Goal: Task Accomplishment & Management: Manage account settings

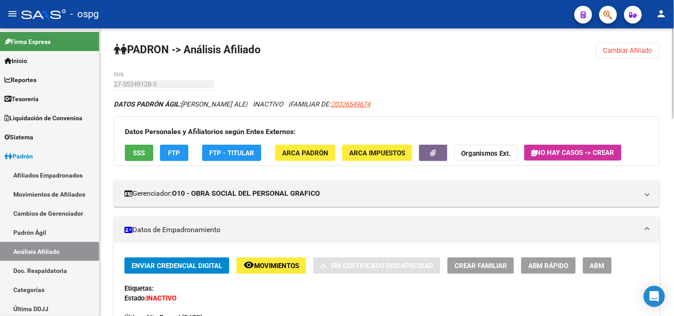
scroll to position [49, 0]
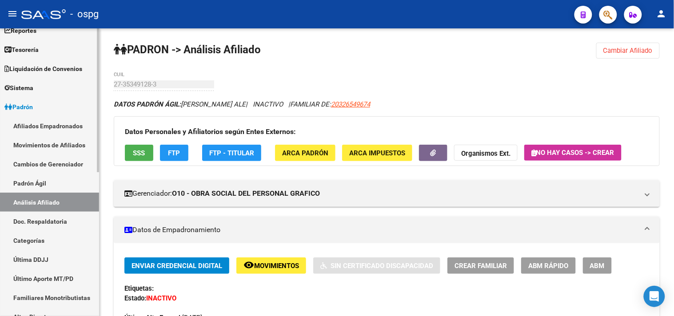
click at [43, 128] on link "Afiliados Empadronados" at bounding box center [49, 125] width 99 height 19
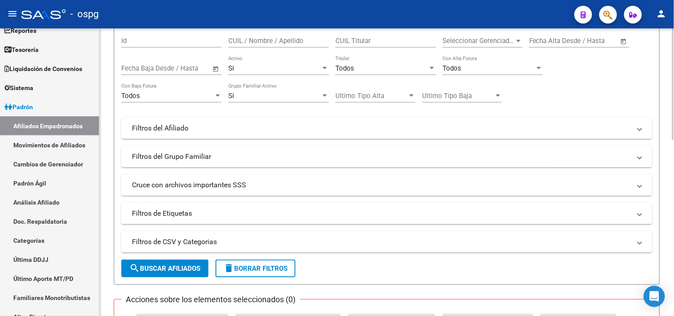
scroll to position [99, 0]
click at [293, 242] on mat-panel-title "Filtros de CSV y Categorias" at bounding box center [381, 241] width 499 height 10
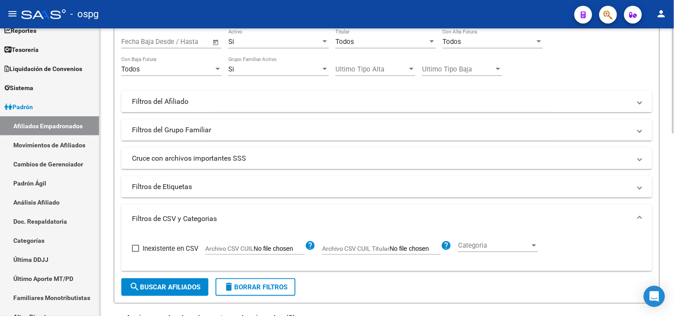
scroll to position [148, 0]
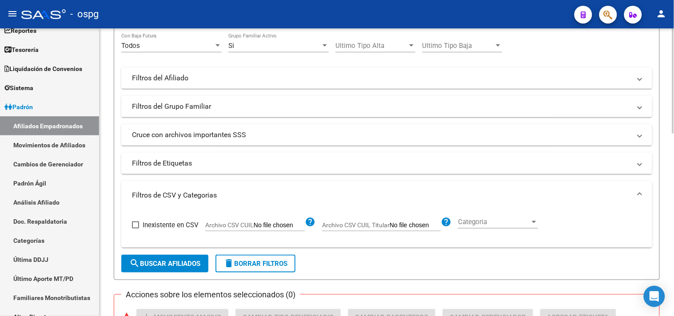
click at [274, 227] on input "Archivo CSV CUIL" at bounding box center [279, 226] width 51 height 8
type input "C:\fakepath\JUB.xlsx"
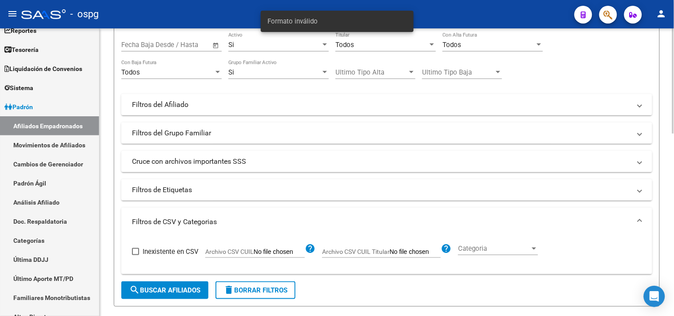
scroll to position [99, 0]
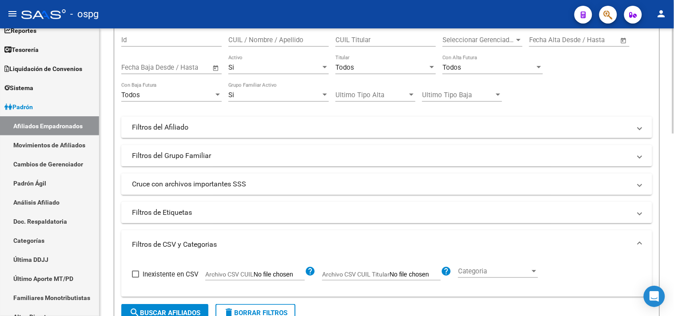
click at [279, 185] on mat-panel-title "Cruce con archivos importantes SSS" at bounding box center [381, 184] width 499 height 10
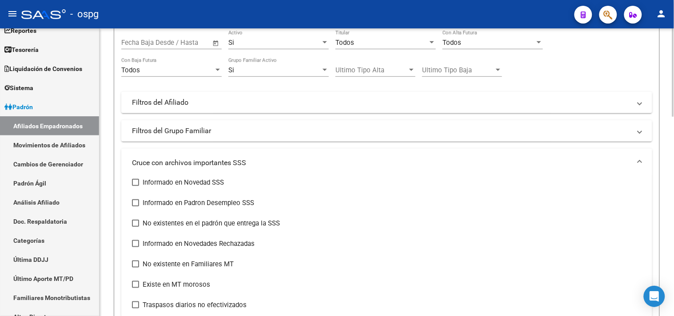
scroll to position [148, 0]
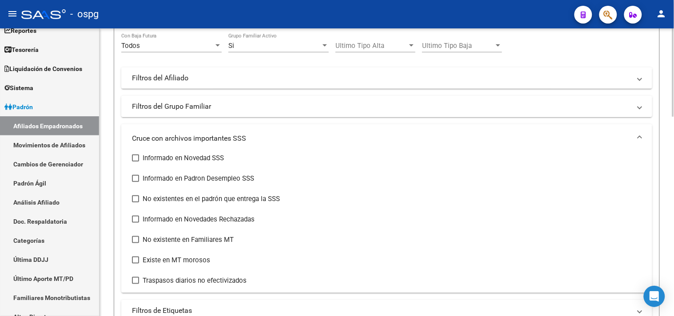
click at [234, 114] on mat-expansion-panel-header "Filtros del Grupo Familiar" at bounding box center [386, 106] width 531 height 21
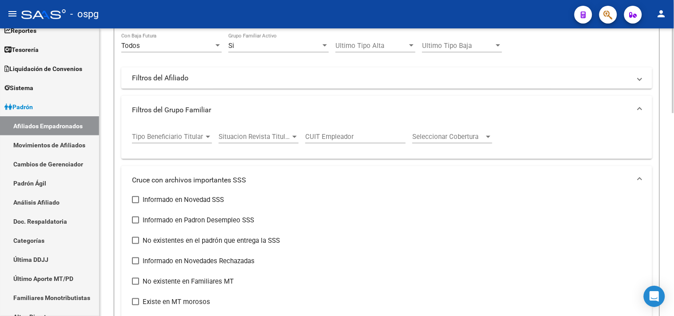
scroll to position [99, 0]
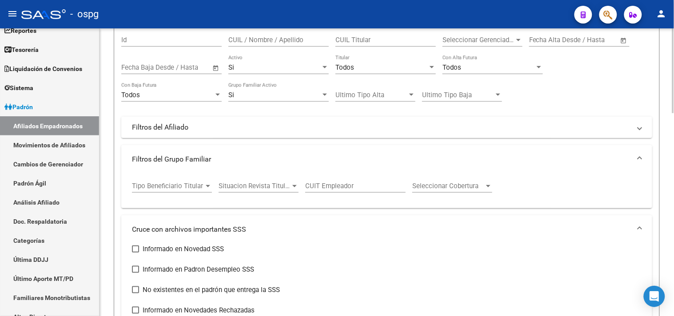
click at [276, 125] on mat-panel-title "Filtros del Afiliado" at bounding box center [381, 128] width 499 height 10
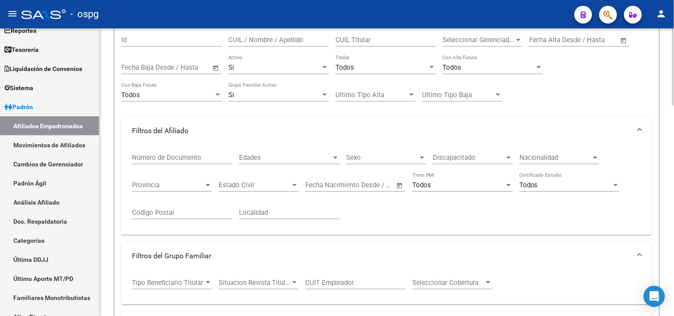
click at [192, 282] on span "Tipo Beneficiario Titular" at bounding box center [168, 283] width 72 height 8
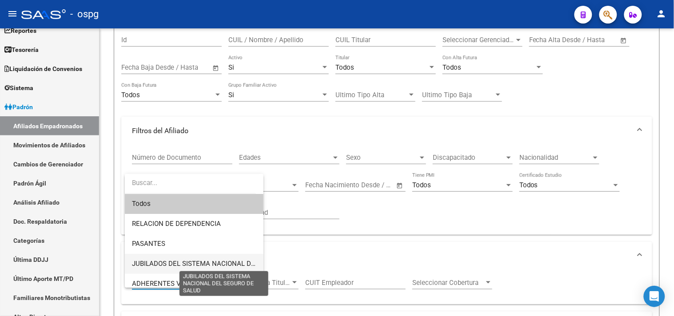
scroll to position [49, 0]
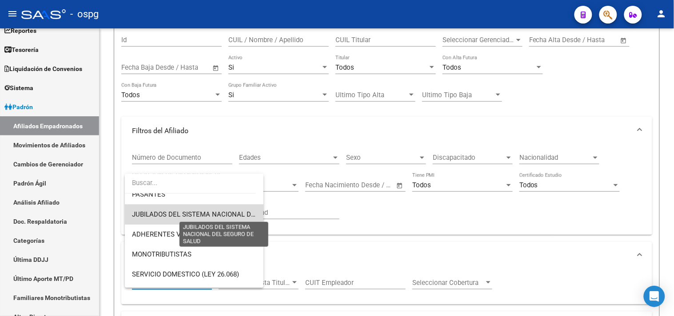
click at [209, 213] on span "JUBILADOS DEL SISTEMA NACIONAL DEL SEGURO DE SALUD" at bounding box center [225, 215] width 187 height 8
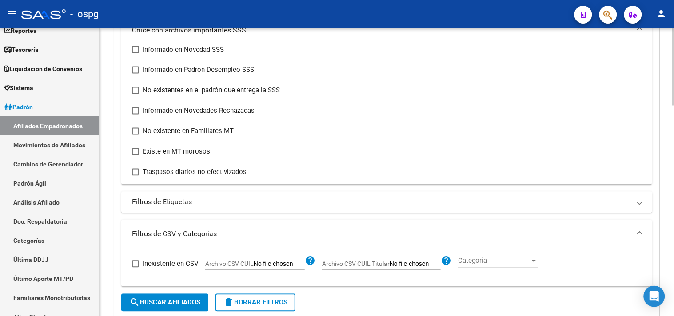
scroll to position [444, 0]
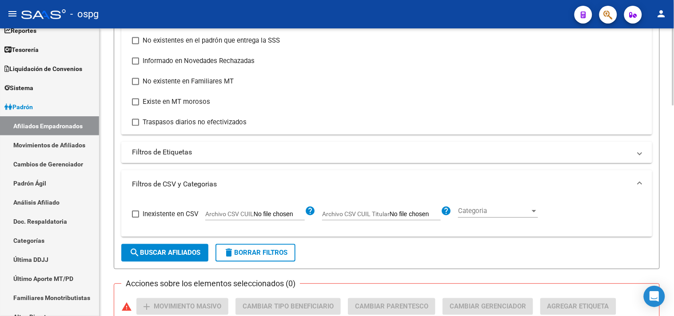
click at [141, 252] on span "search Buscar Afiliados" at bounding box center [164, 253] width 71 height 8
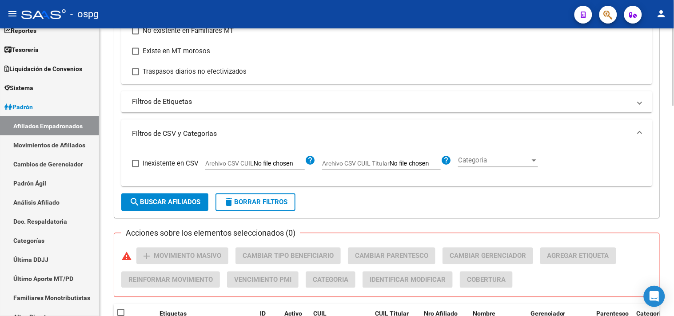
scroll to position [490, 0]
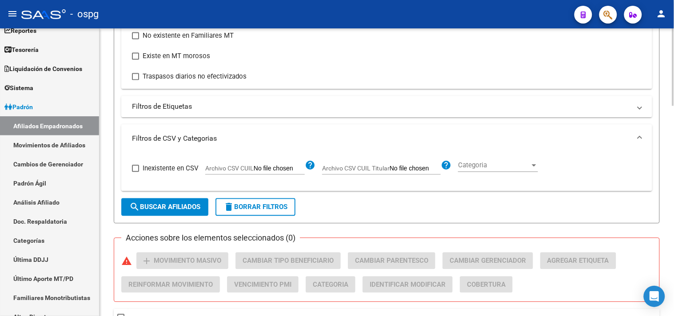
click at [271, 169] on input "Archivo CSV CUIL" at bounding box center [279, 169] width 51 height 8
type input "C:\fakepath\JUB.xlsx"
click at [280, 170] on input "Archivo CSV CUIL" at bounding box center [279, 169] width 51 height 8
type input "C:\fakepath\JUB.csv"
click at [158, 207] on span "search Buscar Afiliados" at bounding box center [164, 207] width 71 height 8
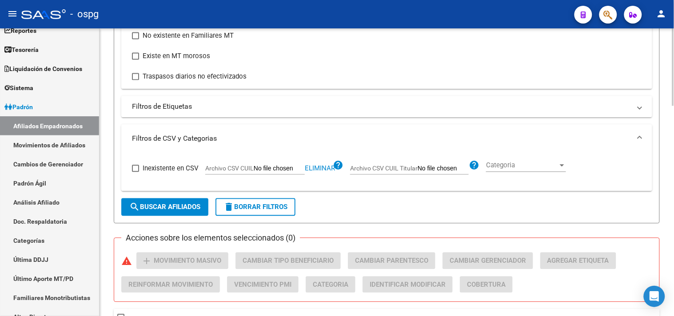
click at [320, 170] on span "Eliminar" at bounding box center [320, 168] width 30 height 8
click at [292, 171] on input "Archivo CSV CUIL" at bounding box center [279, 169] width 51 height 8
type input "C:\fakepath\JUB.csv"
click at [156, 206] on span "search Buscar Afiliados" at bounding box center [164, 207] width 71 height 8
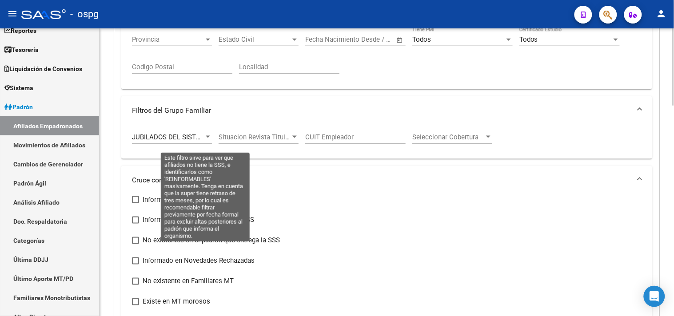
scroll to position [243, 0]
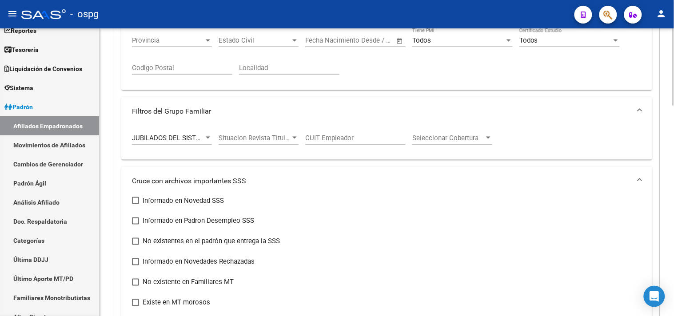
click at [208, 139] on div at bounding box center [208, 138] width 4 height 2
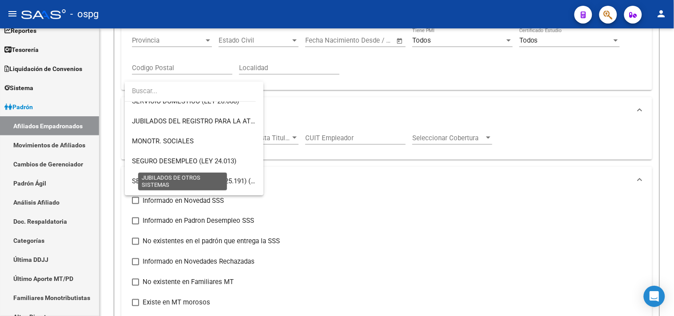
scroll to position [186, 0]
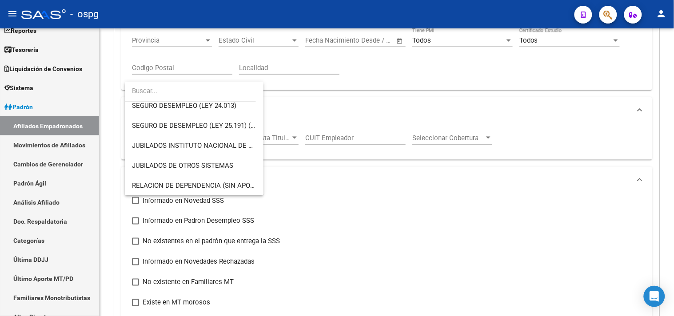
click at [313, 197] on div at bounding box center [337, 158] width 674 height 316
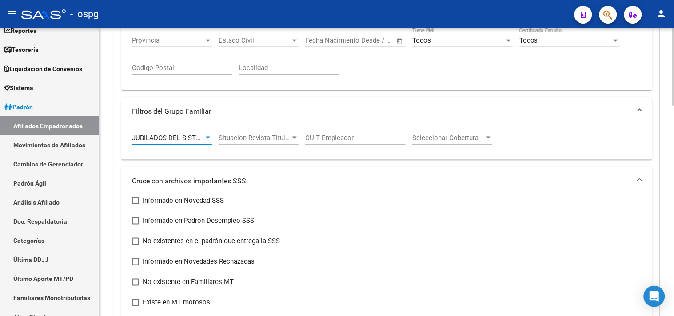
click at [196, 136] on span "JUBILADOS DEL SISTEMA NACIONAL DEL SEGURO DE SALUD" at bounding box center [225, 138] width 187 height 8
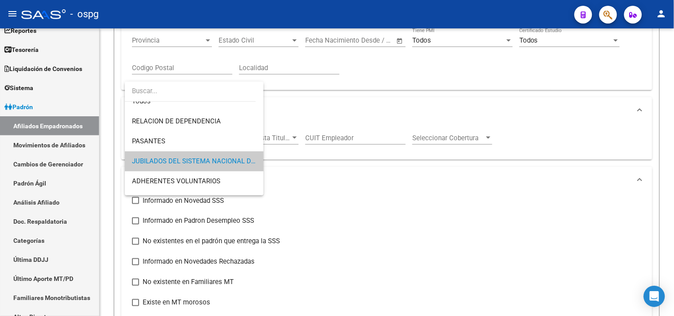
scroll to position [0, 0]
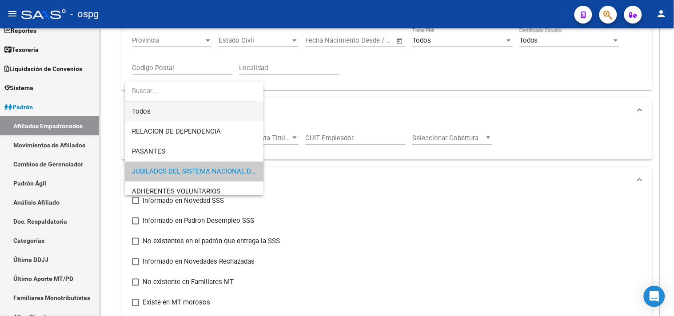
click at [187, 112] on span "Todos" at bounding box center [194, 112] width 124 height 20
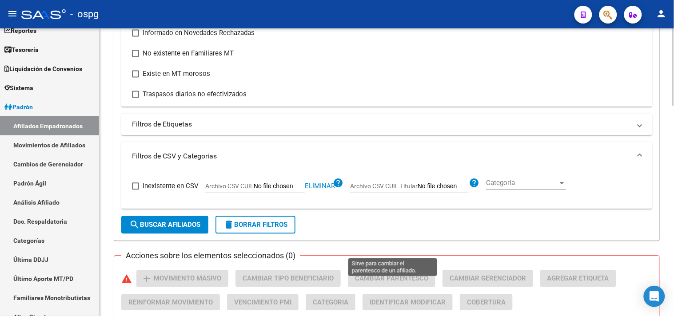
scroll to position [592, 0]
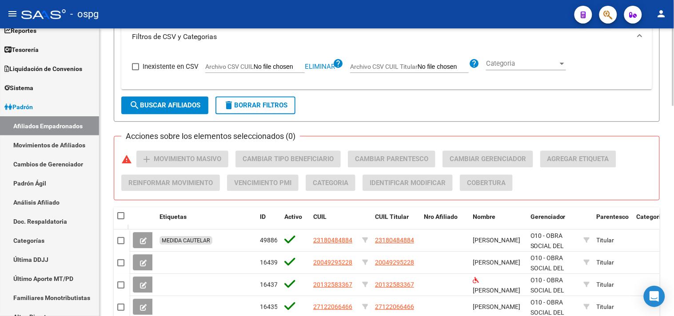
click at [141, 103] on span "search Buscar Afiliados" at bounding box center [164, 105] width 71 height 8
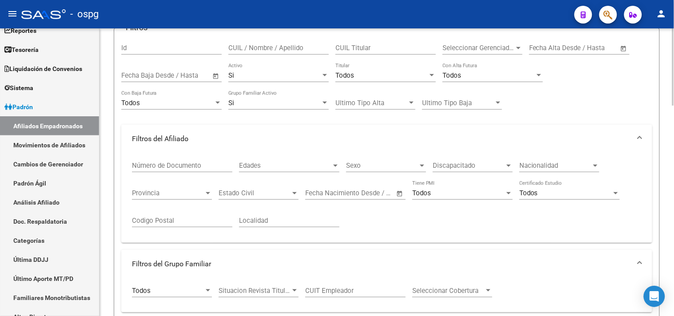
scroll to position [46, 0]
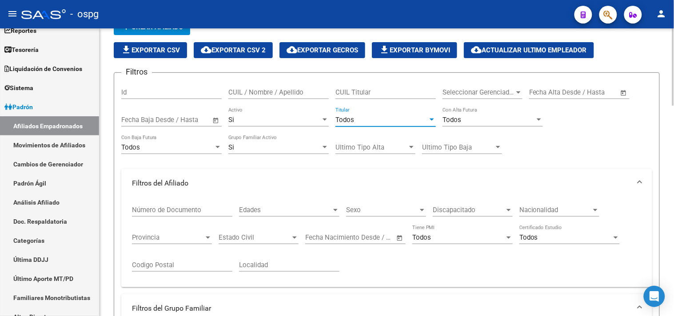
click at [370, 120] on div "Todos" at bounding box center [381, 120] width 92 height 8
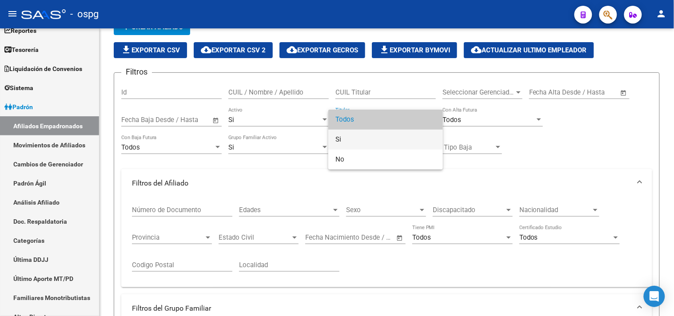
click at [356, 134] on span "Si" at bounding box center [385, 140] width 100 height 20
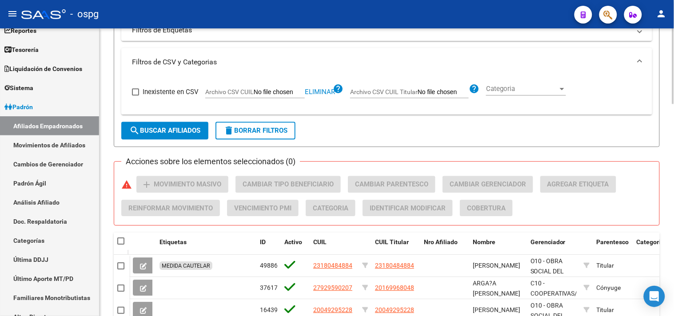
scroll to position [589, 0]
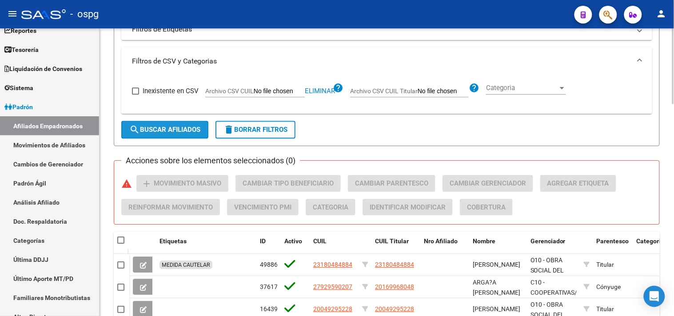
click at [166, 131] on span "search Buscar Afiliados" at bounding box center [164, 130] width 71 height 8
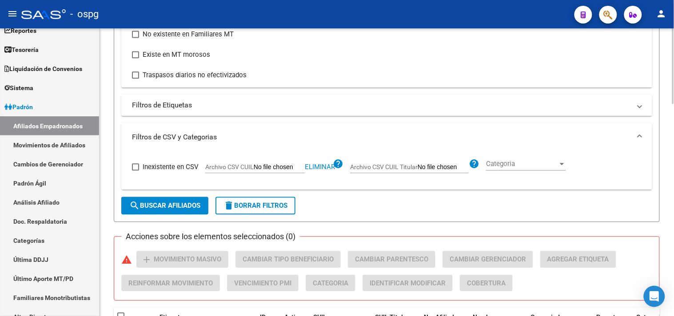
scroll to position [512, 0]
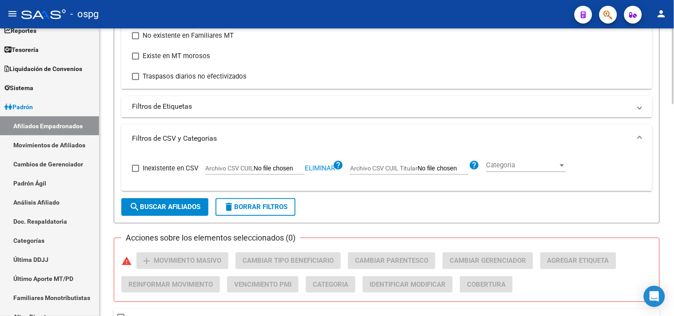
click at [140, 167] on label "Inexistente en CSV" at bounding box center [165, 168] width 67 height 11
click at [135, 172] on input "Inexistente en CSV" at bounding box center [135, 172] width 0 height 0
checkbox input "true"
click at [160, 205] on span "search Buscar Afiliados" at bounding box center [164, 207] width 71 height 8
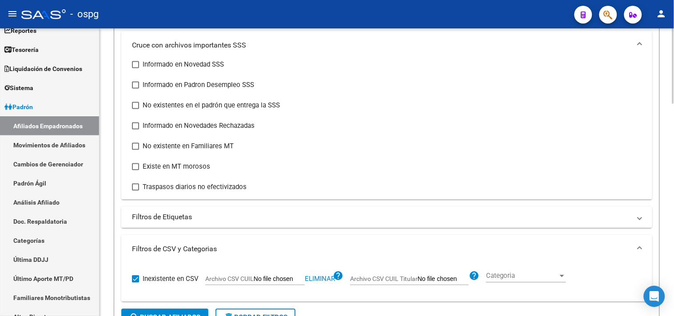
scroll to position [314, 0]
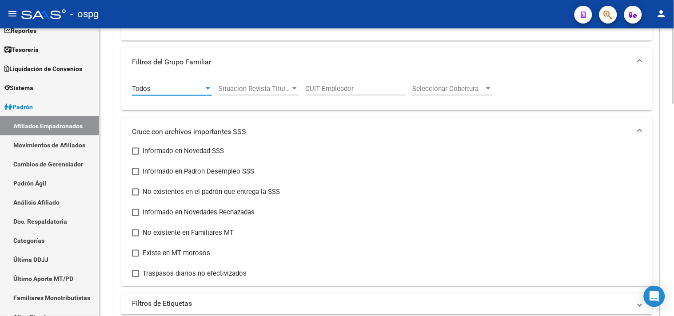
click at [184, 89] on div "Todos" at bounding box center [168, 89] width 72 height 8
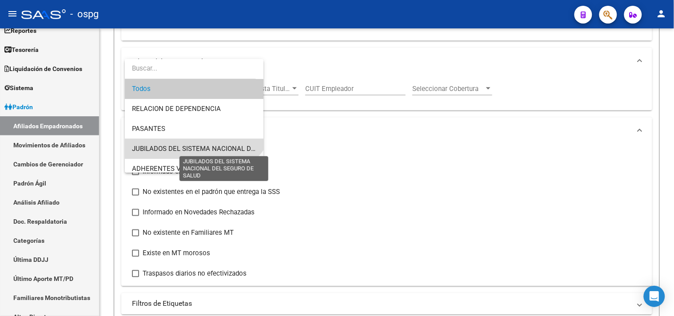
click at [171, 147] on span "JUBILADOS DEL SISTEMA NACIONAL DEL SEGURO DE SALUD" at bounding box center [225, 149] width 187 height 8
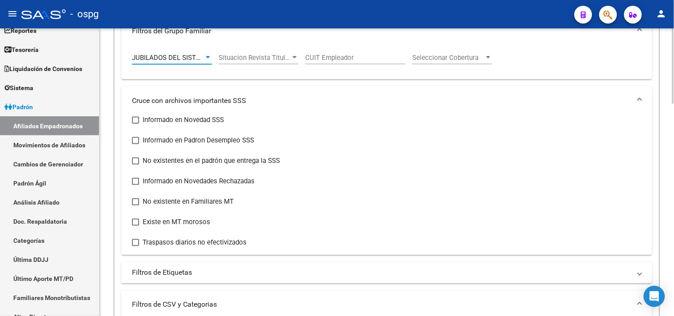
scroll to position [462, 0]
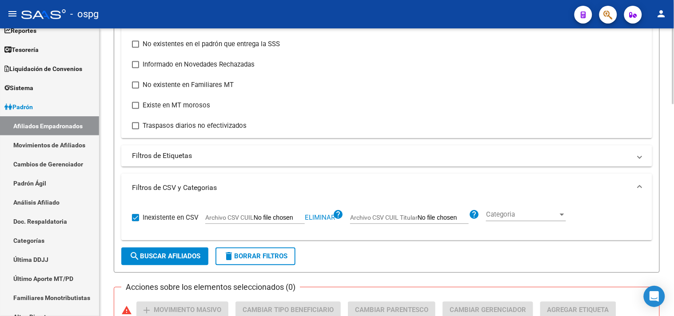
click at [151, 258] on span "search Buscar Afiliados" at bounding box center [164, 256] width 71 height 8
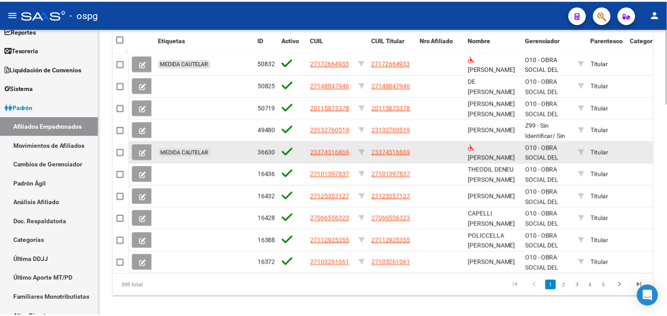
scroll to position [807, 0]
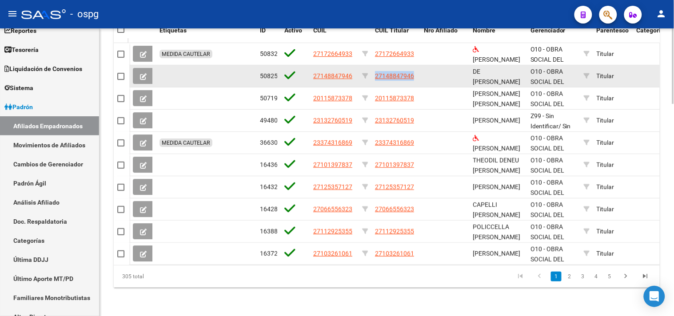
drag, startPoint x: 374, startPoint y: 67, endPoint x: 419, endPoint y: 69, distance: 44.5
click at [419, 69] on datatable-body-cell "27148847946" at bounding box center [395, 76] width 49 height 22
copy span "27148847946"
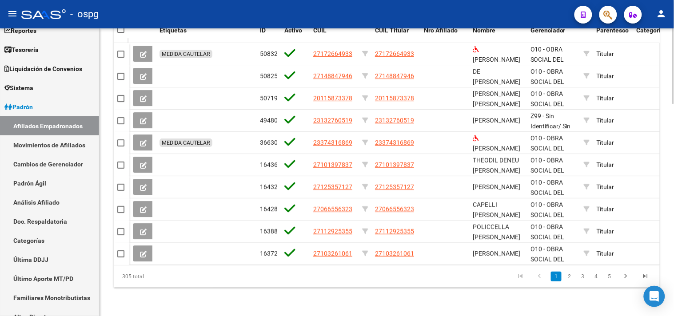
click at [311, 270] on datatable-pager "1 2 3 4 5" at bounding box center [440, 276] width 429 height 15
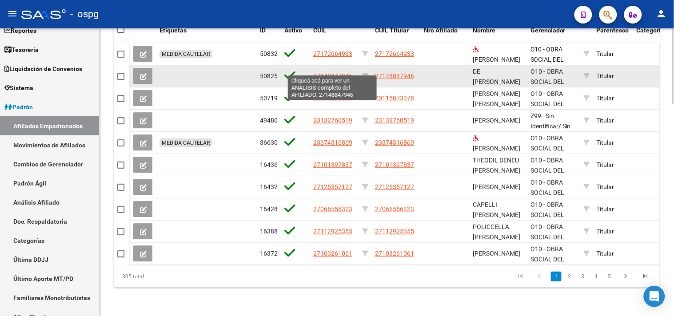
click at [320, 72] on span "27148847946" at bounding box center [332, 75] width 39 height 7
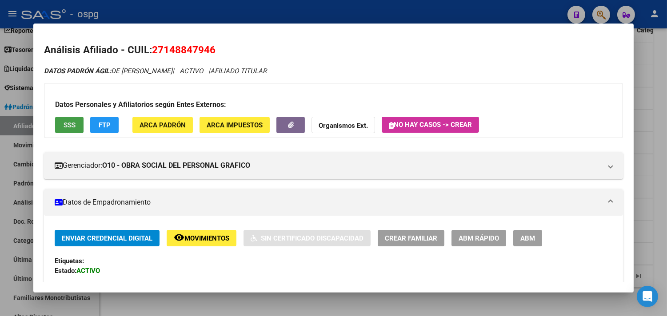
click at [74, 119] on button "SSS" at bounding box center [69, 125] width 28 height 16
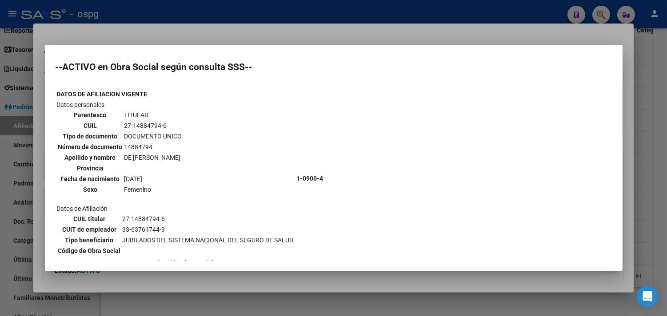
scroll to position [0, 0]
click at [413, 290] on div at bounding box center [333, 158] width 667 height 316
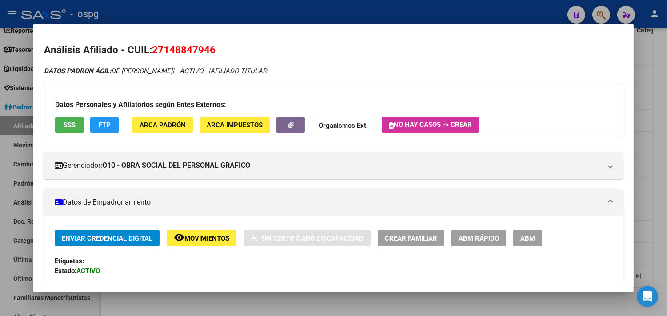
click at [223, 309] on div at bounding box center [333, 158] width 667 height 316
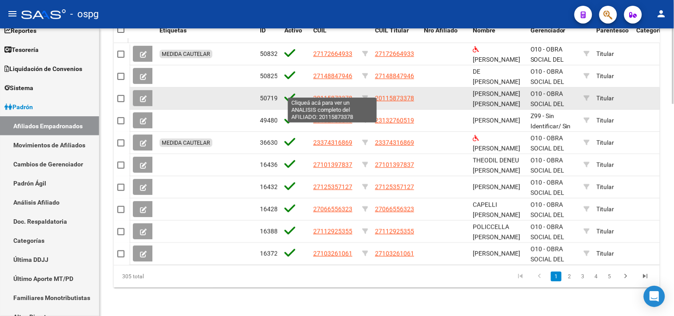
click at [330, 95] on span "20115873378" at bounding box center [332, 98] width 39 height 7
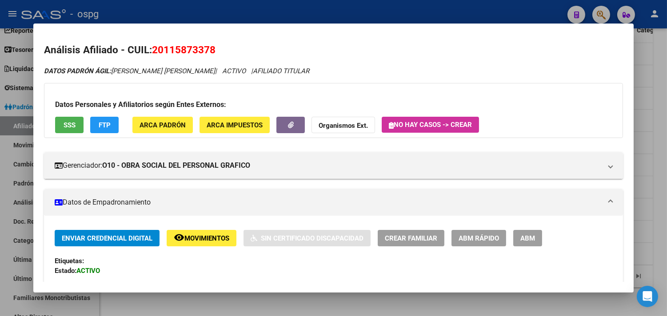
drag, startPoint x: 152, startPoint y: 49, endPoint x: 216, endPoint y: 50, distance: 64.0
click at [216, 50] on h2 "Análisis Afiliado - CUIL: 20115873378" at bounding box center [333, 50] width 579 height 15
click at [66, 126] on span "SSS" at bounding box center [70, 125] width 12 height 8
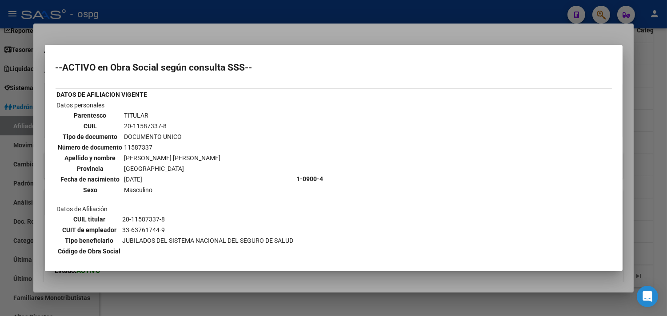
scroll to position [49, 0]
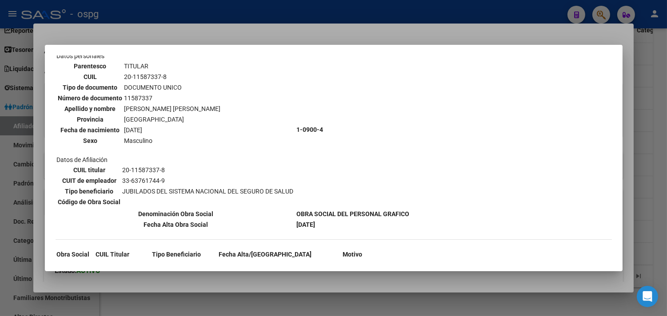
click at [325, 301] on div at bounding box center [333, 158] width 667 height 316
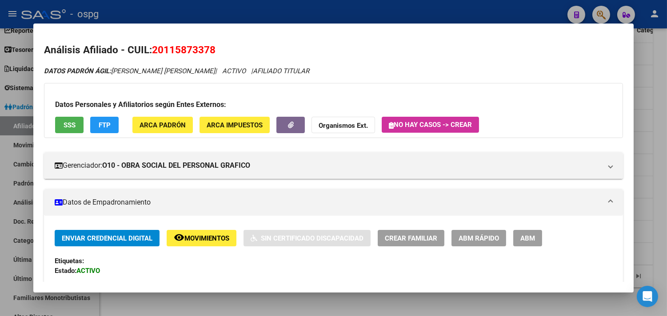
click at [362, 291] on mat-dialog-container "Análisis Afiliado - CUIL: 20115873378 DATOS PADRÓN ÁGIL: PERRONE OSCAR LUIS | A…" at bounding box center [333, 158] width 600 height 269
click at [362, 315] on div at bounding box center [333, 158] width 667 height 316
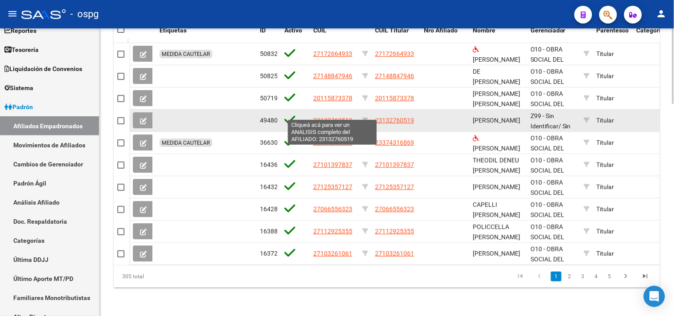
click at [324, 117] on span "23132760519" at bounding box center [332, 120] width 39 height 7
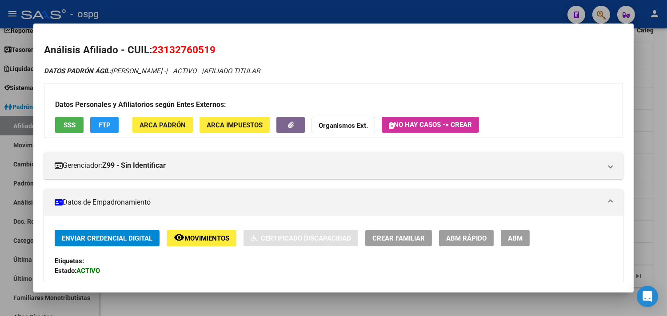
drag, startPoint x: 150, startPoint y: 48, endPoint x: 201, endPoint y: 50, distance: 51.6
click at [212, 50] on span "23132760519" at bounding box center [184, 50] width 64 height 12
copy span "23132760519"
click at [68, 127] on span "SSS" at bounding box center [70, 125] width 12 height 8
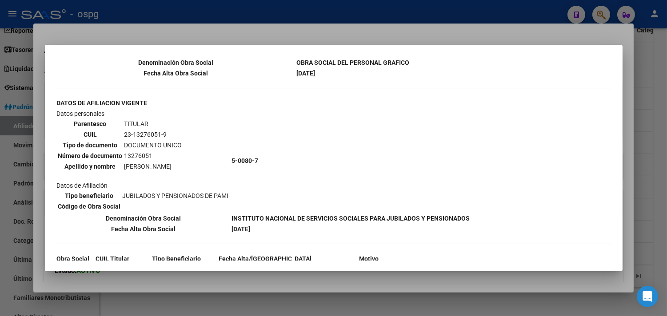
scroll to position [148, 0]
click at [196, 298] on div at bounding box center [333, 158] width 667 height 316
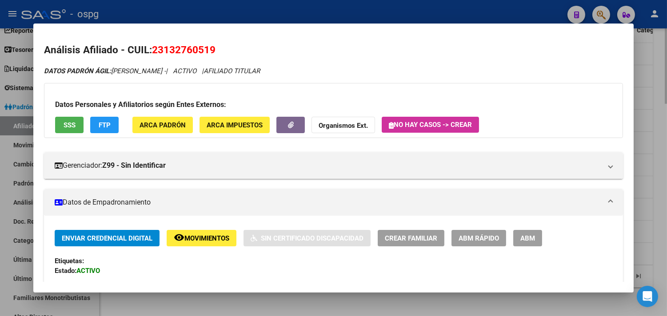
click at [170, 300] on div at bounding box center [333, 158] width 667 height 316
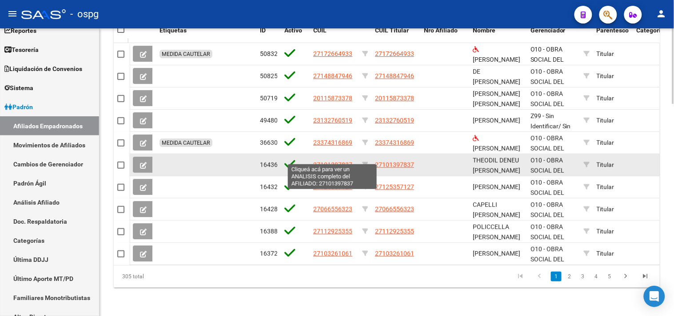
click at [326, 161] on span "27101397837" at bounding box center [332, 164] width 39 height 7
type textarea "27101397837"
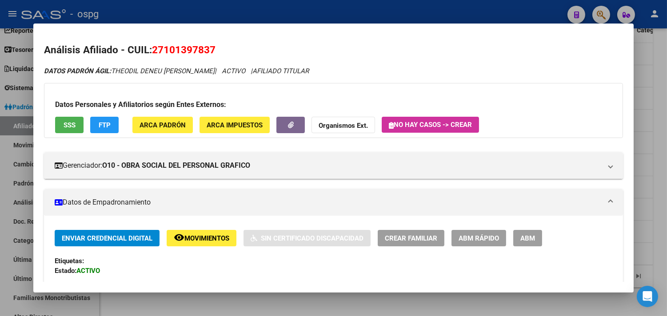
drag, startPoint x: 150, startPoint y: 52, endPoint x: 210, endPoint y: 49, distance: 59.6
click at [212, 50] on span "27101397837" at bounding box center [184, 50] width 64 height 12
copy span "27101397837"
click at [64, 124] on span "SSS" at bounding box center [70, 125] width 12 height 8
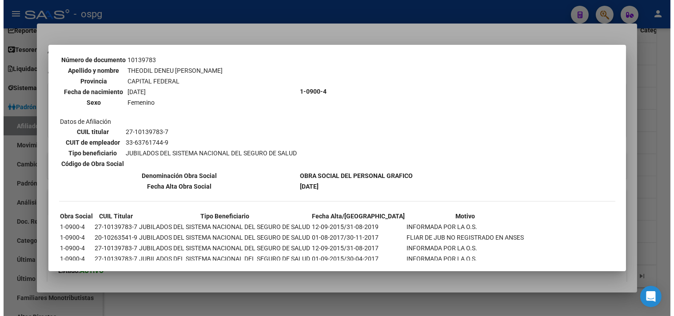
scroll to position [70, 0]
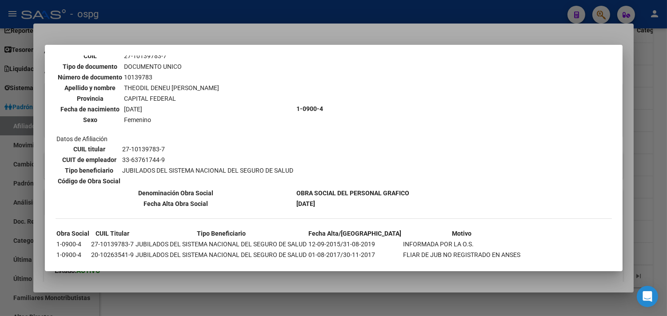
click at [208, 299] on div at bounding box center [333, 158] width 667 height 316
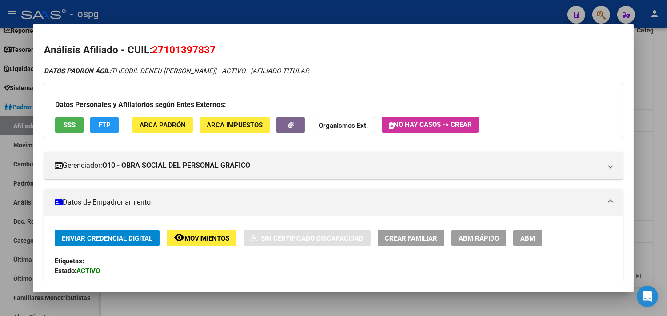
click at [209, 294] on div at bounding box center [333, 158] width 667 height 316
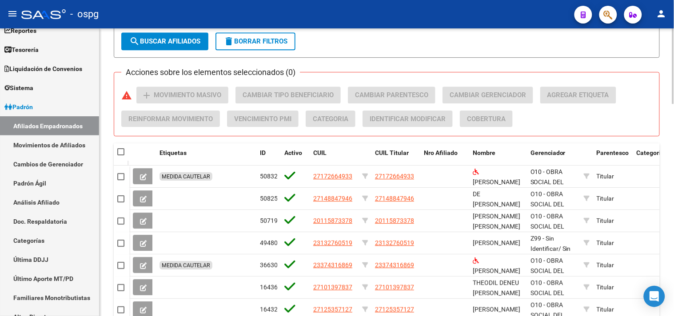
scroll to position [610, 0]
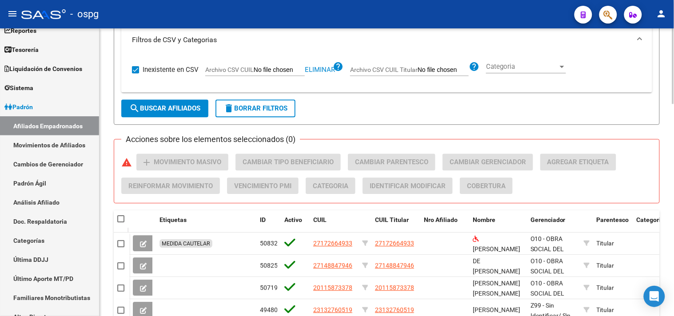
click at [317, 69] on span "Eliminar" at bounding box center [320, 70] width 30 height 8
click at [268, 68] on input "Archivo CSV CUIL" at bounding box center [279, 70] width 51 height 8
type input "C:\fakepath\JUB.csv"
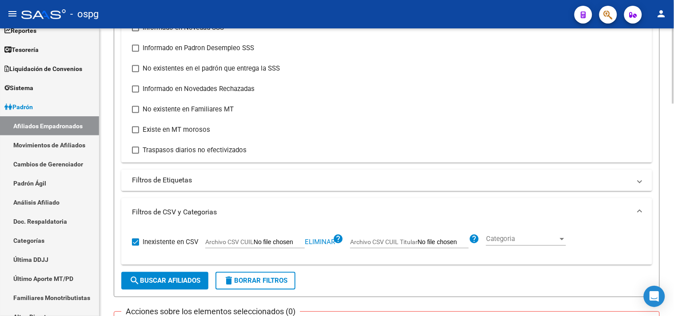
scroll to position [512, 0]
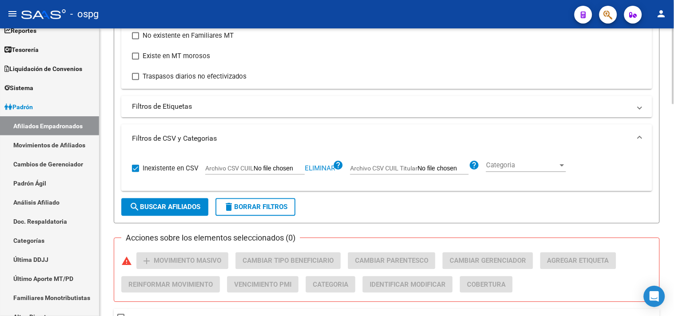
click at [161, 207] on span "search Buscar Afiliados" at bounding box center [164, 207] width 71 height 8
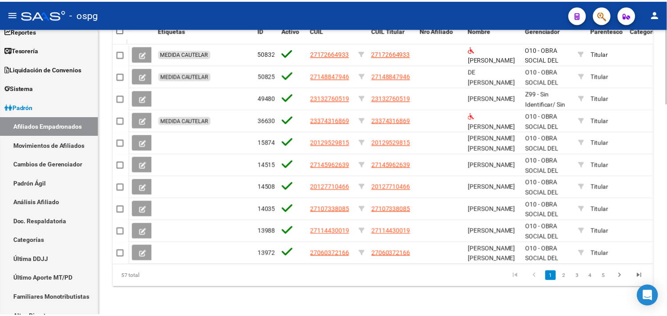
scroll to position [807, 0]
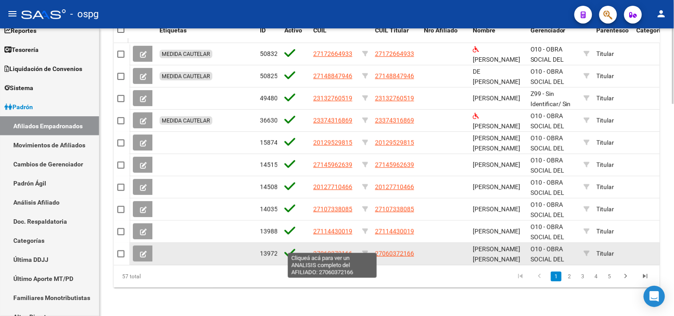
click at [321, 250] on span "27060372166" at bounding box center [332, 253] width 39 height 7
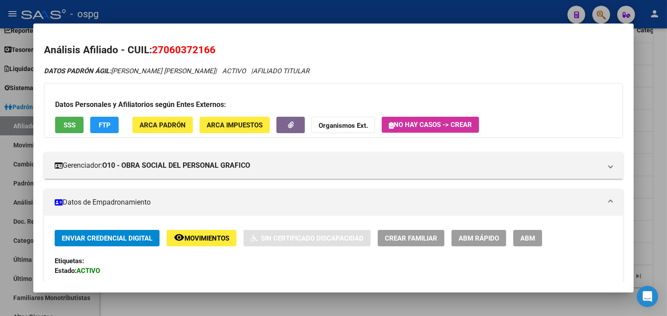
drag, startPoint x: 151, startPoint y: 50, endPoint x: 207, endPoint y: 55, distance: 56.6
click at [211, 55] on span "27060372166" at bounding box center [184, 50] width 64 height 12
click at [72, 123] on button "SSS" at bounding box center [69, 125] width 28 height 16
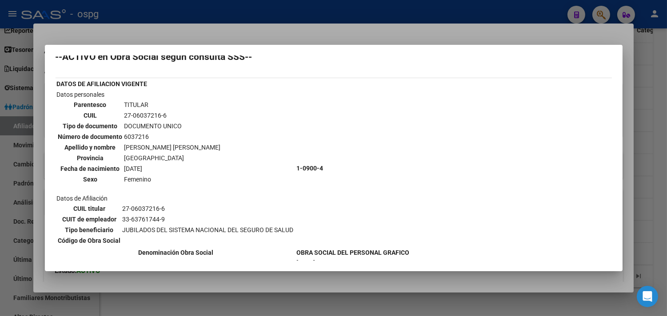
scroll to position [49, 0]
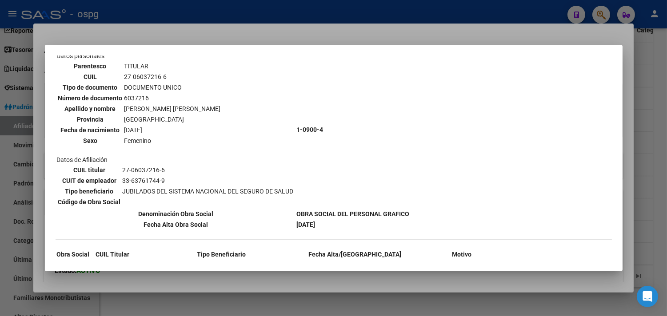
click at [291, 292] on div at bounding box center [333, 158] width 667 height 316
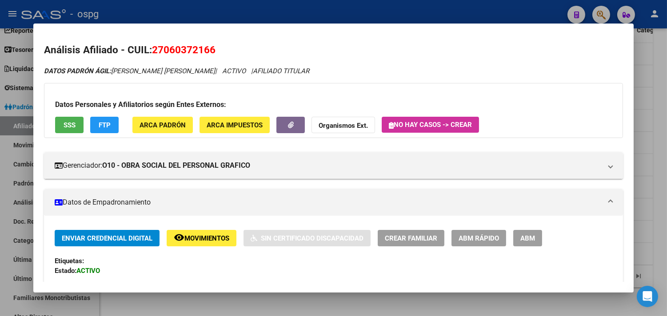
click at [294, 294] on div at bounding box center [333, 158] width 667 height 316
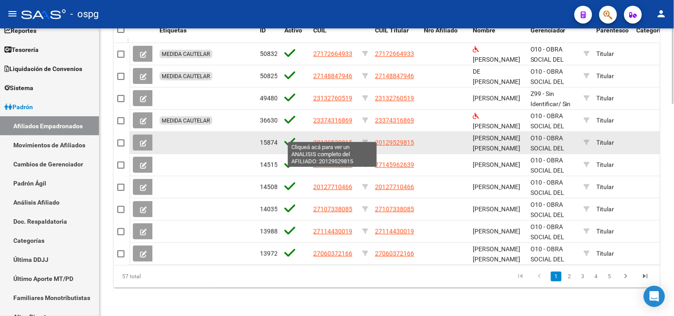
click at [321, 139] on span "20129529815" at bounding box center [332, 142] width 39 height 7
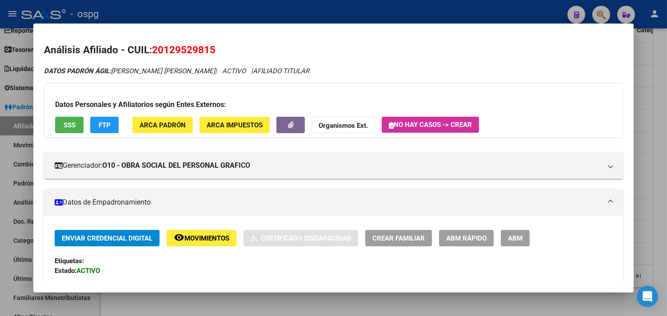
drag, startPoint x: 151, startPoint y: 52, endPoint x: 213, endPoint y: 50, distance: 62.2
click at [219, 50] on h2 "Análisis Afiliado - CUIL: 20129529815" at bounding box center [333, 50] width 579 height 15
copy span "20129529815"
click at [107, 126] on button "FTP" at bounding box center [104, 125] width 28 height 16
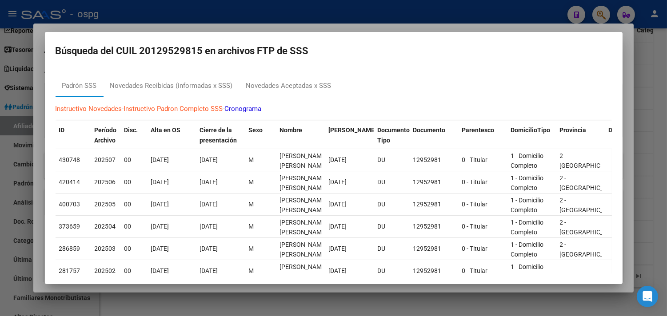
click at [207, 298] on div at bounding box center [333, 158] width 667 height 316
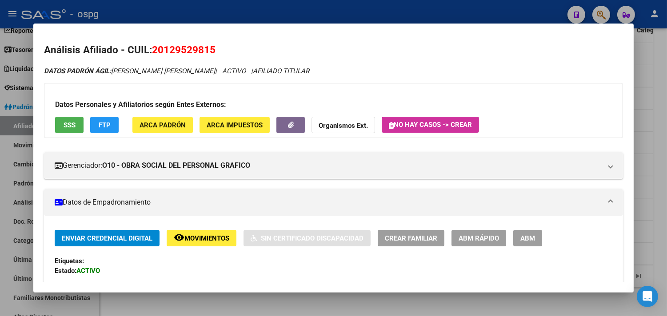
click at [69, 130] on button "SSS" at bounding box center [69, 125] width 28 height 16
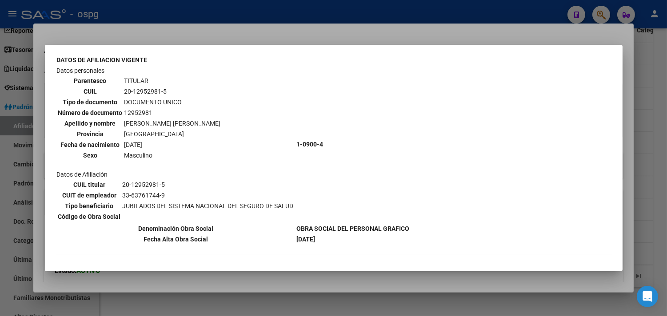
scroll to position [79, 0]
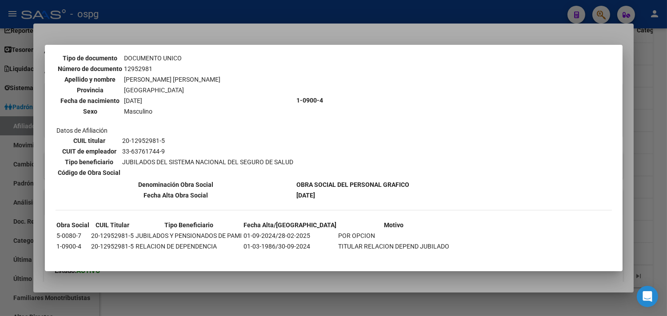
click at [256, 300] on div at bounding box center [333, 158] width 667 height 316
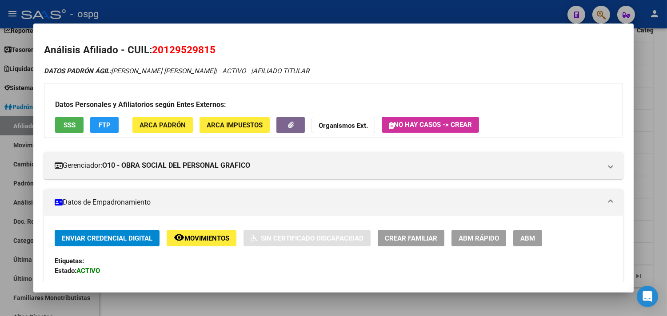
click at [284, 307] on div at bounding box center [333, 158] width 667 height 316
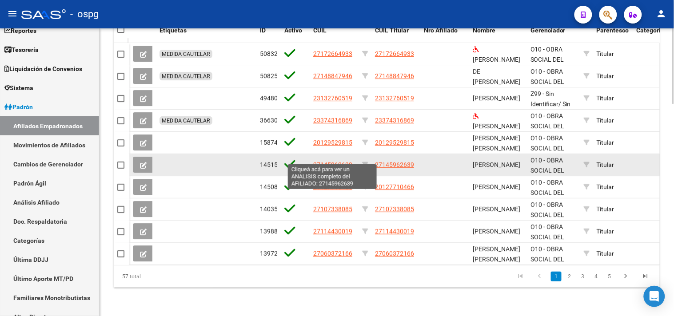
click at [322, 161] on span "27145962639" at bounding box center [332, 164] width 39 height 7
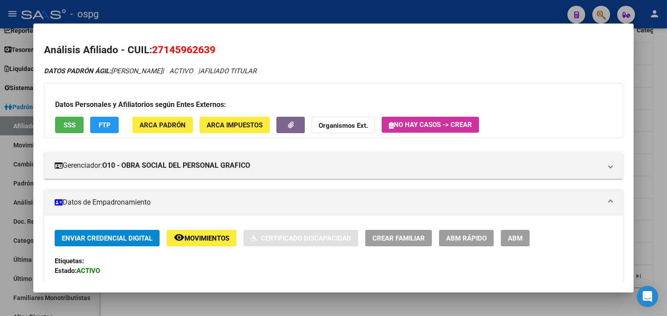
drag, startPoint x: 152, startPoint y: 52, endPoint x: 218, endPoint y: 53, distance: 65.7
click at [218, 53] on h2 "Análisis Afiliado - CUIL: 27145962639" at bounding box center [333, 50] width 579 height 15
copy span "27145962639"
click at [269, 304] on div at bounding box center [333, 158] width 667 height 316
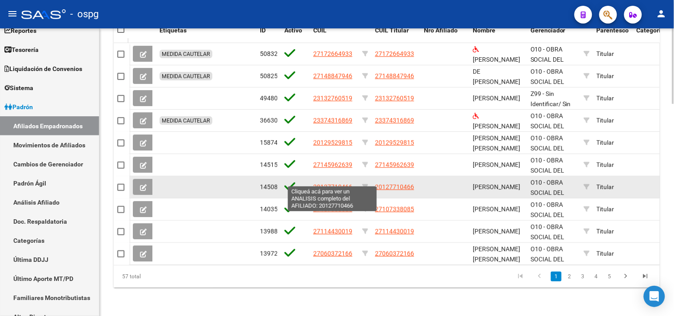
drag, startPoint x: 314, startPoint y: 179, endPoint x: 351, endPoint y: 182, distance: 37.8
click at [351, 183] on span "20127710466" at bounding box center [332, 186] width 39 height 7
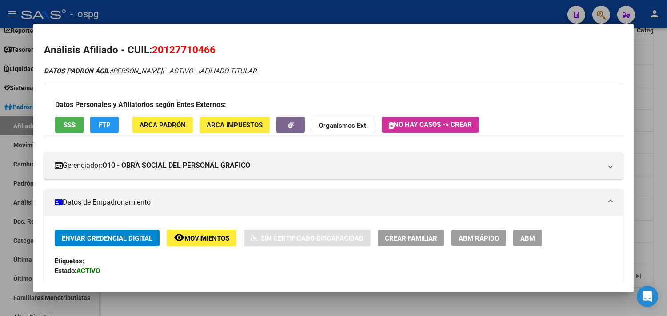
drag, startPoint x: 338, startPoint y: 178, endPoint x: 212, endPoint y: 48, distance: 181.2
click at [212, 48] on span "20127710466" at bounding box center [184, 50] width 64 height 12
copy span "20127710466"
click at [381, 315] on div at bounding box center [333, 158] width 667 height 316
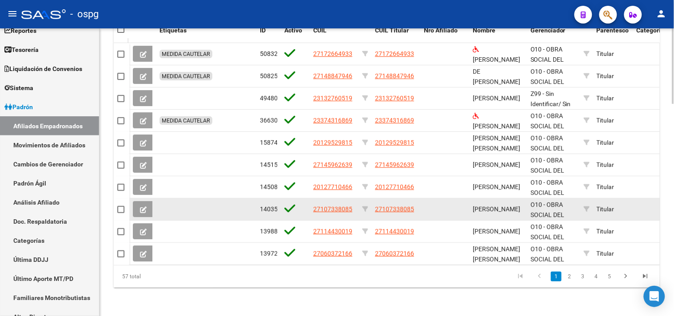
drag, startPoint x: 375, startPoint y: 203, endPoint x: 421, endPoint y: 203, distance: 46.2
copy div "27107338085"
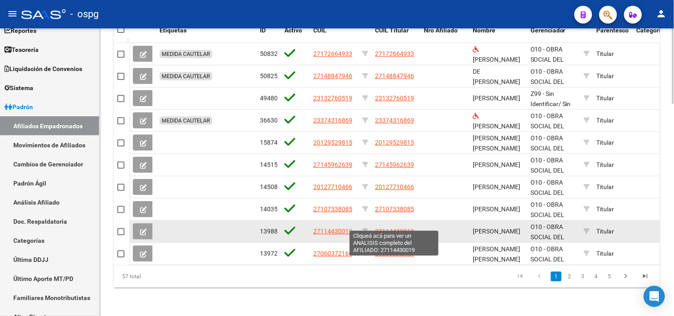
click at [388, 228] on span "27114430019" at bounding box center [394, 231] width 39 height 7
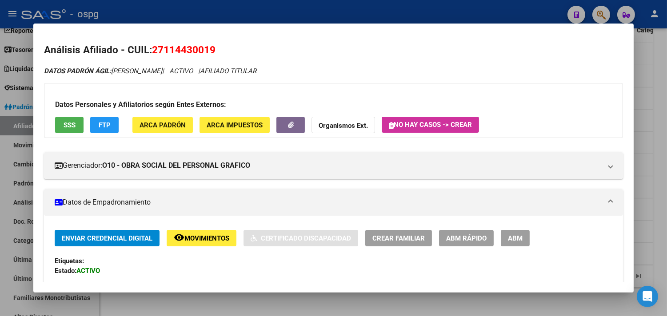
drag, startPoint x: 224, startPoint y: 47, endPoint x: 230, endPoint y: 47, distance: 5.3
click at [230, 47] on h2 "Análisis Afiliado - CUIL: 27114430019" at bounding box center [333, 50] width 579 height 15
copy span "27114430019"
click at [71, 125] on span "SSS" at bounding box center [70, 125] width 12 height 8
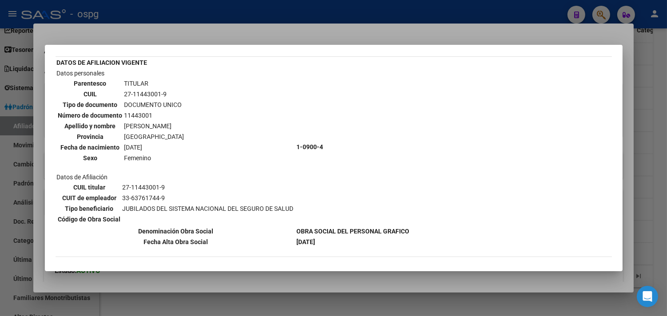
scroll to position [49, 0]
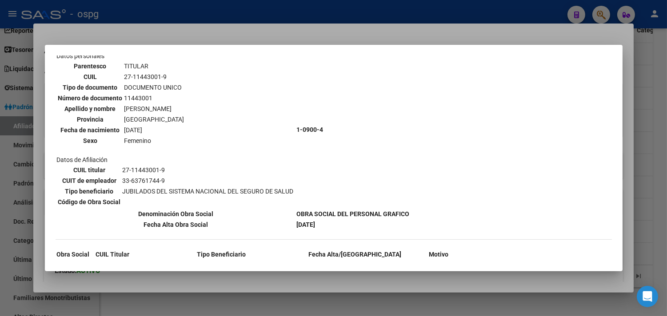
click at [247, 307] on div at bounding box center [333, 158] width 667 height 316
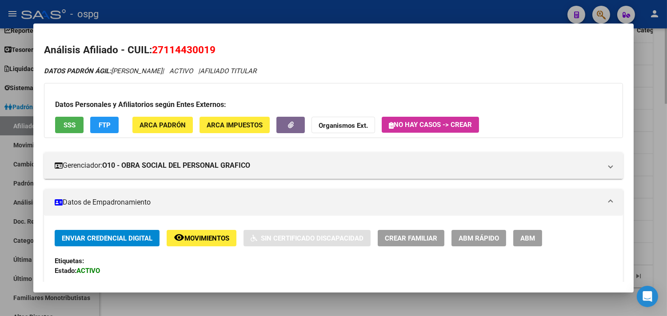
click at [275, 308] on div at bounding box center [333, 158] width 667 height 316
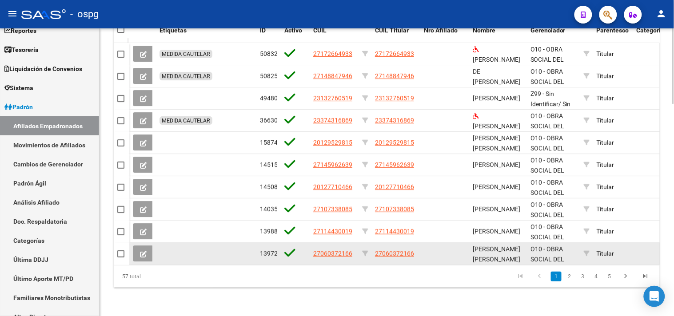
drag, startPoint x: 376, startPoint y: 248, endPoint x: 419, endPoint y: 248, distance: 43.5
click at [419, 248] on datatable-body-cell "27060372166" at bounding box center [395, 254] width 49 height 22
copy span "27060372166"
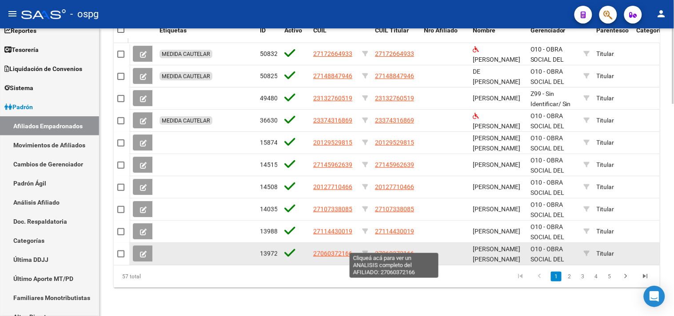
click at [387, 250] on span "27060372166" at bounding box center [394, 253] width 39 height 7
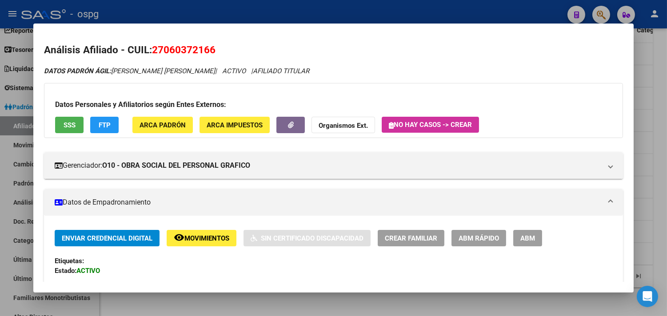
click at [73, 120] on button "SSS" at bounding box center [69, 125] width 28 height 16
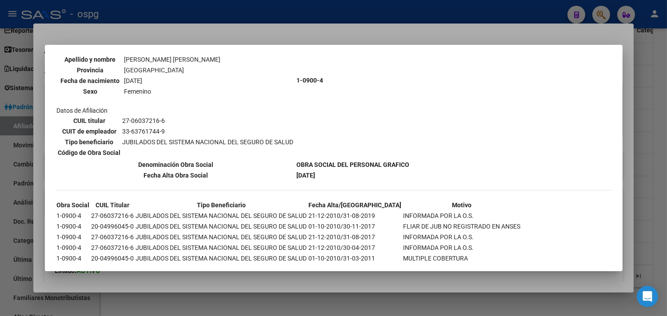
scroll to position [120, 0]
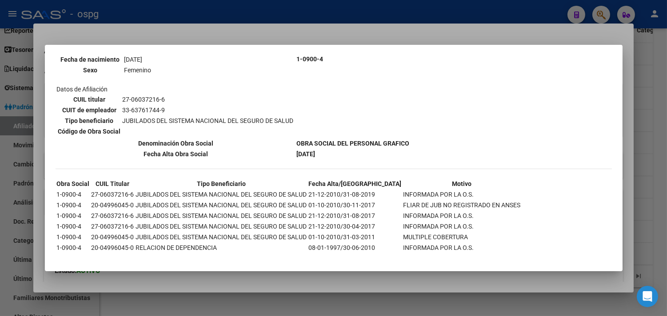
drag, startPoint x: 243, startPoint y: 308, endPoint x: 264, endPoint y: 294, distance: 25.0
click at [243, 307] on div at bounding box center [333, 158] width 667 height 316
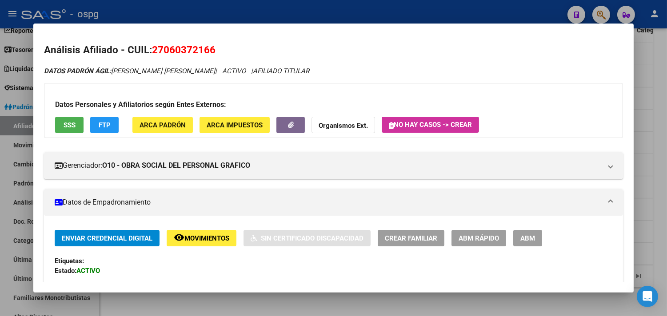
click at [320, 306] on div at bounding box center [333, 158] width 667 height 316
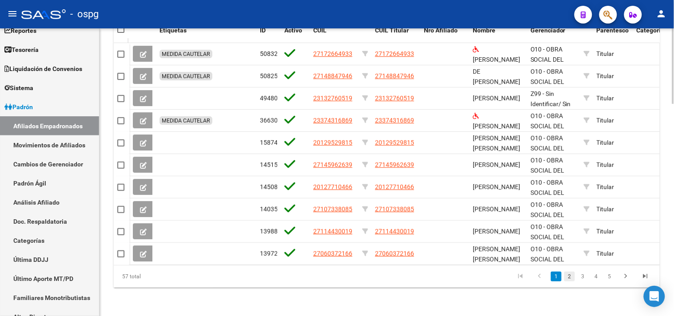
click at [570, 279] on link "2" at bounding box center [569, 277] width 11 height 10
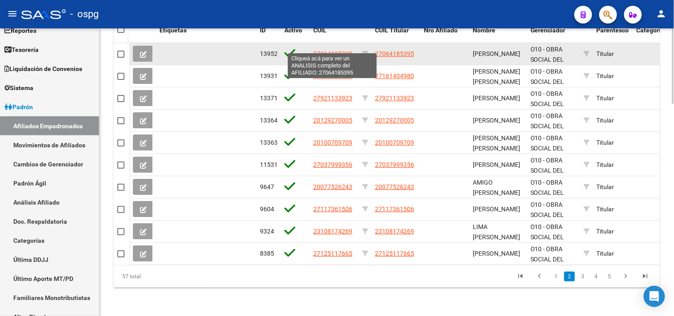
click at [338, 50] on span "27064185395" at bounding box center [332, 53] width 39 height 7
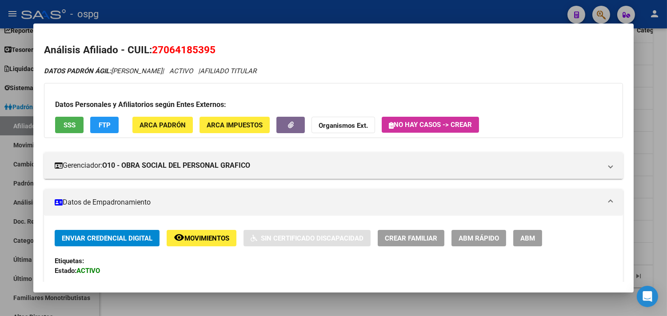
drag, startPoint x: 152, startPoint y: 50, endPoint x: 208, endPoint y: 50, distance: 55.5
click at [208, 50] on span "27064185395" at bounding box center [184, 50] width 64 height 12
drag, startPoint x: 224, startPoint y: 49, endPoint x: 151, endPoint y: 47, distance: 72.9
click at [151, 47] on h2 "Análisis Afiliado - CUIL: 27064185395" at bounding box center [333, 50] width 579 height 15
copy span "27064185395"
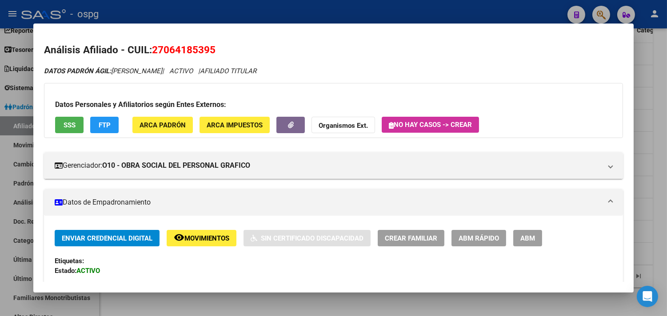
click at [64, 122] on span "SSS" at bounding box center [70, 125] width 12 height 8
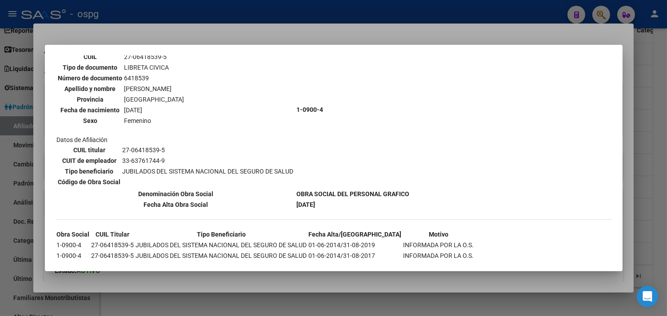
scroll to position [99, 0]
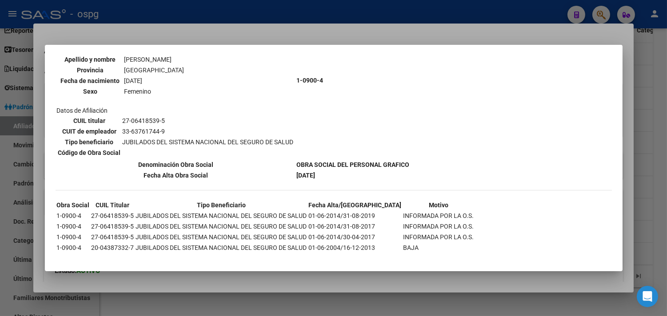
drag, startPoint x: 298, startPoint y: 312, endPoint x: 343, endPoint y: 314, distance: 45.3
click at [296, 311] on div at bounding box center [333, 158] width 667 height 316
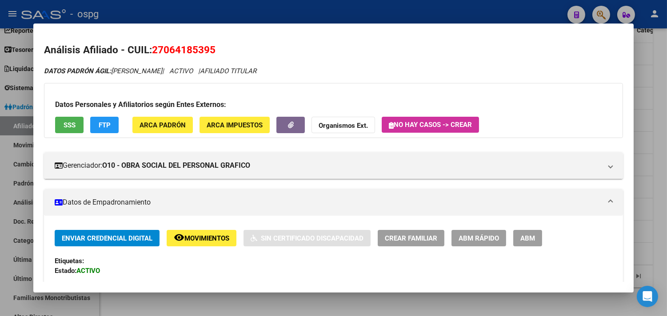
click at [229, 304] on div at bounding box center [333, 158] width 667 height 316
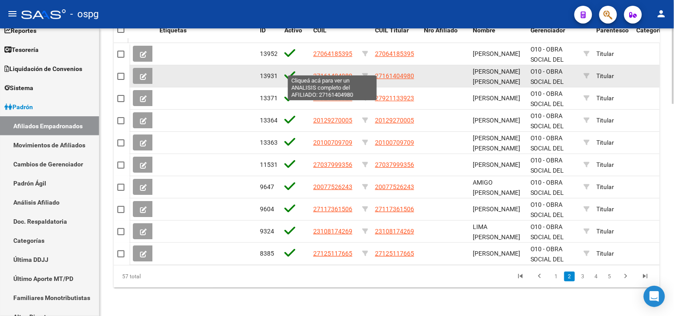
click at [327, 72] on span "27161404980" at bounding box center [332, 75] width 39 height 7
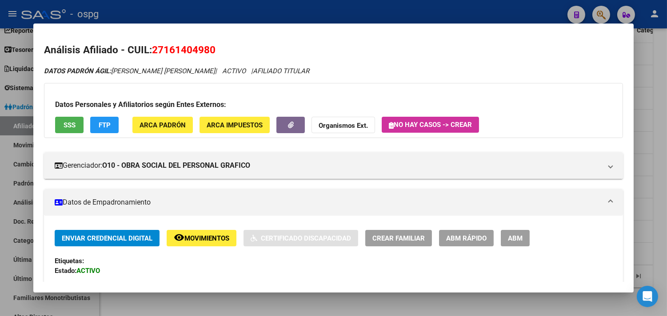
drag, startPoint x: 148, startPoint y: 49, endPoint x: 212, endPoint y: 50, distance: 64.0
click at [212, 50] on h2 "Análisis Afiliado - CUIL: 27161404980" at bounding box center [333, 50] width 579 height 15
click at [73, 127] on button "SSS" at bounding box center [69, 125] width 28 height 16
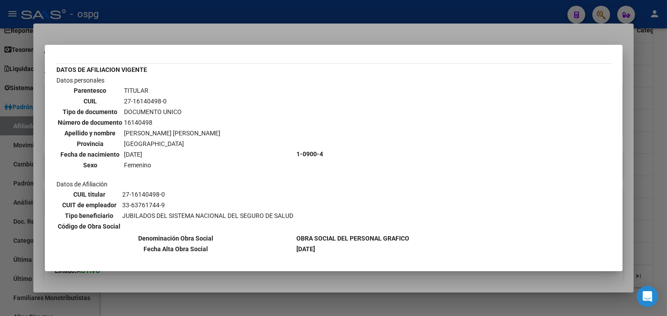
scroll to position [49, 0]
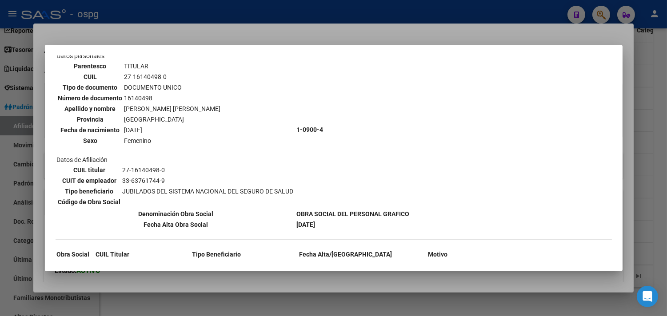
click at [250, 305] on div at bounding box center [333, 158] width 667 height 316
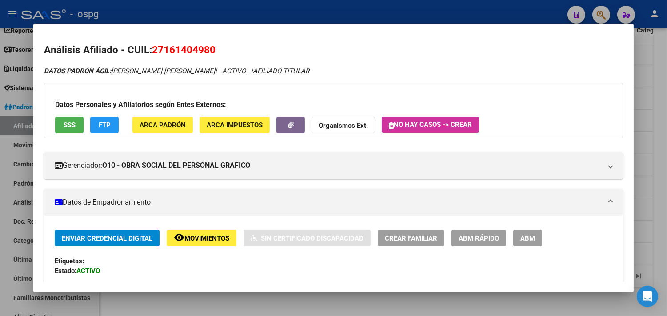
click at [392, 313] on div at bounding box center [333, 158] width 667 height 316
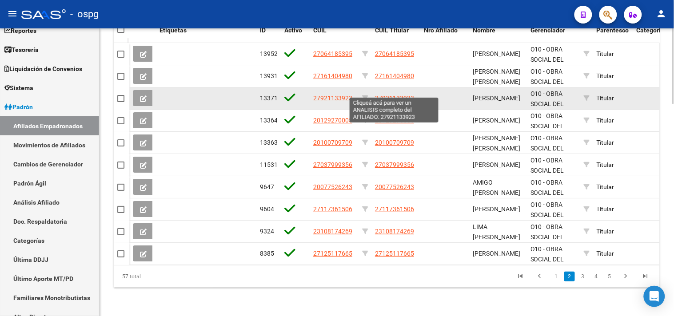
drag, startPoint x: 376, startPoint y: 90, endPoint x: 409, endPoint y: 91, distance: 32.9
click at [402, 95] on span "27921133923" at bounding box center [394, 98] width 39 height 7
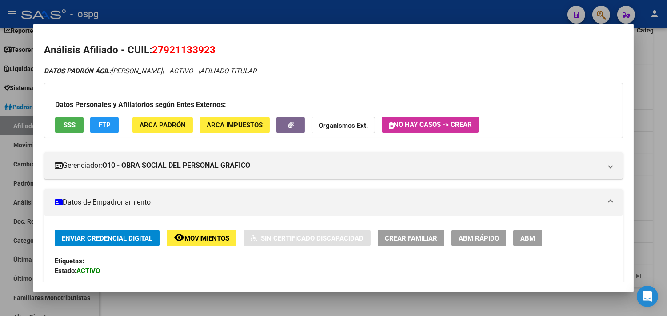
click at [68, 122] on span "SSS" at bounding box center [70, 125] width 12 height 8
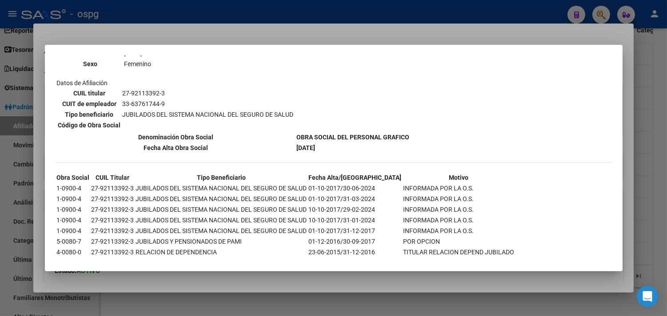
scroll to position [140, 0]
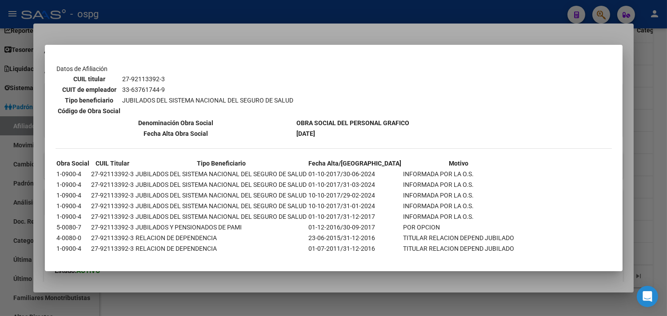
click at [274, 298] on div at bounding box center [333, 158] width 667 height 316
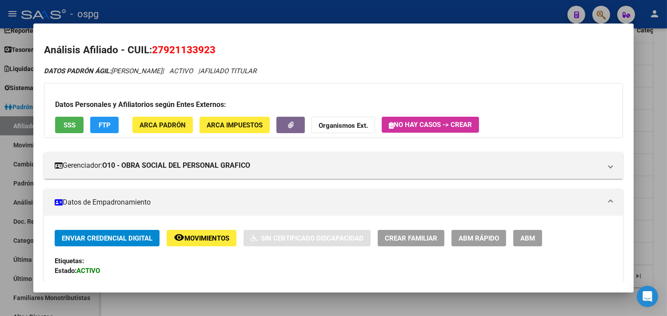
click at [274, 297] on div at bounding box center [333, 158] width 667 height 316
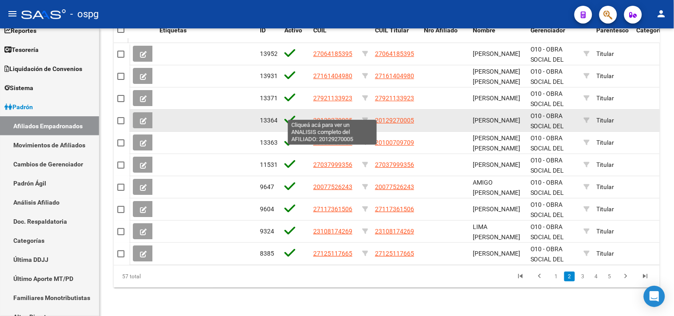
drag, startPoint x: 314, startPoint y: 112, endPoint x: 351, endPoint y: 113, distance: 37.8
click at [351, 117] on span "20129270005" at bounding box center [332, 120] width 39 height 7
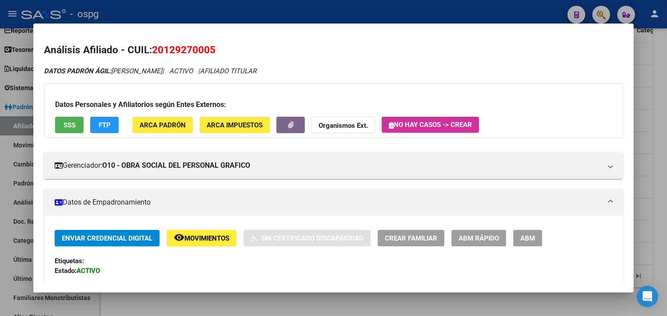
drag, startPoint x: 351, startPoint y: 113, endPoint x: 220, endPoint y: 46, distance: 147.2
click at [220, 46] on h2 "Análisis Afiliado - CUIL: 20129270005" at bounding box center [333, 50] width 579 height 15
click at [70, 123] on span "SSS" at bounding box center [70, 125] width 12 height 8
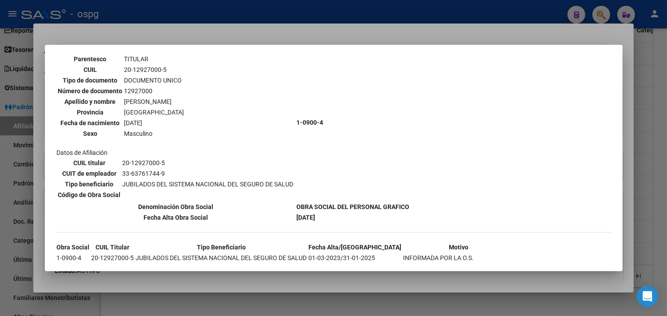
scroll to position [99, 0]
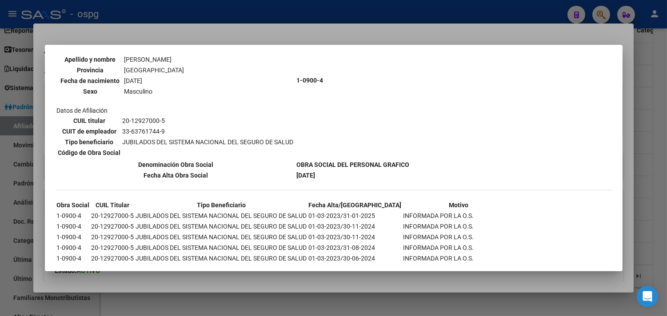
click at [271, 300] on div at bounding box center [333, 158] width 667 height 316
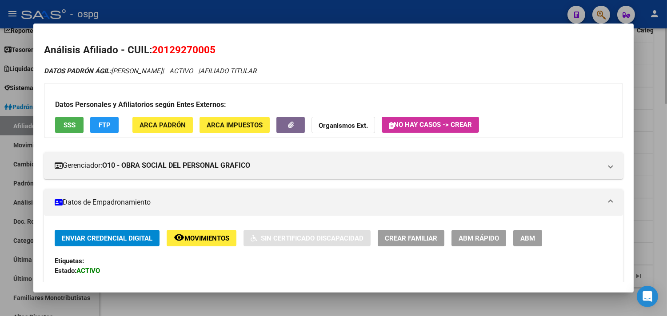
click at [303, 307] on div at bounding box center [333, 158] width 667 height 316
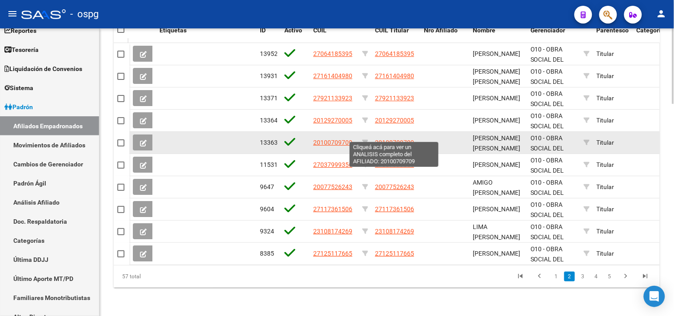
drag, startPoint x: 376, startPoint y: 135, endPoint x: 426, endPoint y: 135, distance: 50.6
click at [389, 139] on span "20100709709" at bounding box center [394, 142] width 39 height 7
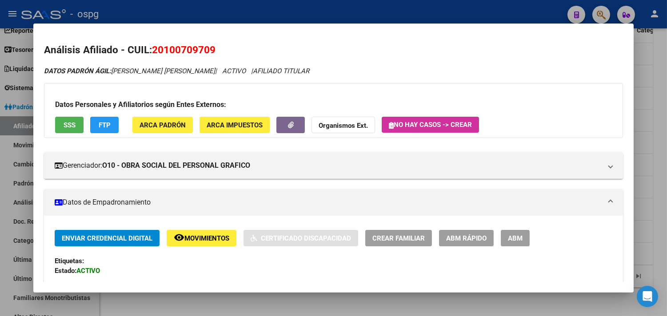
click at [72, 121] on span "SSS" at bounding box center [70, 125] width 12 height 8
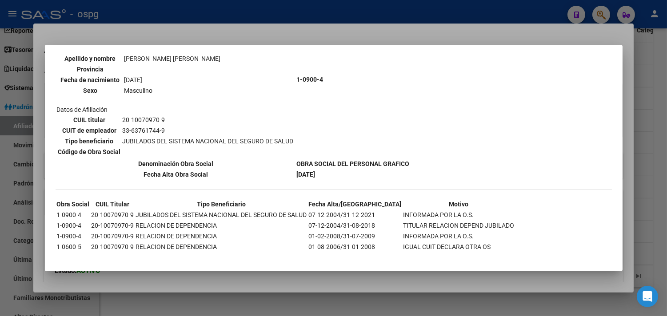
scroll to position [1, 0]
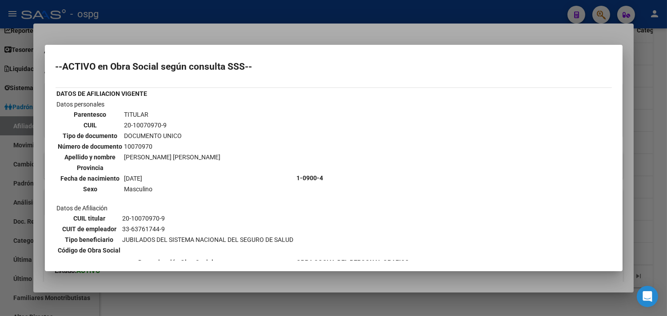
click at [444, 306] on div at bounding box center [333, 158] width 667 height 316
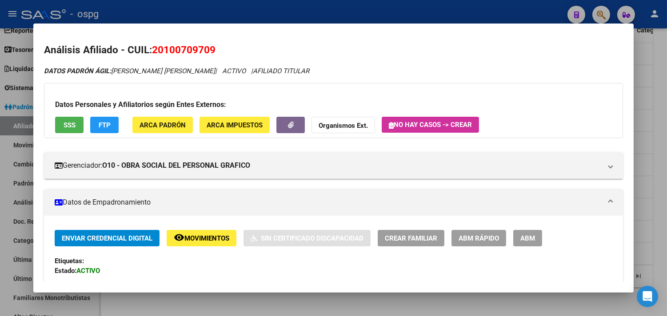
click at [328, 270] on div "Enviar Credencial Digital remove_red_eye Movimientos Sin Certificado Discapacid…" at bounding box center [333, 267] width 557 height 75
click at [245, 308] on div at bounding box center [333, 158] width 667 height 316
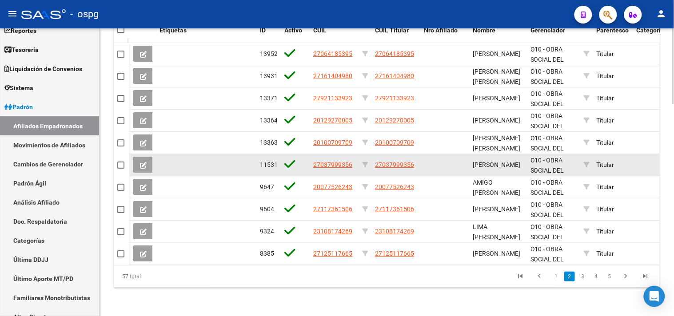
drag, startPoint x: 314, startPoint y: 155, endPoint x: 354, endPoint y: 157, distance: 40.4
click at [354, 160] on div "27037999356" at bounding box center [334, 165] width 42 height 10
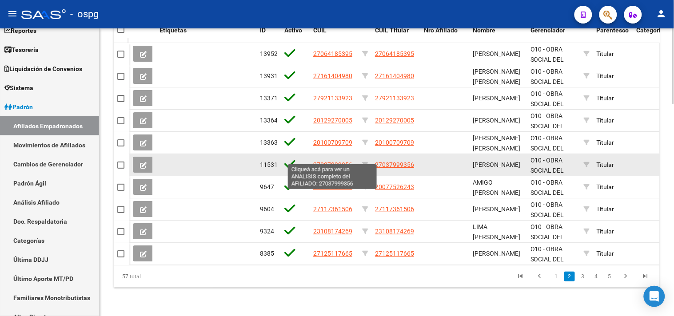
click at [326, 161] on span "27037999356" at bounding box center [332, 164] width 39 height 7
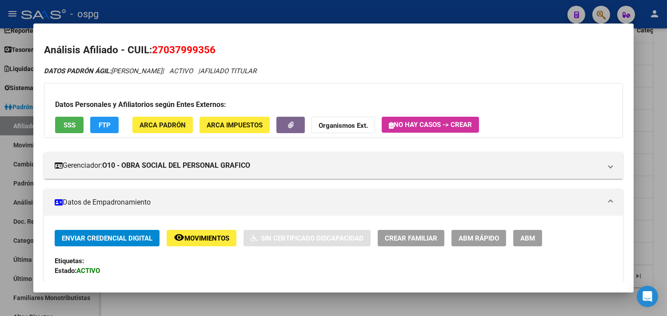
click at [72, 129] on button "SSS" at bounding box center [69, 125] width 28 height 16
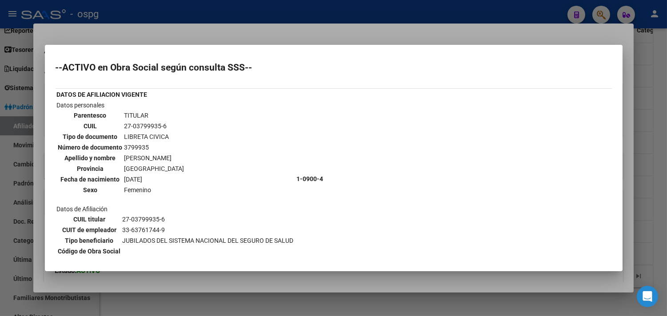
scroll to position [49, 0]
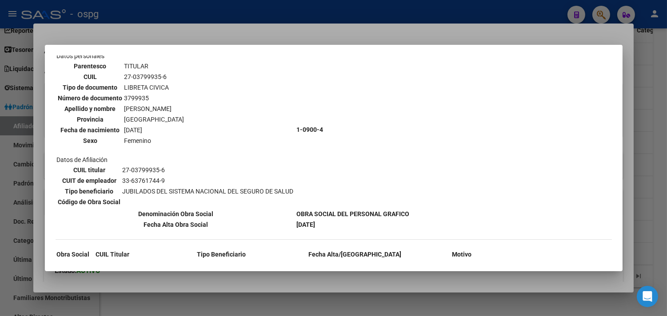
click at [322, 302] on div at bounding box center [333, 158] width 667 height 316
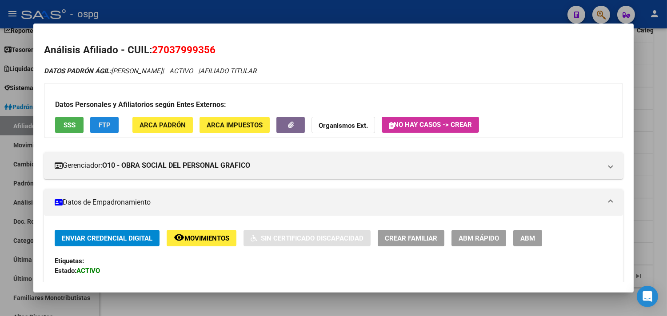
click at [94, 119] on button "FTP" at bounding box center [104, 125] width 28 height 16
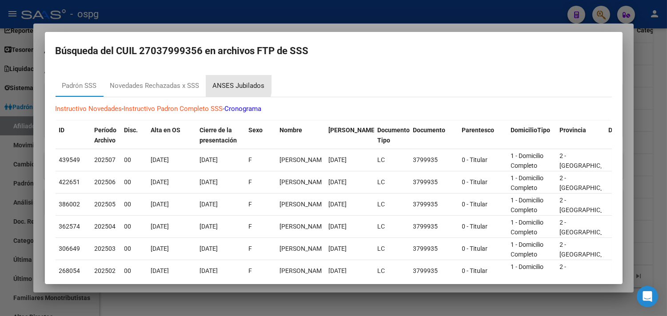
click at [220, 84] on div "ANSES Jubilados" at bounding box center [239, 86] width 52 height 10
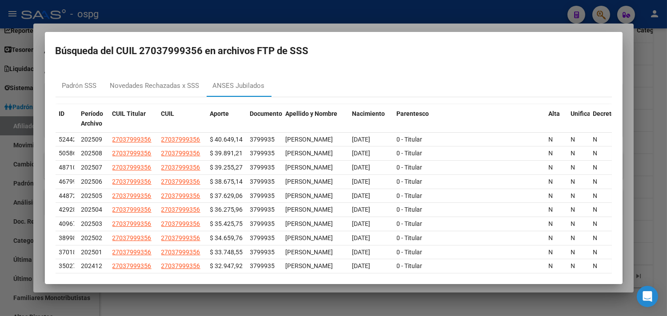
click at [242, 304] on div at bounding box center [333, 158] width 667 height 316
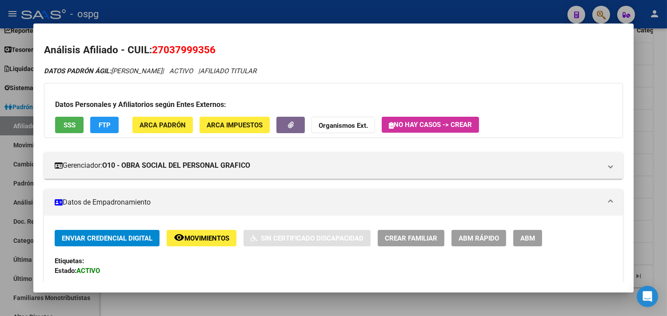
click at [72, 126] on button "SSS" at bounding box center [69, 125] width 28 height 16
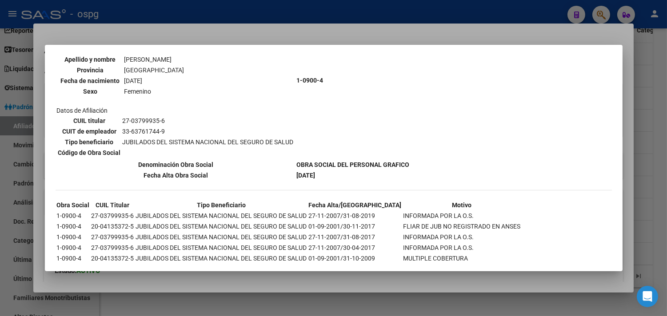
scroll to position [130, 0]
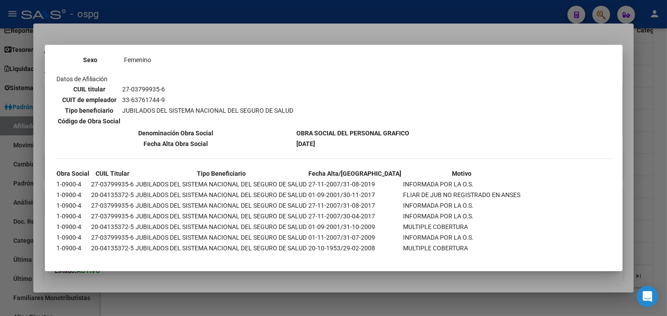
click at [305, 303] on div at bounding box center [333, 158] width 667 height 316
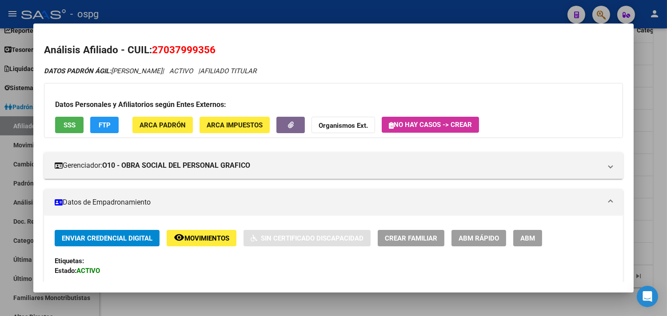
click at [312, 300] on div at bounding box center [333, 158] width 667 height 316
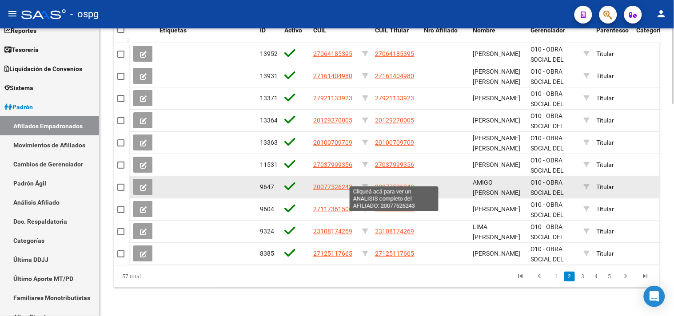
click at [379, 183] on span "20077526243" at bounding box center [394, 186] width 39 height 7
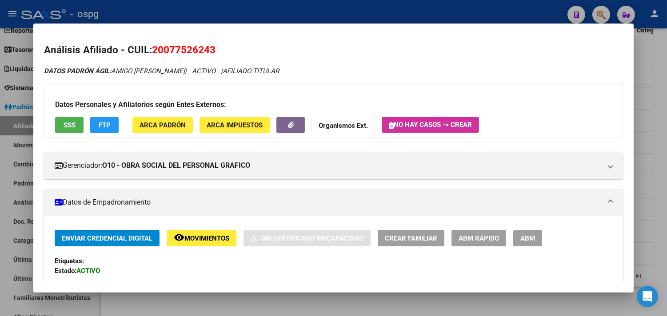
drag, startPoint x: 201, startPoint y: 49, endPoint x: 211, endPoint y: 49, distance: 10.2
click at [211, 49] on span "20077526243" at bounding box center [184, 50] width 64 height 12
click at [65, 126] on span "SSS" at bounding box center [70, 125] width 12 height 8
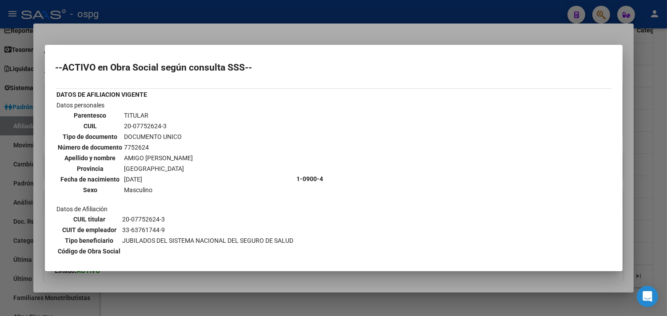
click at [345, 307] on div at bounding box center [333, 158] width 667 height 316
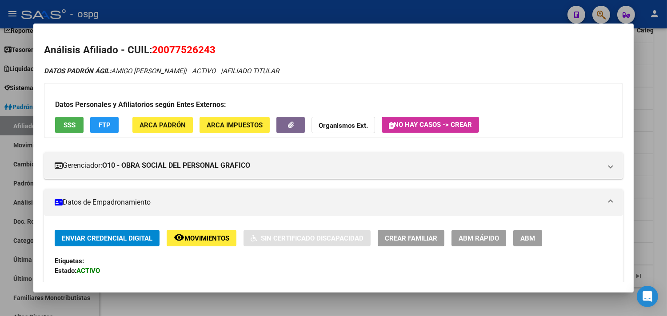
drag, startPoint x: 397, startPoint y: 310, endPoint x: 429, endPoint y: 302, distance: 33.4
click at [397, 310] on div at bounding box center [333, 158] width 667 height 316
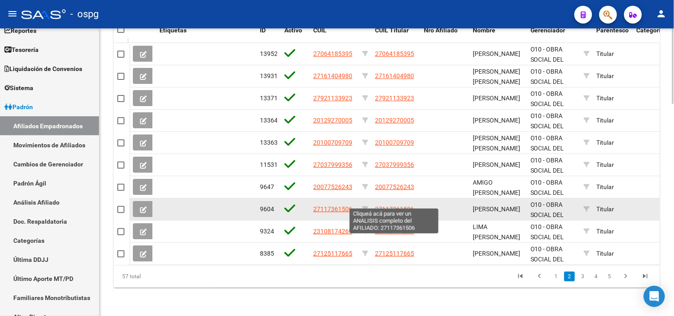
click at [383, 206] on span "27117361506" at bounding box center [394, 209] width 39 height 7
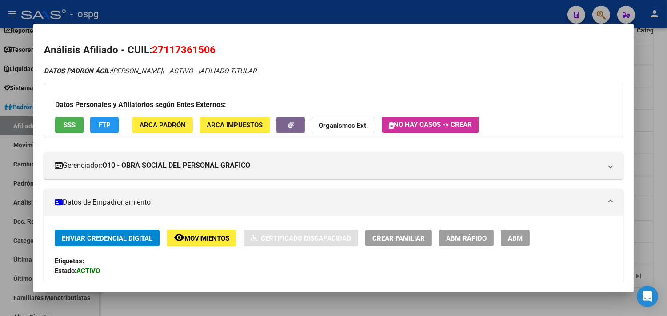
click at [65, 122] on span "SSS" at bounding box center [70, 125] width 12 height 8
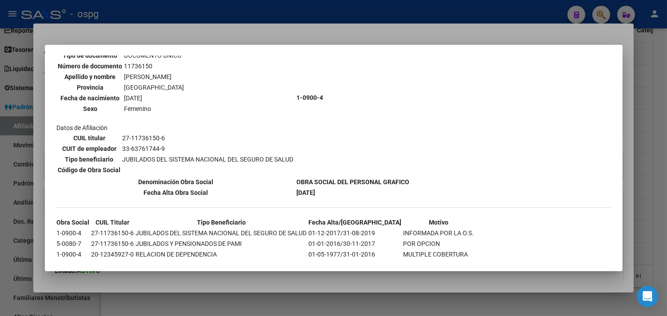
scroll to position [89, 0]
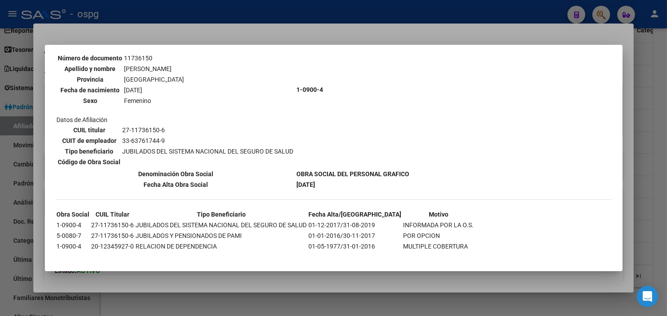
click at [362, 301] on div at bounding box center [333, 158] width 667 height 316
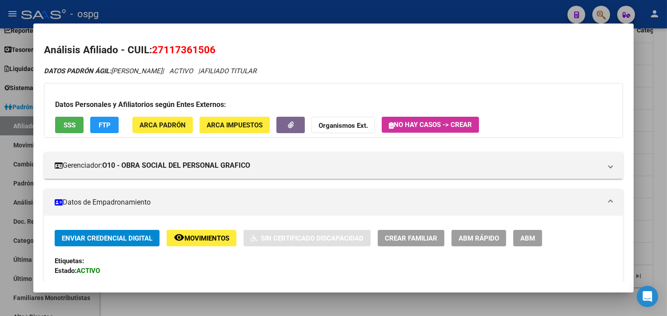
scroll to position [148, 0]
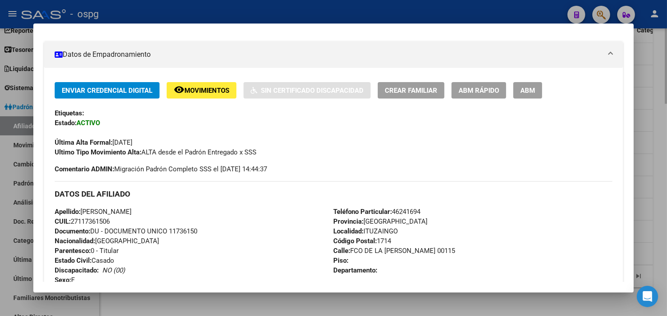
click at [389, 307] on div at bounding box center [333, 158] width 667 height 316
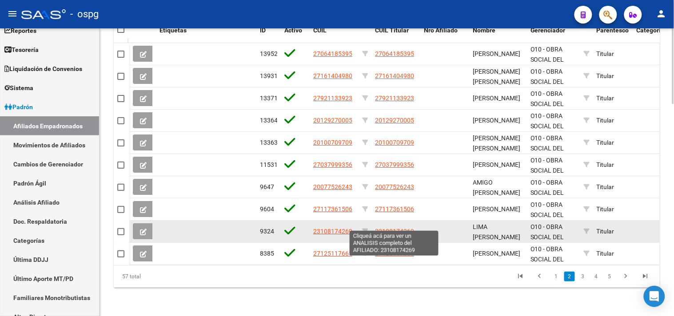
click at [388, 228] on span "23108174269" at bounding box center [394, 231] width 39 height 7
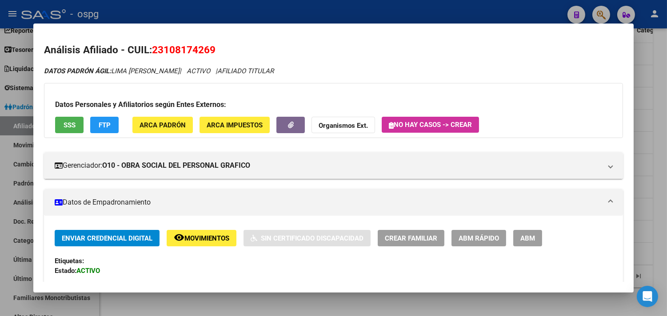
drag, startPoint x: 151, startPoint y: 46, endPoint x: 210, endPoint y: 47, distance: 58.6
click at [210, 47] on span "23108174269" at bounding box center [184, 50] width 64 height 12
click at [70, 128] on span "SSS" at bounding box center [70, 125] width 12 height 8
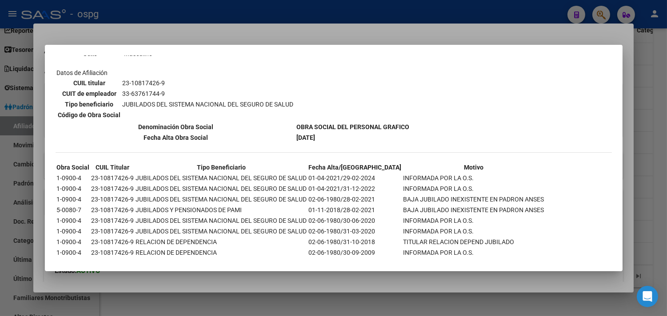
scroll to position [140, 0]
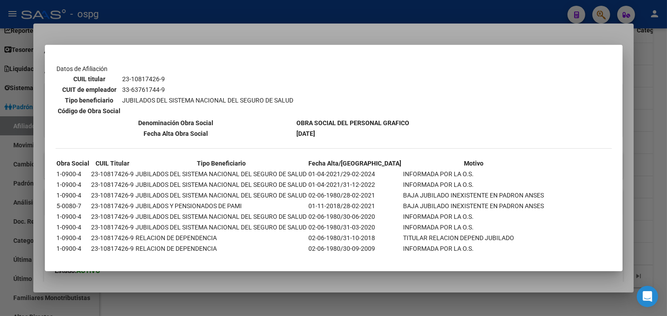
click at [307, 278] on div at bounding box center [333, 158] width 667 height 316
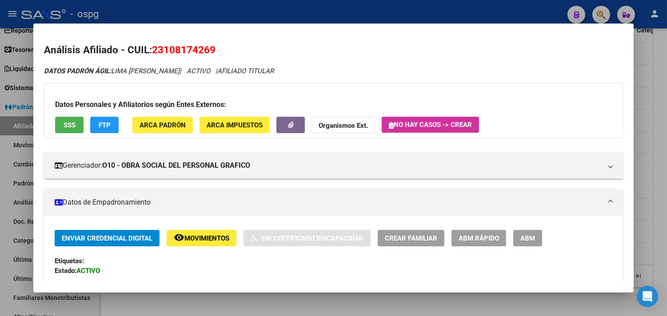
click at [314, 294] on div at bounding box center [333, 158] width 667 height 316
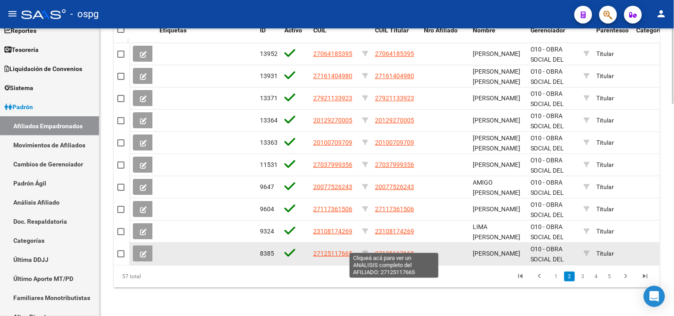
click at [380, 250] on span "27125117665" at bounding box center [394, 253] width 39 height 7
type textarea "27125117665"
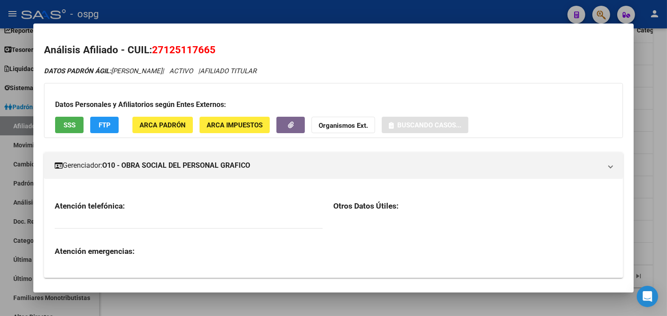
click at [154, 52] on span "27125117665" at bounding box center [184, 50] width 64 height 12
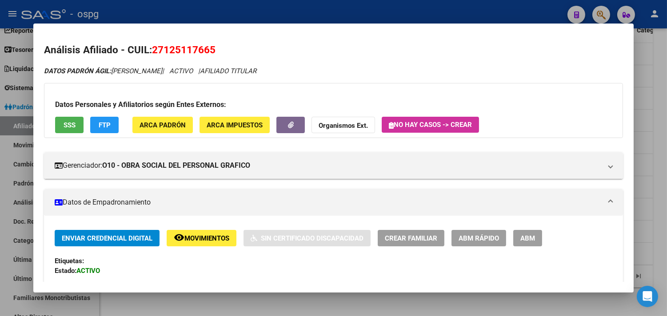
click at [212, 51] on span "27125117665" at bounding box center [184, 50] width 64 height 12
drag, startPoint x: 211, startPoint y: 49, endPoint x: 227, endPoint y: 49, distance: 16.0
click at [227, 49] on h2 "Análisis Afiliado - CUIL: 27125117665" at bounding box center [333, 50] width 579 height 15
click at [70, 128] on span "SSS" at bounding box center [70, 125] width 12 height 8
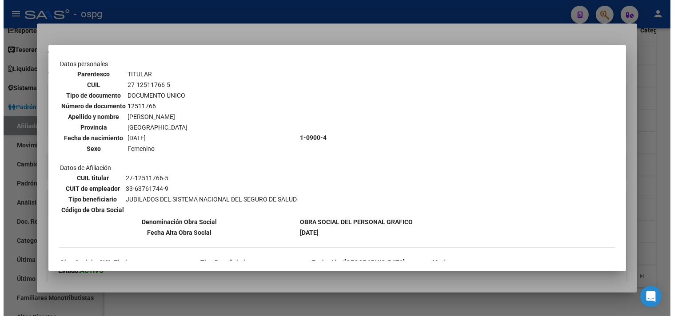
scroll to position [89, 0]
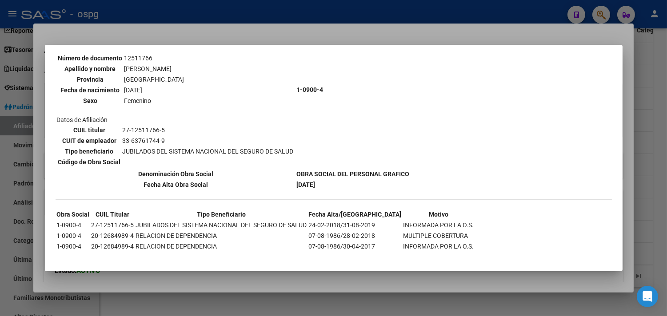
click at [267, 304] on div at bounding box center [333, 158] width 667 height 316
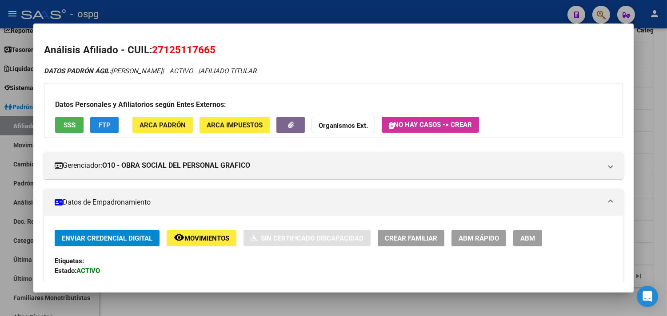
click at [107, 127] on span "FTP" at bounding box center [105, 125] width 12 height 8
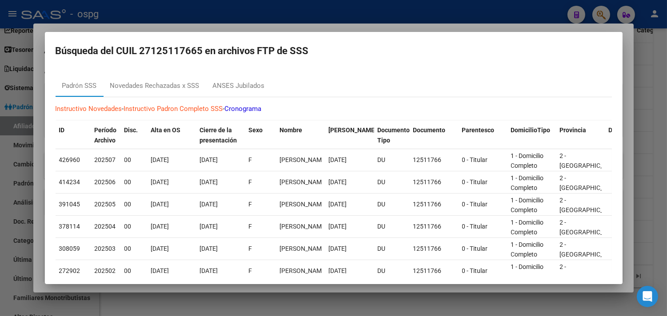
click at [287, 306] on div at bounding box center [333, 158] width 667 height 316
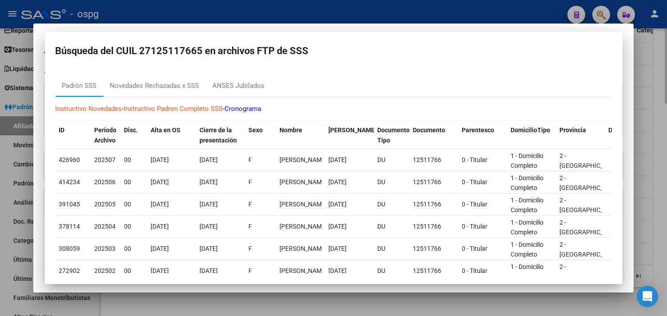
click at [291, 307] on div at bounding box center [333, 158] width 667 height 316
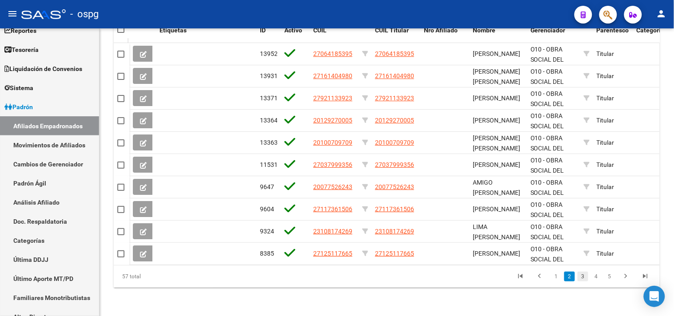
click at [585, 278] on link "3" at bounding box center [582, 277] width 11 height 10
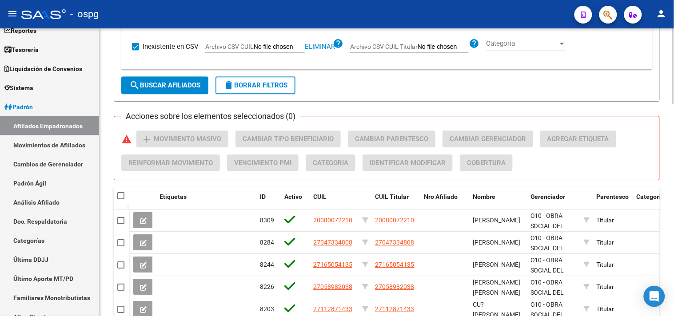
scroll to position [610, 0]
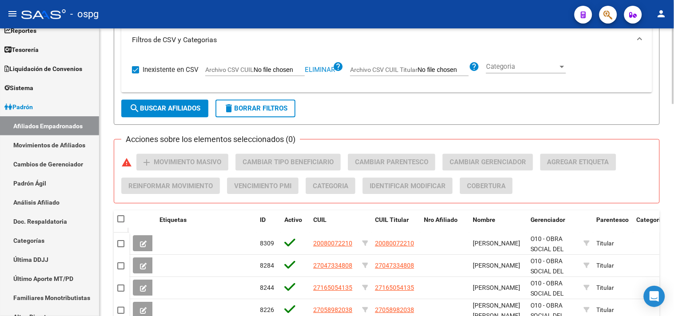
click at [137, 68] on span at bounding box center [135, 69] width 7 height 7
click at [135, 73] on input "Inexistente en CSV" at bounding box center [135, 73] width 0 height 0
checkbox input "false"
click at [140, 104] on button "search Buscar Afiliados" at bounding box center [164, 108] width 87 height 18
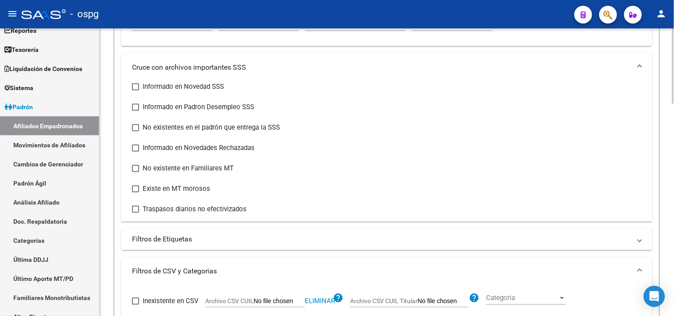
scroll to position [363, 0]
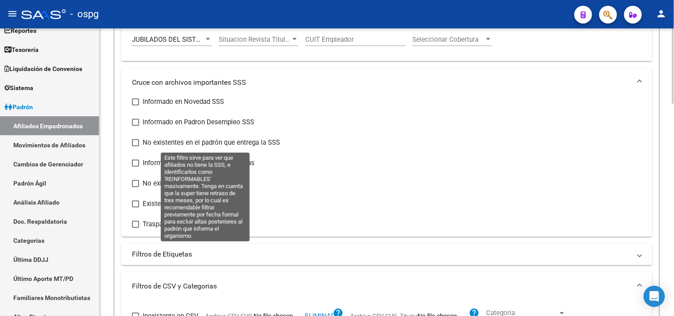
click at [135, 143] on span at bounding box center [135, 142] width 7 height 7
click at [135, 147] on input "No existentes en el padrón que entrega la SSS" at bounding box center [135, 147] width 0 height 0
checkbox input "true"
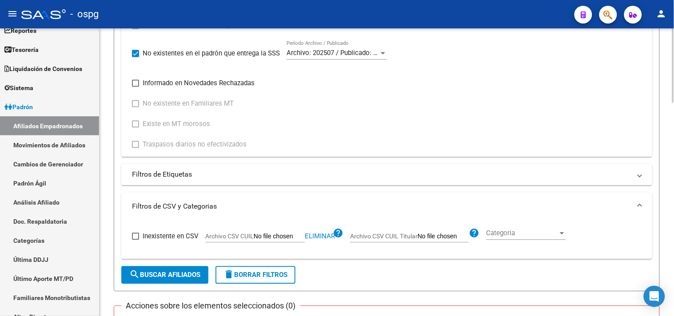
scroll to position [462, 0]
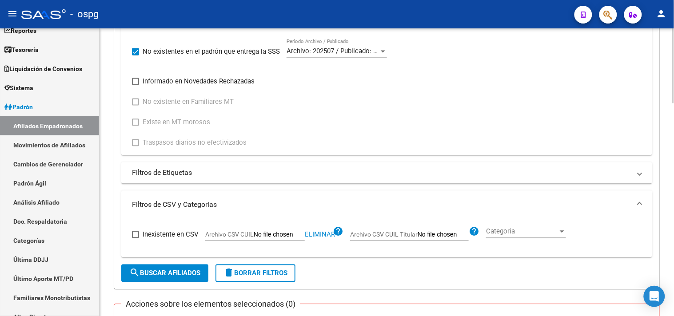
click at [163, 273] on span "search Buscar Afiliados" at bounding box center [164, 273] width 71 height 8
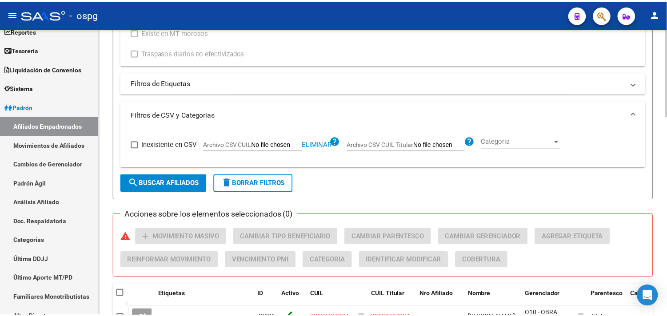
scroll to position [647, 0]
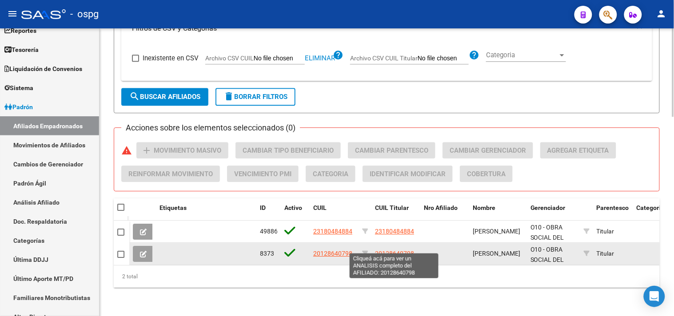
click at [391, 250] on span "20128640798" at bounding box center [394, 253] width 39 height 7
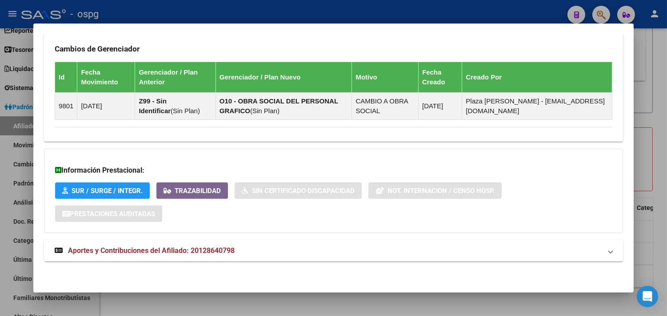
click at [268, 260] on mat-expansion-panel-header "Aportes y Contribuciones del Afiliado: 20128640798" at bounding box center [333, 250] width 579 height 21
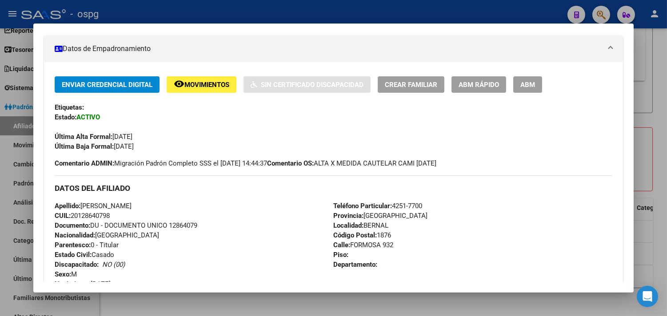
scroll to position [0, 0]
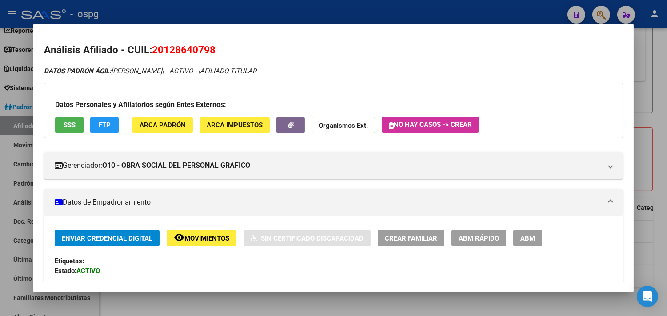
click at [64, 124] on span "SSS" at bounding box center [70, 125] width 12 height 8
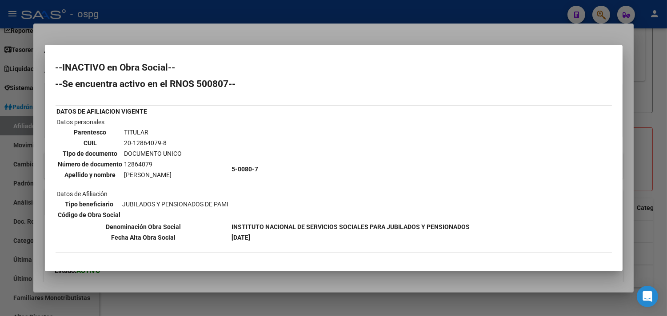
drag, startPoint x: 122, startPoint y: 140, endPoint x: 167, endPoint y: 143, distance: 45.4
click at [167, 143] on td "20-12864079-8" at bounding box center [153, 143] width 59 height 10
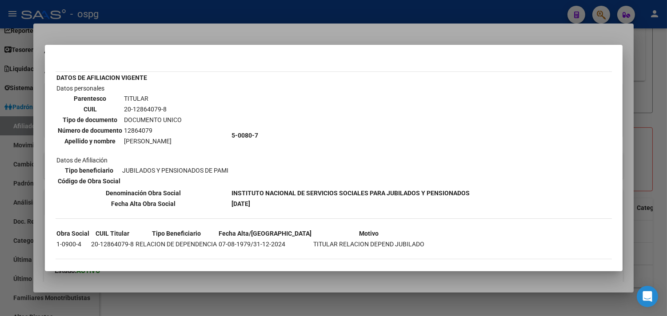
click at [303, 311] on div at bounding box center [333, 158] width 667 height 316
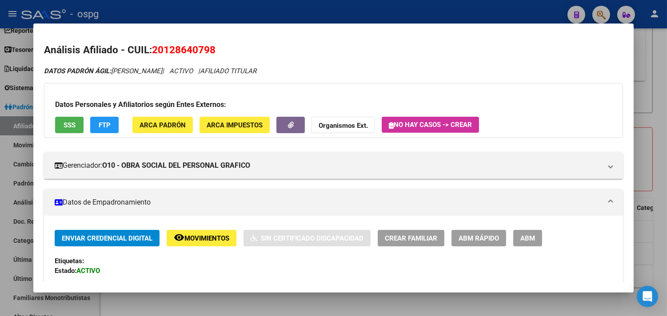
click at [286, 305] on div at bounding box center [333, 158] width 667 height 316
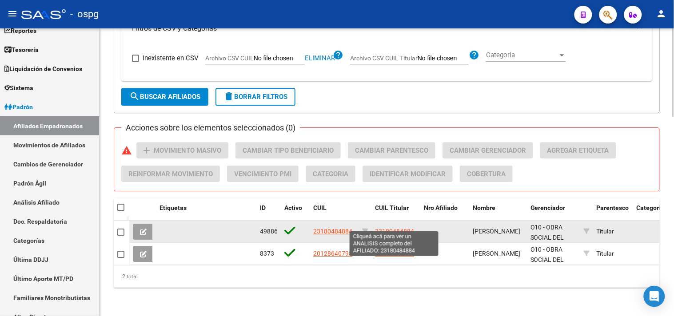
click at [383, 228] on span "23180484884" at bounding box center [394, 231] width 39 height 7
type textarea "23180484884"
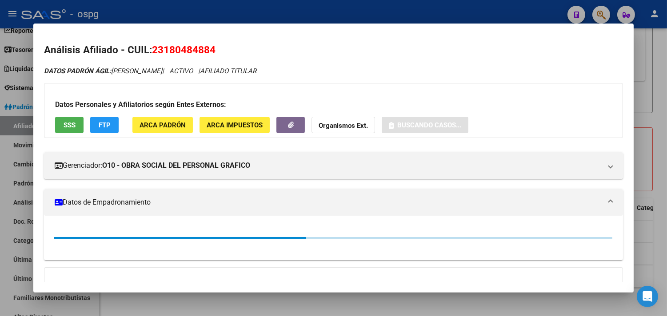
drag, startPoint x: 150, startPoint y: 48, endPoint x: 211, endPoint y: 55, distance: 61.8
click at [211, 55] on span "23180484884" at bounding box center [184, 50] width 64 height 12
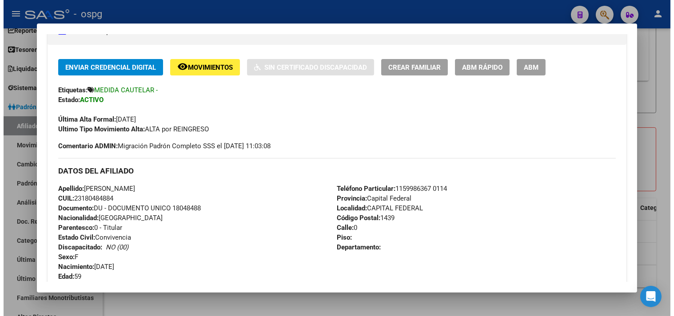
scroll to position [345, 0]
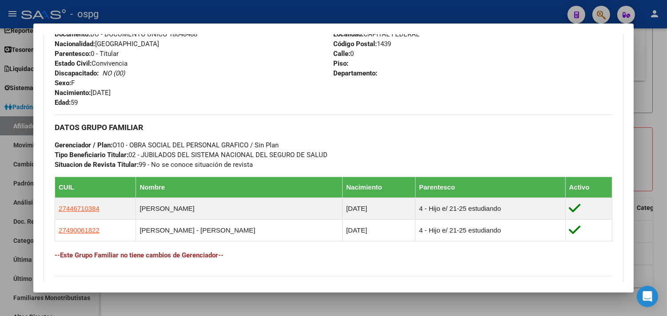
click at [380, 303] on div at bounding box center [333, 158] width 667 height 316
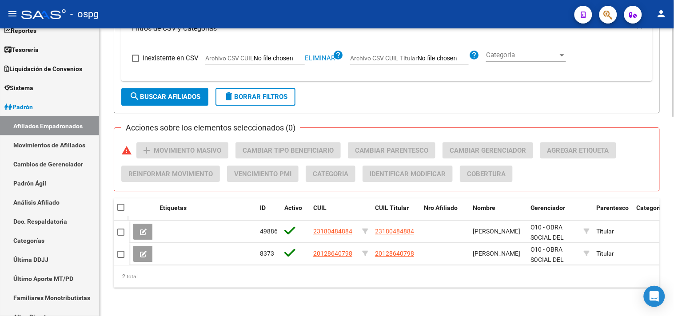
drag, startPoint x: 220, startPoint y: 294, endPoint x: 318, endPoint y: 316, distance: 101.1
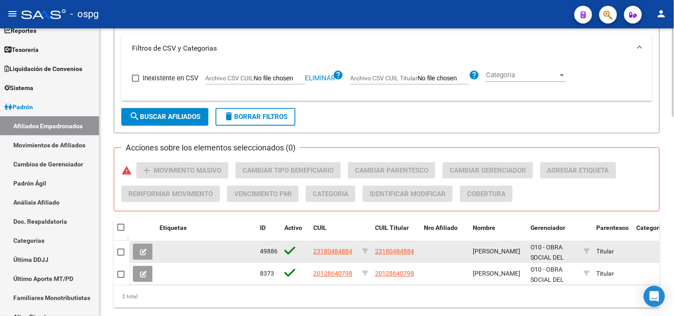
scroll to position [597, 0]
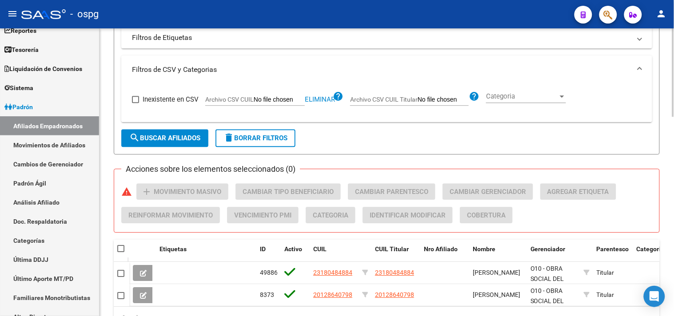
click at [320, 101] on span "Eliminar" at bounding box center [320, 99] width 30 height 8
click at [175, 138] on span "search Buscar Afiliados" at bounding box center [164, 138] width 71 height 8
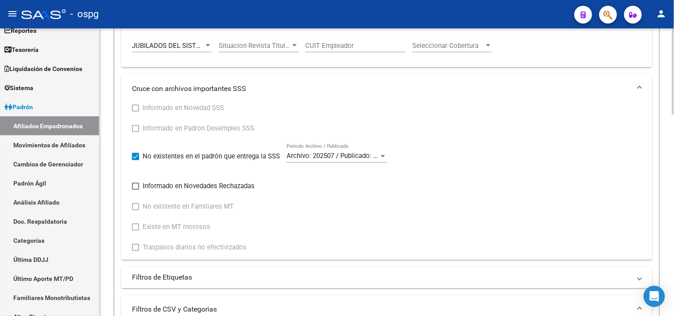
scroll to position [422, 0]
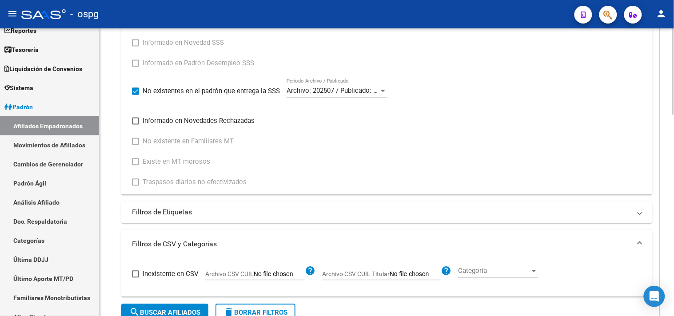
click at [247, 211] on mat-panel-title "Filtros de Etiquetas" at bounding box center [381, 213] width 499 height 10
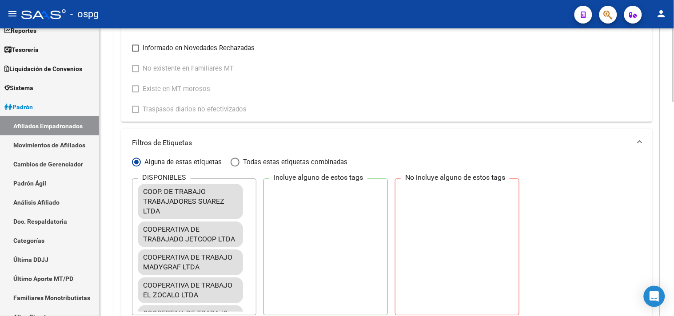
scroll to position [373, 0]
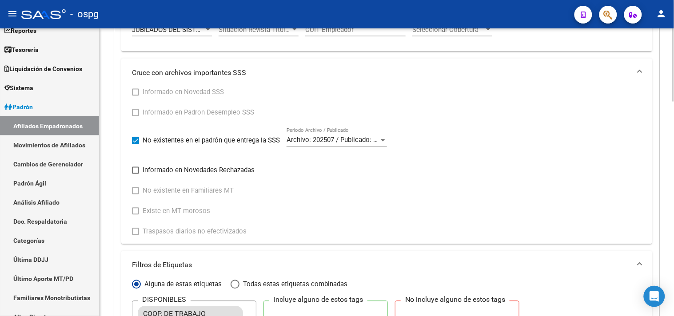
click at [496, 132] on div "Informado en Novedad SSS Informado en Padron Desempleo SSS No existentes en el …" at bounding box center [386, 162] width 509 height 150
click at [144, 264] on mat-panel-title "Filtros de Etiquetas" at bounding box center [381, 266] width 499 height 10
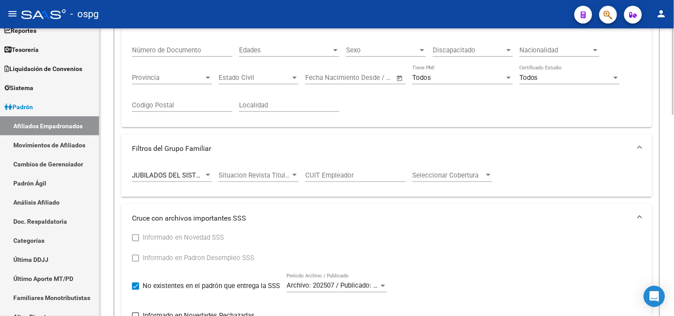
scroll to position [175, 0]
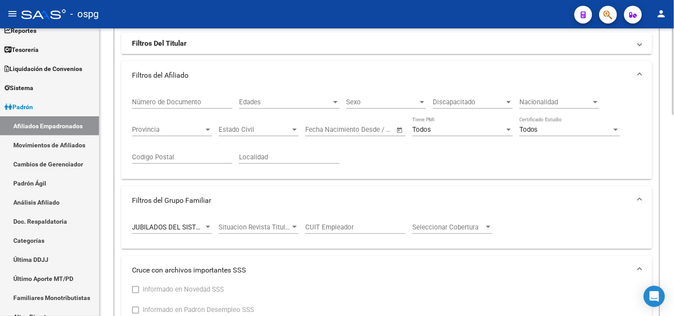
click at [189, 228] on span "JUBILADOS DEL SISTEMA NACIONAL DEL SEGURO DE SALUD" at bounding box center [225, 227] width 187 height 8
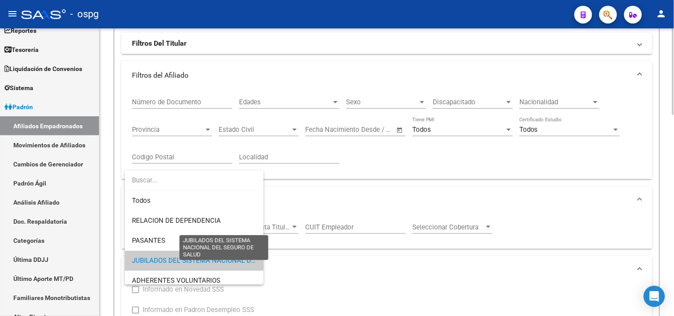
scroll to position [33, 0]
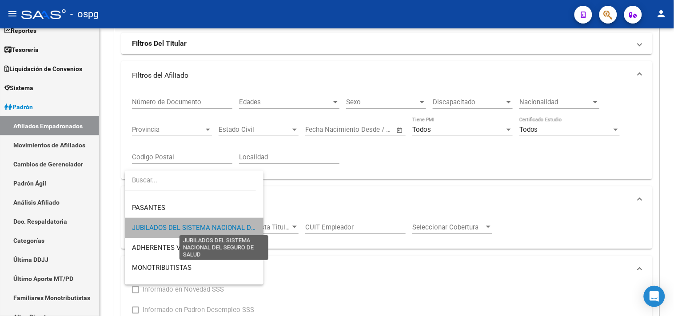
click at [220, 224] on span "JUBILADOS DEL SISTEMA NACIONAL DEL SEGURO DE SALUD" at bounding box center [225, 228] width 187 height 8
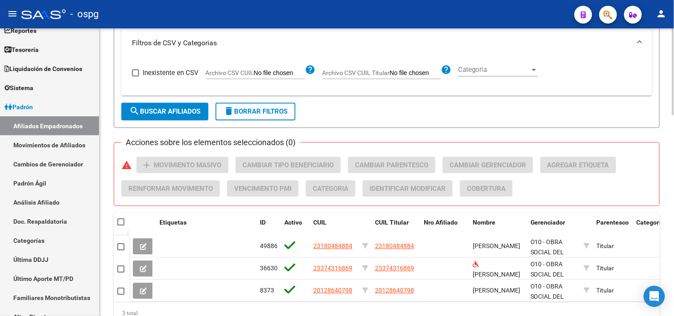
scroll to position [669, 0]
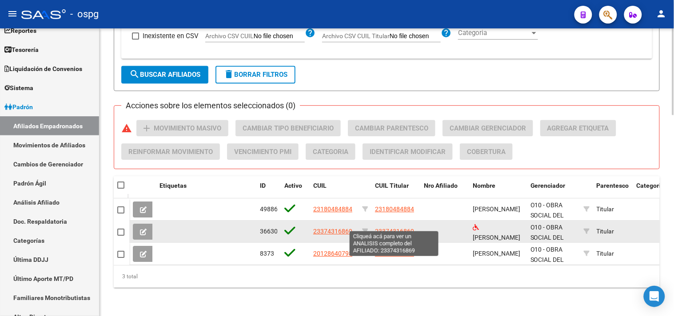
click at [381, 228] on span "23374316869" at bounding box center [394, 231] width 39 height 7
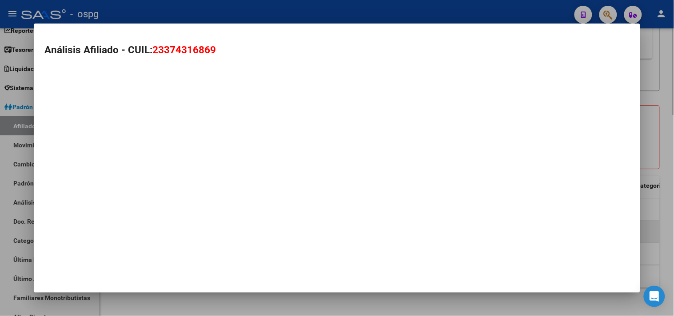
type textarea "23374316869"
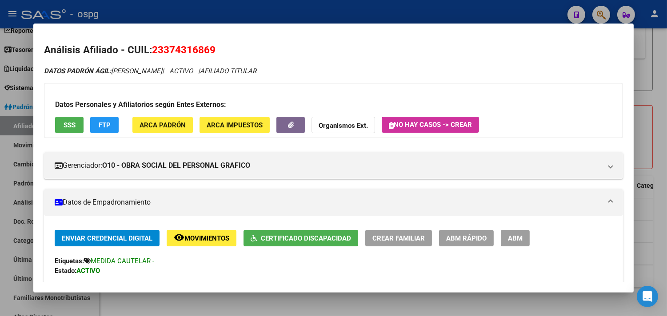
click at [660, 178] on div at bounding box center [333, 158] width 667 height 316
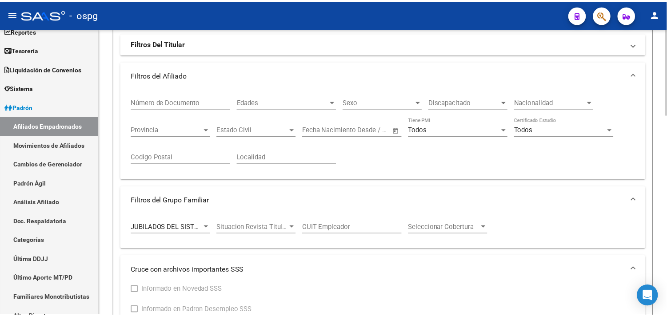
scroll to position [0, 0]
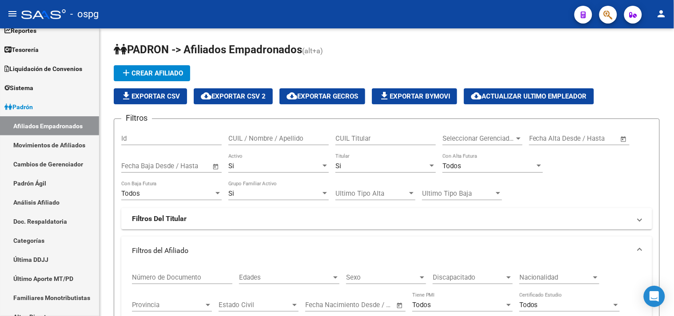
click at [32, 204] on link "Análisis Afiliado" at bounding box center [49, 202] width 99 height 19
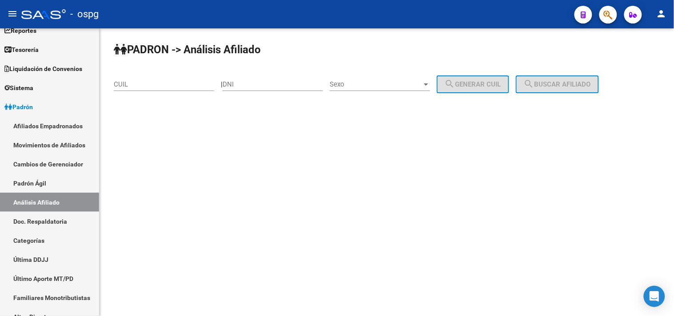
paste input "23-30684304-4"
click at [187, 84] on input "CUIL" at bounding box center [164, 84] width 100 height 8
click at [557, 81] on span "search Buscar afiliado" at bounding box center [557, 84] width 67 height 8
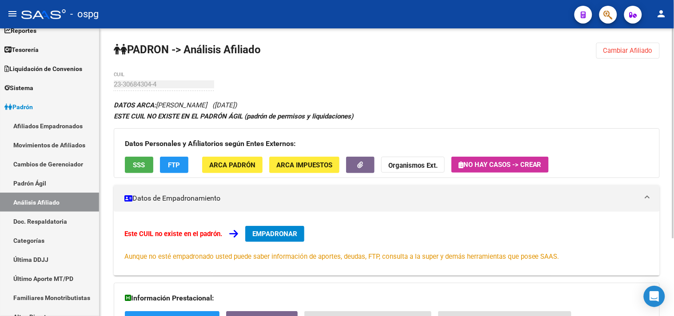
click at [627, 52] on span "Cambiar Afiliado" at bounding box center [627, 51] width 49 height 8
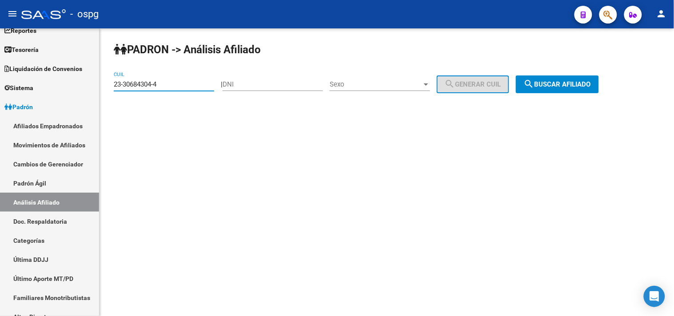
drag, startPoint x: 134, startPoint y: 86, endPoint x: 229, endPoint y: 79, distance: 95.8
click at [115, 82] on input "23-30684304-4" at bounding box center [164, 84] width 100 height 8
paste input "7-27112618-8"
click at [558, 87] on span "search Buscar afiliado" at bounding box center [557, 84] width 67 height 8
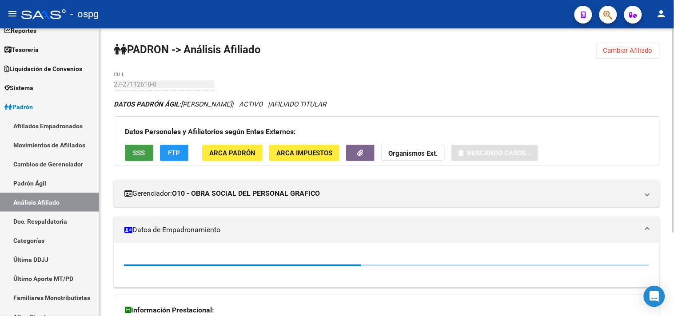
click at [137, 151] on span "SSS" at bounding box center [139, 153] width 12 height 8
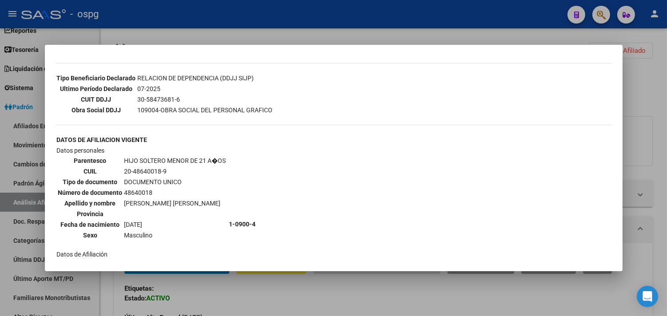
scroll to position [345, 0]
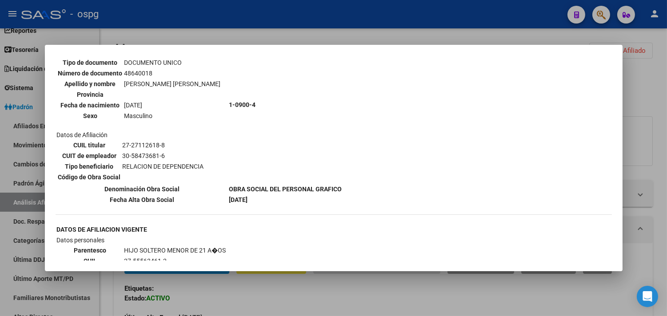
click at [305, 290] on div at bounding box center [333, 158] width 667 height 316
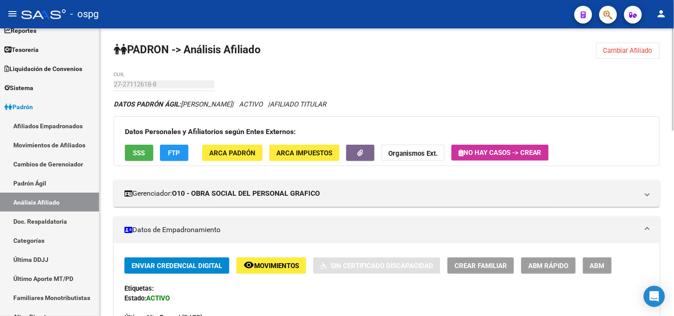
click at [619, 45] on button "Cambiar Afiliado" at bounding box center [628, 51] width 64 height 16
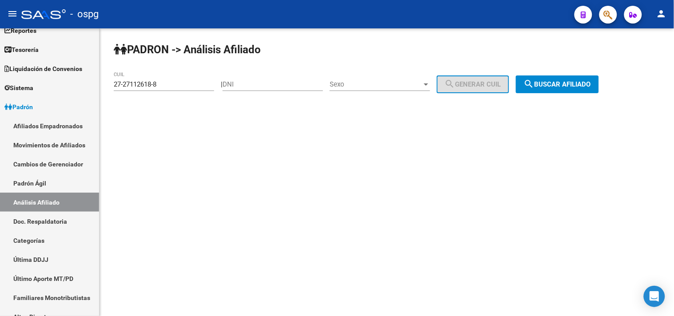
drag, startPoint x: 159, startPoint y: 89, endPoint x: 140, endPoint y: 87, distance: 18.7
click at [98, 89] on mat-sidenav-container "Firma Express Inicio Instructivos Contacto OS Reportes Tablero de Control Ingre…" at bounding box center [337, 172] width 674 height 288
click at [165, 87] on input "27-27112618-8" at bounding box center [164, 84] width 100 height 8
drag, startPoint x: 167, startPoint y: 81, endPoint x: 147, endPoint y: 87, distance: 20.8
click at [103, 84] on div "PADRON -> Análisis Afiliado 27-27112618-8 CUIL | DNI Sexo Sexo search Generar C…" at bounding box center [386, 74] width 574 height 93
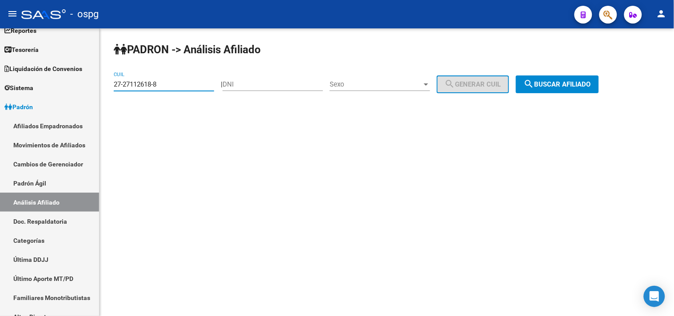
paste input "8126613-1"
click at [554, 84] on span "search Buscar afiliado" at bounding box center [557, 84] width 67 height 8
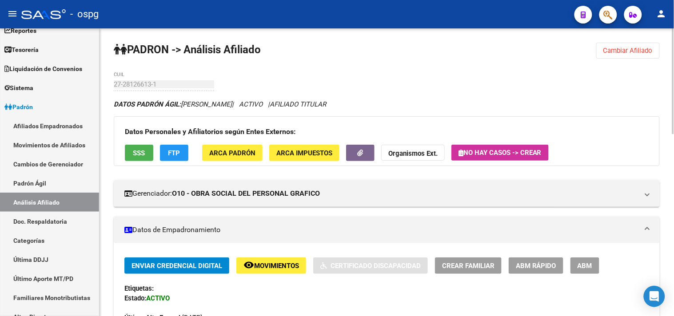
click at [139, 149] on span "SSS" at bounding box center [139, 153] width 12 height 8
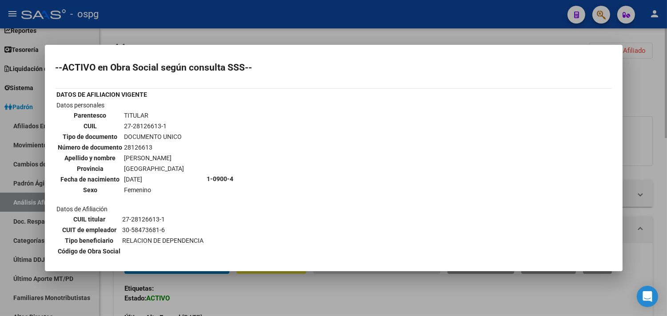
scroll to position [49, 0]
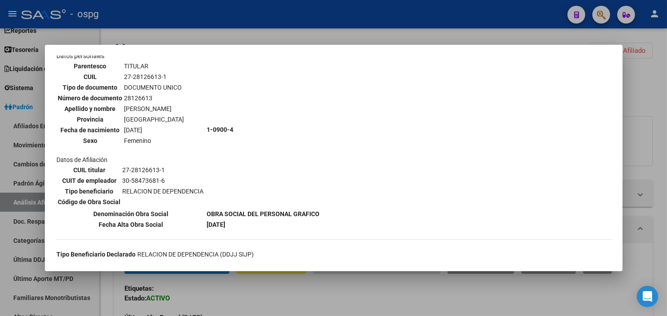
click at [509, 280] on div at bounding box center [333, 158] width 667 height 316
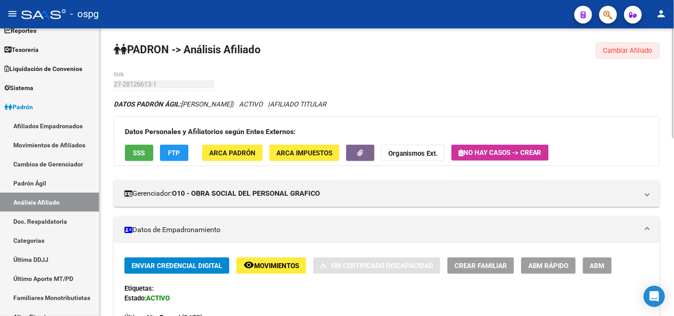
click at [609, 51] on span "Cambiar Afiliado" at bounding box center [627, 51] width 49 height 8
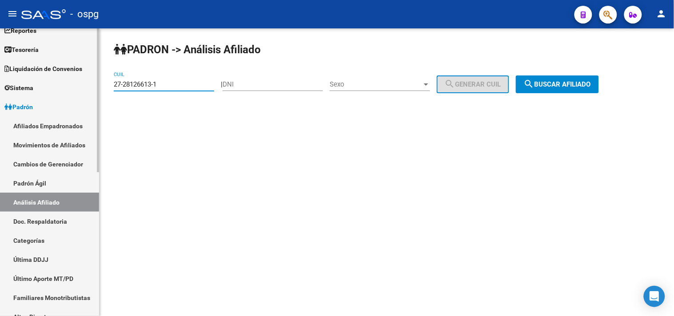
drag, startPoint x: 170, startPoint y: 85, endPoint x: 97, endPoint y: 87, distance: 72.9
click at [97, 87] on mat-sidenav-container "Firma Express Inicio Instructivos Contacto OS Reportes Tablero de Control Ingre…" at bounding box center [337, 172] width 674 height 288
paste input "31859909-8"
drag, startPoint x: 567, startPoint y: 82, endPoint x: 318, endPoint y: 82, distance: 248.7
click at [567, 82] on span "search Buscar afiliado" at bounding box center [557, 84] width 67 height 8
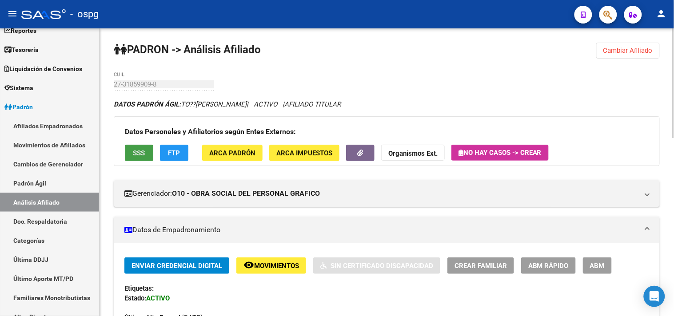
click at [136, 151] on span "SSS" at bounding box center [139, 153] width 12 height 8
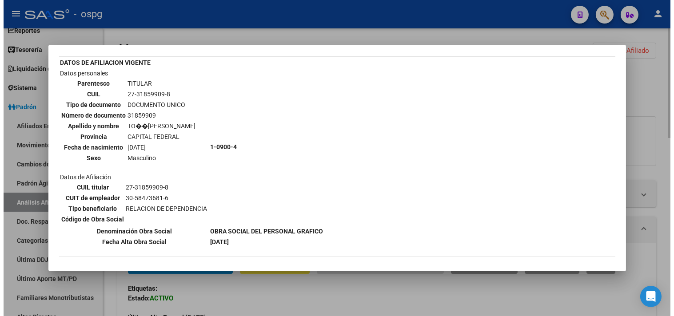
scroll to position [49, 0]
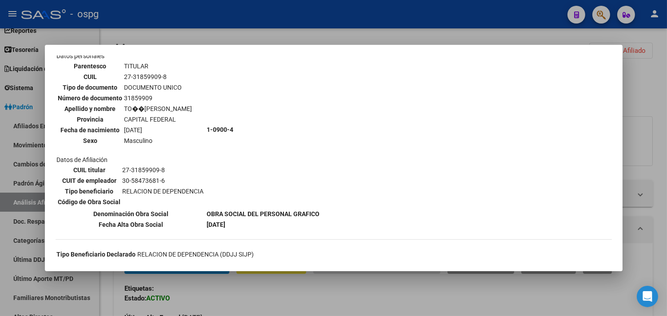
click at [286, 311] on div at bounding box center [333, 158] width 667 height 316
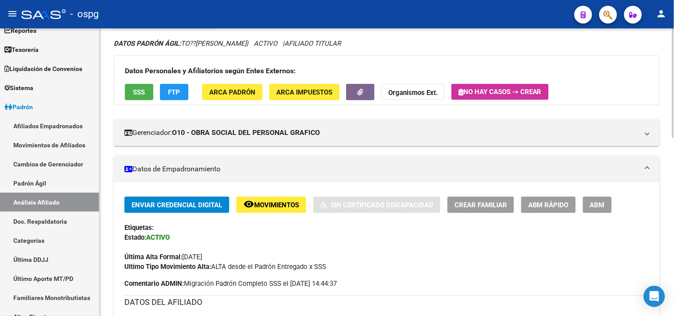
scroll to position [0, 0]
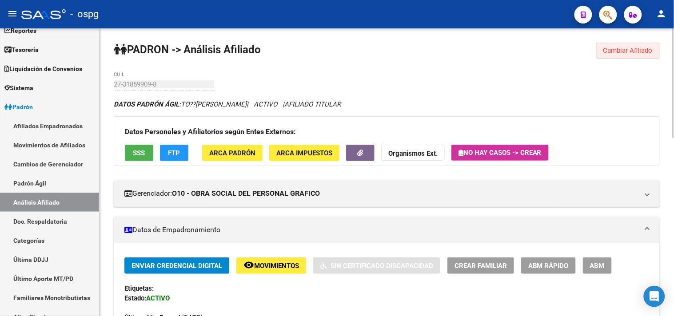
drag, startPoint x: 651, startPoint y: 44, endPoint x: 540, endPoint y: 66, distance: 112.6
click at [650, 44] on button "Cambiar Afiliado" at bounding box center [628, 51] width 64 height 16
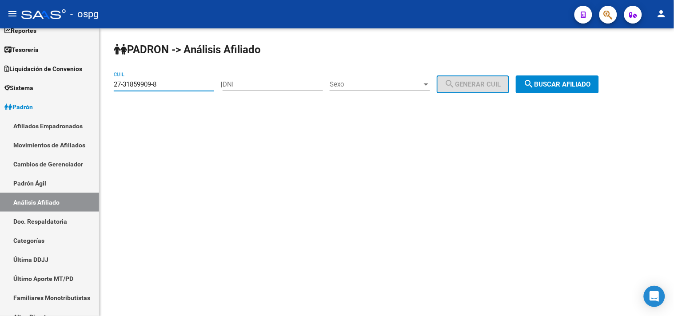
drag, startPoint x: 132, startPoint y: 89, endPoint x: 143, endPoint y: 64, distance: 26.7
click at [24, 76] on mat-sidenav-container "Firma Express Inicio Instructivos Contacto OS Reportes Tablero de Control Ingre…" at bounding box center [337, 172] width 674 height 288
paste input "7426586-0"
click at [562, 84] on span "search Buscar afiliado" at bounding box center [557, 84] width 67 height 8
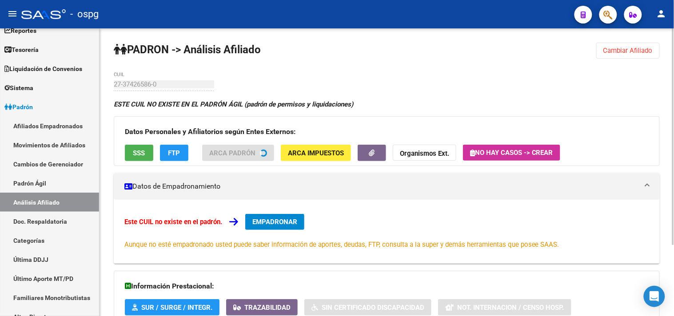
click at [180, 150] on button "FTP" at bounding box center [174, 153] width 28 height 16
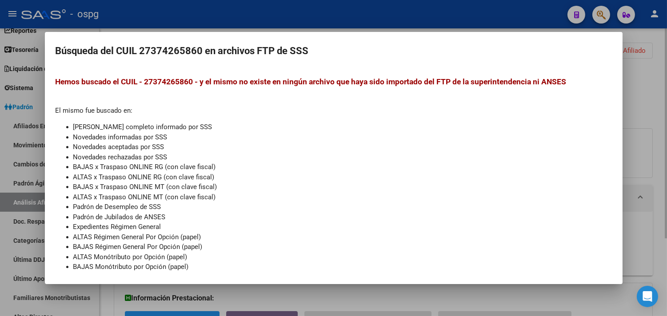
click at [247, 299] on div at bounding box center [333, 158] width 667 height 316
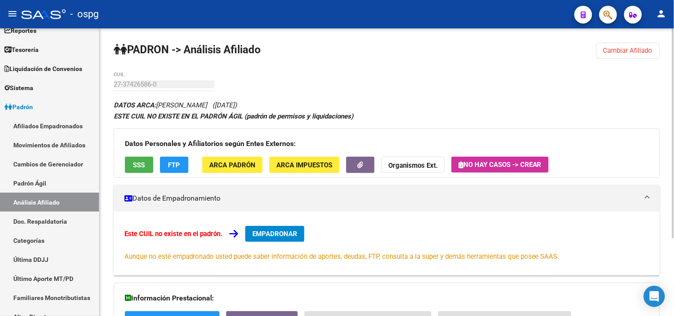
click at [143, 167] on span "SSS" at bounding box center [139, 165] width 12 height 8
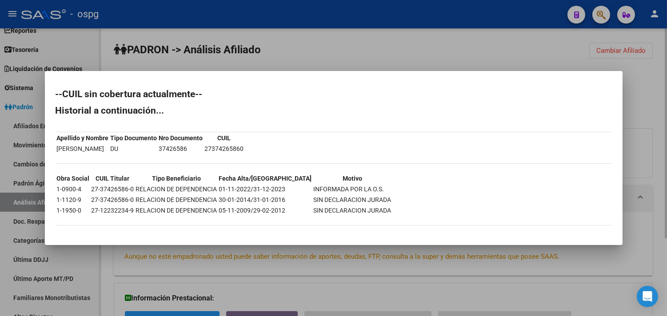
click at [366, 304] on div at bounding box center [333, 158] width 667 height 316
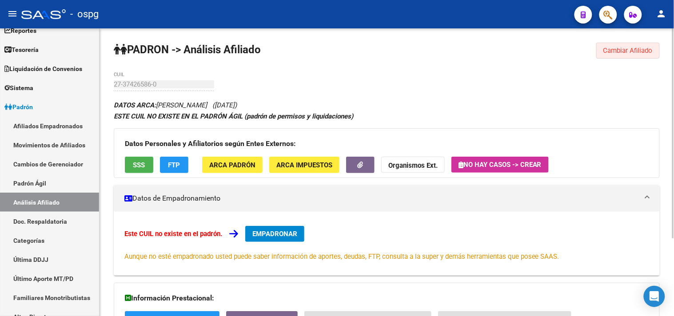
click at [613, 49] on span "Cambiar Afiliado" at bounding box center [627, 51] width 49 height 8
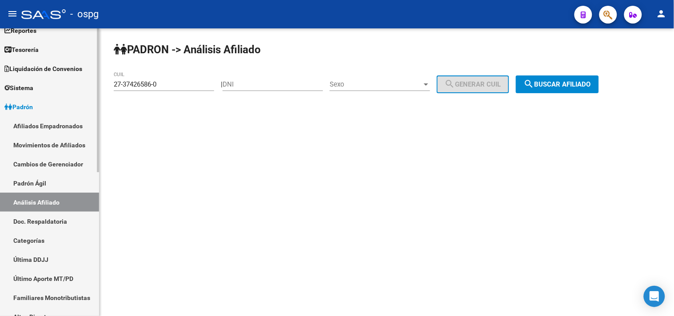
drag, startPoint x: 174, startPoint y: 81, endPoint x: 57, endPoint y: 70, distance: 117.8
click at [59, 70] on mat-sidenav-container "Firma Express Inicio Instructivos Contacto OS Reportes Tablero de Control Ingre…" at bounding box center [337, 172] width 674 height 288
click at [566, 82] on span "search Buscar afiliado" at bounding box center [557, 84] width 67 height 8
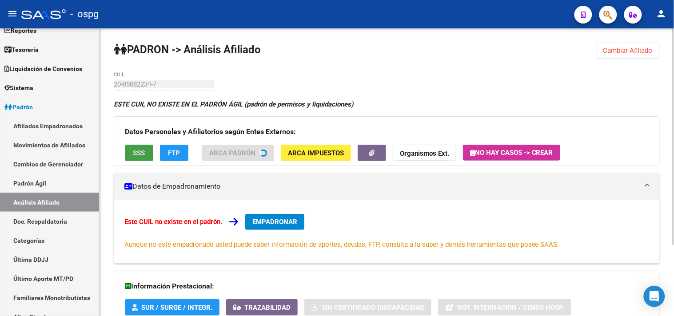
click at [139, 152] on div "Datos Personales y Afiliatorios según Entes Externos: SSS FTP ARCA Padrón ARCA …" at bounding box center [387, 141] width 546 height 50
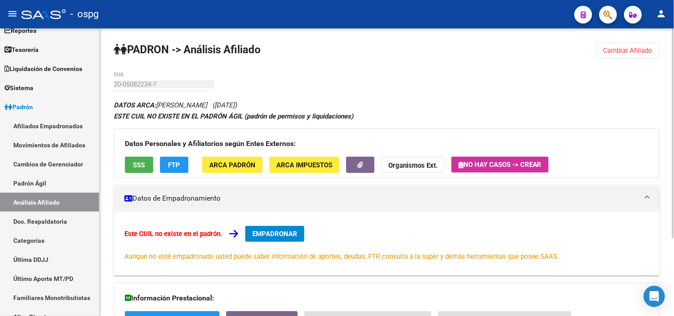
click at [137, 167] on span "SSS" at bounding box center [139, 165] width 12 height 8
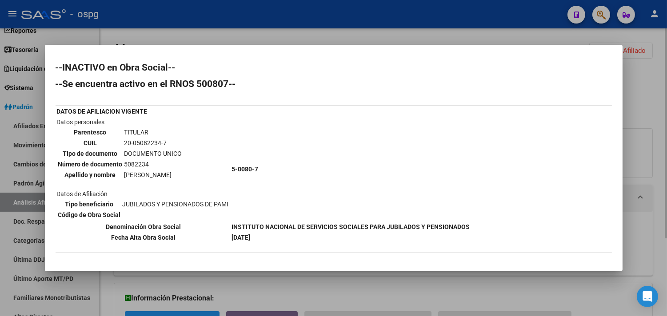
drag, startPoint x: 649, startPoint y: 151, endPoint x: 631, endPoint y: 69, distance: 84.6
click at [649, 151] on div at bounding box center [333, 158] width 667 height 316
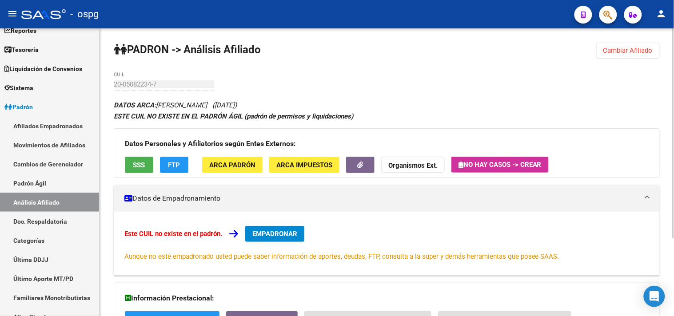
click at [628, 58] on button "Cambiar Afiliado" at bounding box center [628, 51] width 64 height 16
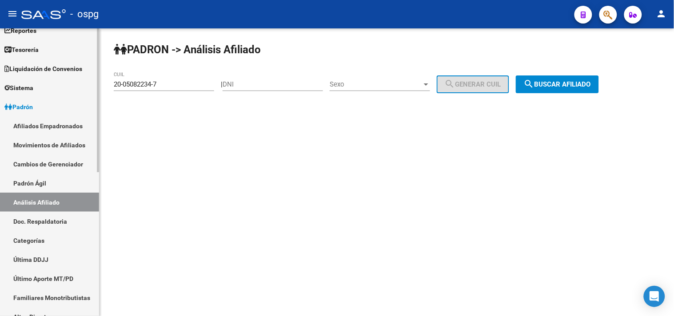
drag, startPoint x: 77, startPoint y: 87, endPoint x: 0, endPoint y: 58, distance: 82.5
click at [0, 64] on mat-sidenav-container "Firma Express Inicio Instructivos Contacto OS Reportes Tablero de Control Ingre…" at bounding box center [337, 172] width 674 height 288
type input "27-06291526-4"
click at [548, 77] on button "search Buscar afiliado" at bounding box center [557, 85] width 83 height 18
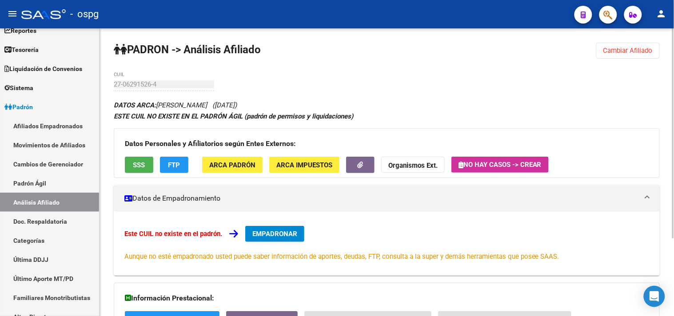
click at [141, 167] on span "SSS" at bounding box center [139, 165] width 12 height 8
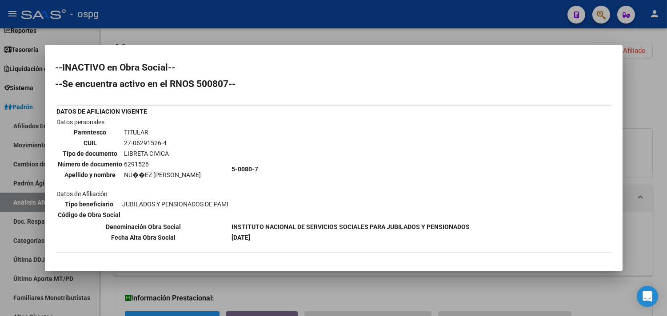
click at [332, 286] on div at bounding box center [333, 158] width 667 height 316
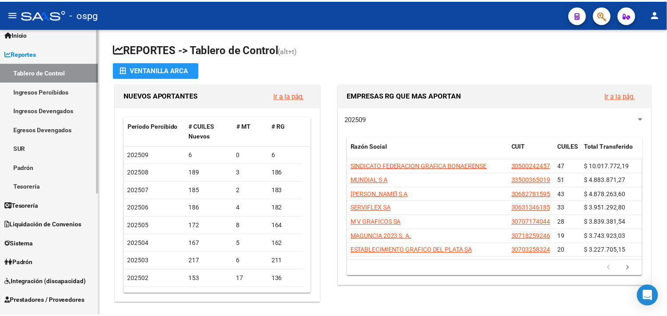
scroll to position [49, 0]
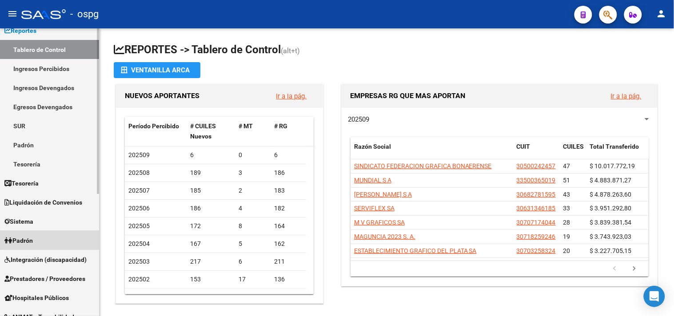
click at [33, 236] on span "Padrón" at bounding box center [18, 241] width 28 height 10
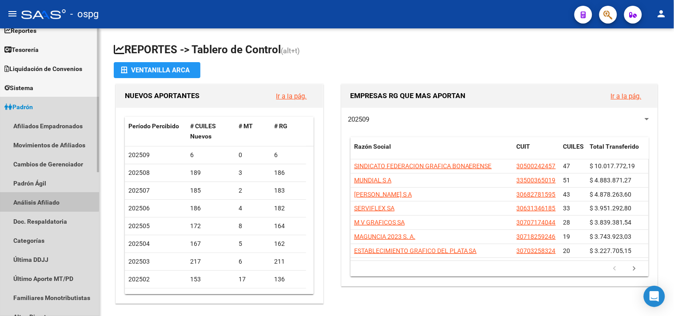
click at [37, 200] on link "Análisis Afiliado" at bounding box center [49, 202] width 99 height 19
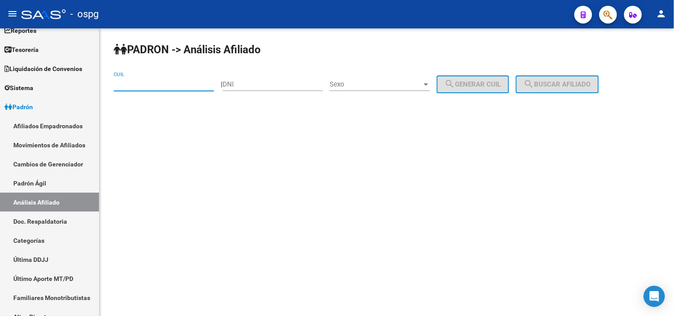
paste input "27-14884794-6"
type input "27-14884794-6"
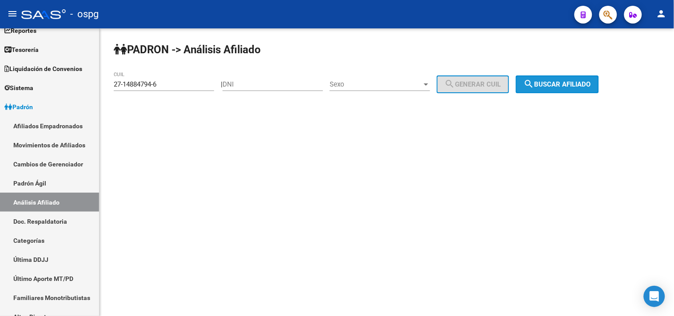
drag, startPoint x: 560, startPoint y: 86, endPoint x: 555, endPoint y: 94, distance: 9.4
click at [560, 86] on span "search Buscar afiliado" at bounding box center [557, 84] width 67 height 8
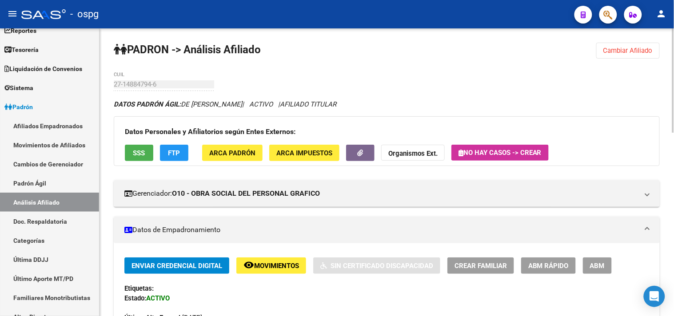
click at [590, 270] on span "ABM" at bounding box center [597, 266] width 15 height 8
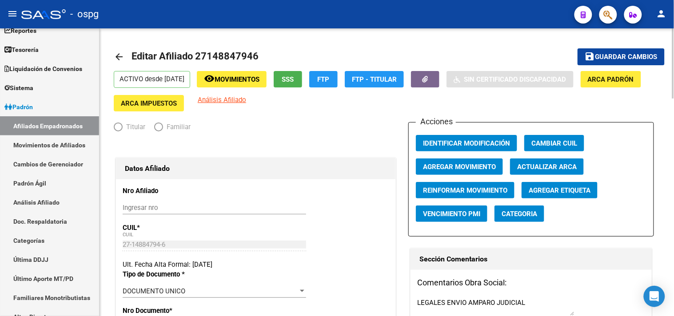
radio input "true"
type input "33-63761744-9"
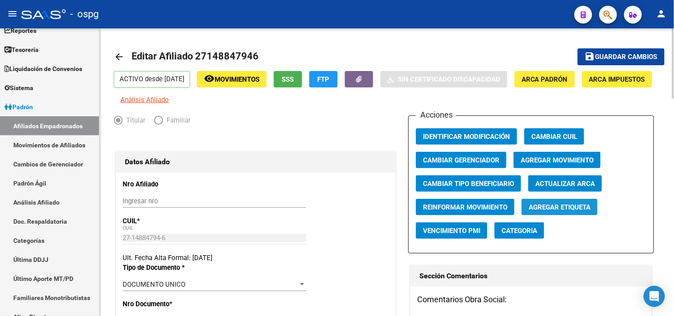
click at [557, 211] on span "Agregar Etiqueta" at bounding box center [560, 207] width 62 height 8
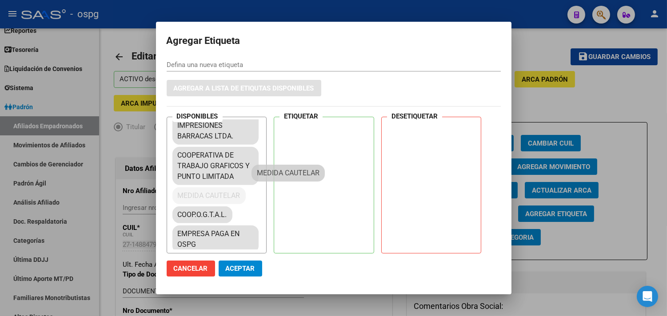
scroll to position [805, 0]
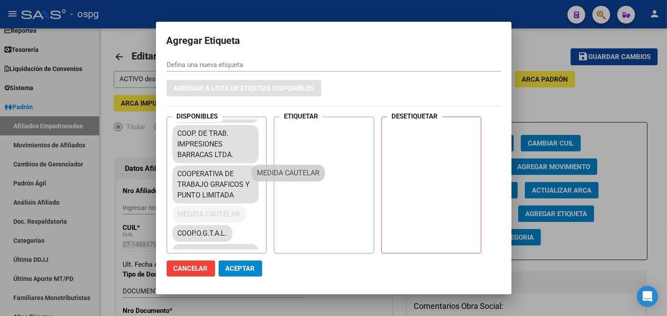
drag, startPoint x: 219, startPoint y: 184, endPoint x: 318, endPoint y: 157, distance: 101.8
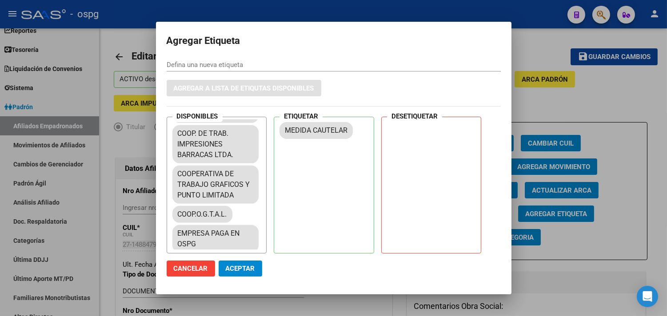
click at [252, 266] on span "Aceptar" at bounding box center [240, 269] width 29 height 8
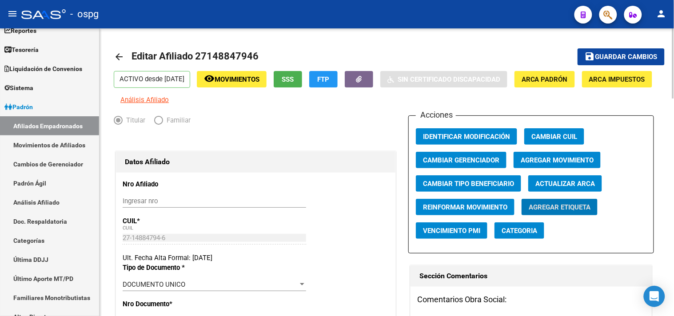
click at [120, 50] on link "arrow_back" at bounding box center [123, 56] width 18 height 21
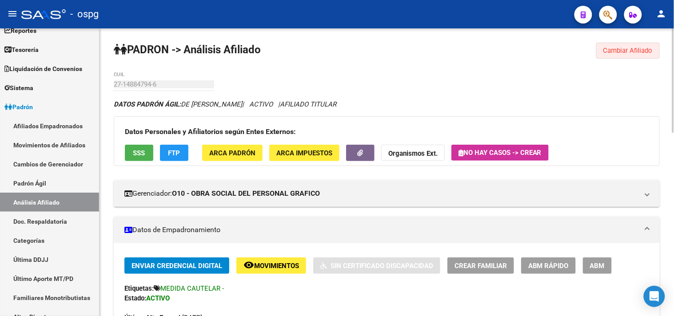
drag, startPoint x: 616, startPoint y: 57, endPoint x: 297, endPoint y: 48, distance: 319.0
click at [614, 54] on button "Cambiar Afiliado" at bounding box center [628, 51] width 64 height 16
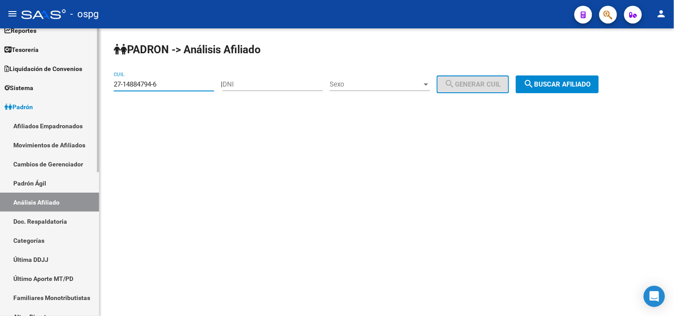
drag, startPoint x: 154, startPoint y: 90, endPoint x: 67, endPoint y: 82, distance: 87.4
click at [67, 85] on mat-sidenav-container "Firma Express Inicio Instructivos Contacto OS Reportes Tablero de Control Ingre…" at bounding box center [337, 172] width 674 height 288
paste input "0-11587337-8"
type input "20-11587337-8"
drag, startPoint x: 560, startPoint y: 76, endPoint x: 557, endPoint y: 85, distance: 10.1
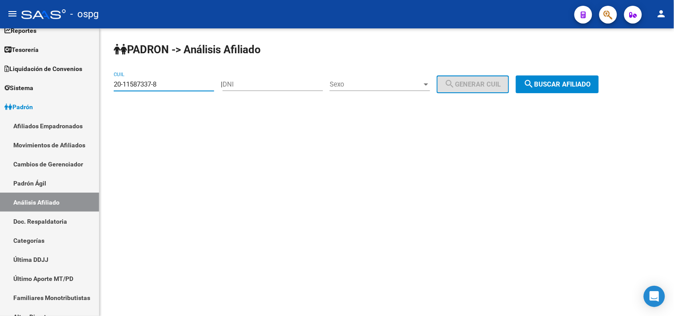
click at [560, 77] on div "PADRON -> Análisis Afiliado 20-11587337-8 CUIL | DNI Sexo Sexo search Generar C…" at bounding box center [386, 74] width 574 height 93
drag, startPoint x: 554, startPoint y: 90, endPoint x: 541, endPoint y: 66, distance: 27.8
click at [554, 90] on button "search Buscar afiliado" at bounding box center [557, 85] width 83 height 18
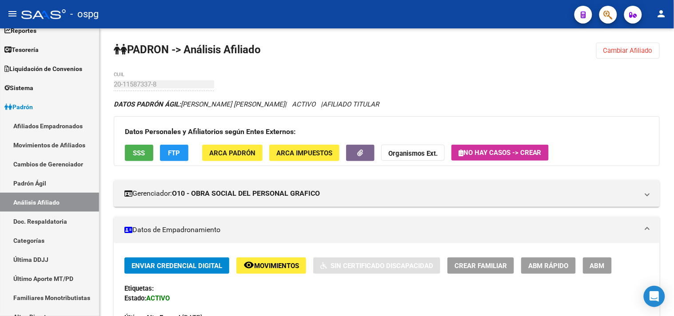
click at [596, 262] on span "ABM" at bounding box center [597, 266] width 15 height 8
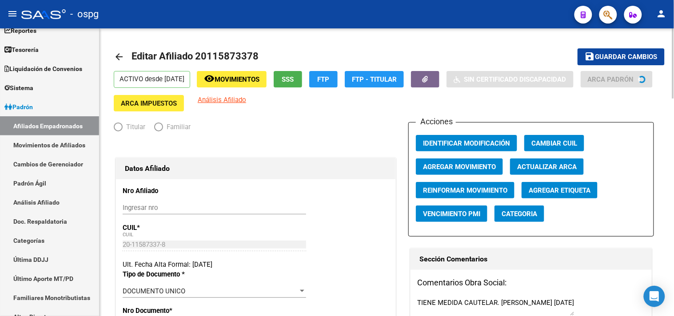
radio input "true"
type input "33-63761744-9"
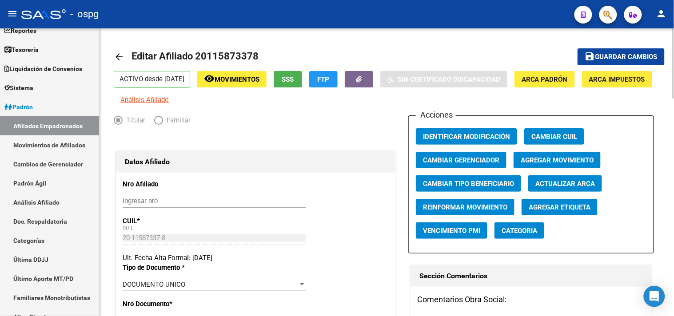
click at [558, 211] on span "Agregar Etiqueta" at bounding box center [560, 207] width 62 height 8
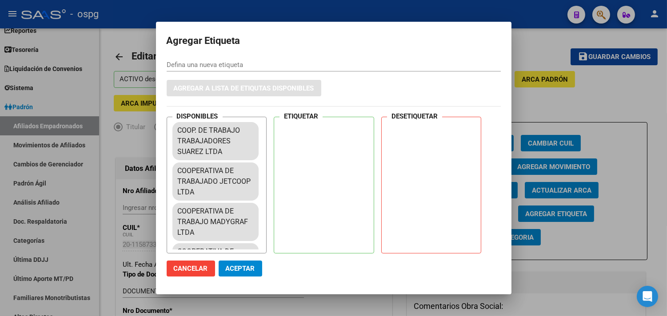
drag, startPoint x: 266, startPoint y: 132, endPoint x: 260, endPoint y: 245, distance: 112.5
click at [260, 245] on div "DISPONIBLES COOP. DE TRABAJO TRABAJADORES [PERSON_NAME] LTDA COOPERATIVA DE TRA…" at bounding box center [217, 185] width 100 height 137
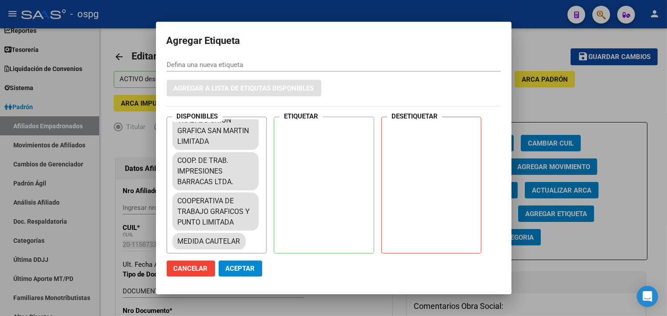
scroll to position [824, 0]
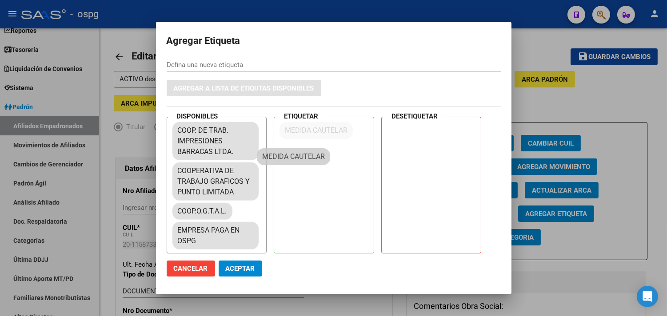
drag, startPoint x: 237, startPoint y: 185, endPoint x: 277, endPoint y: 169, distance: 42.9
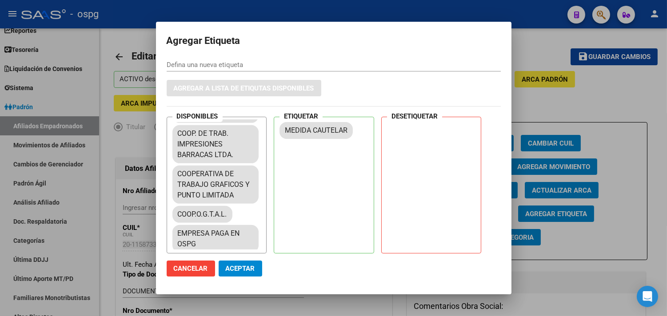
click at [238, 267] on span "Aceptar" at bounding box center [240, 269] width 29 height 8
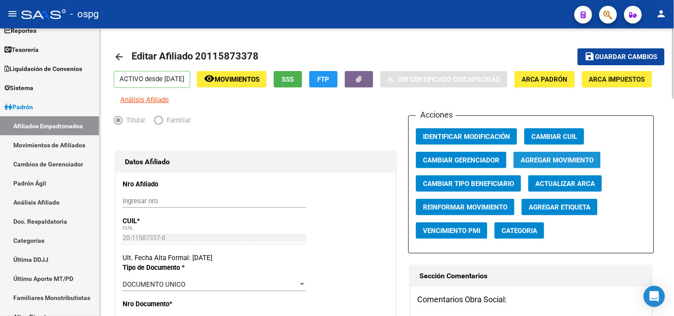
click at [551, 164] on span "Agregar Movimiento" at bounding box center [557, 160] width 73 height 8
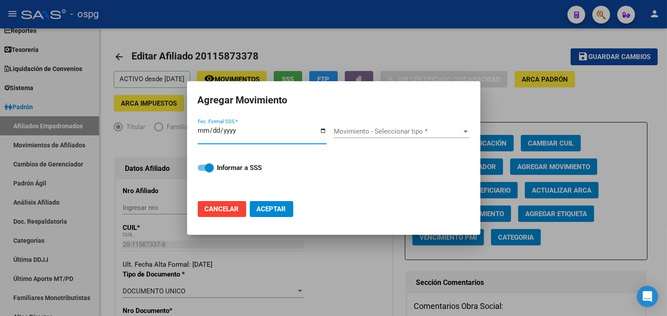
click at [325, 132] on input "Fec. Formal SSS *" at bounding box center [262, 134] width 129 height 14
type input "[DATE]"
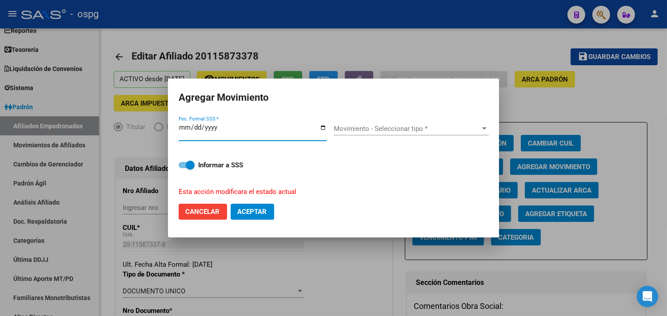
click at [409, 126] on span "Movimiento - Seleccionar tipo *" at bounding box center [407, 129] width 147 height 8
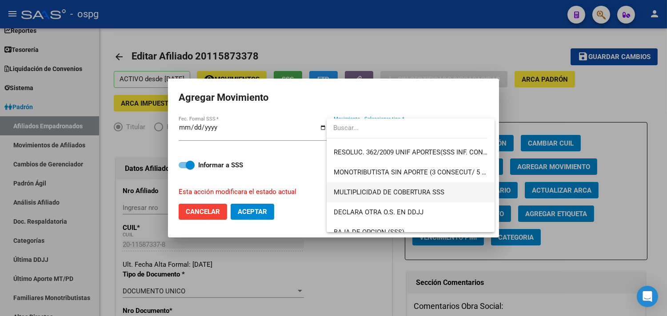
scroll to position [345, 0]
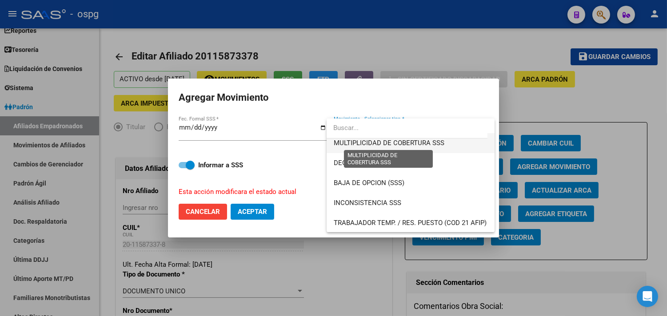
click at [432, 142] on span "MULTIPLICIDAD DE COBERTURA SSS" at bounding box center [389, 143] width 111 height 8
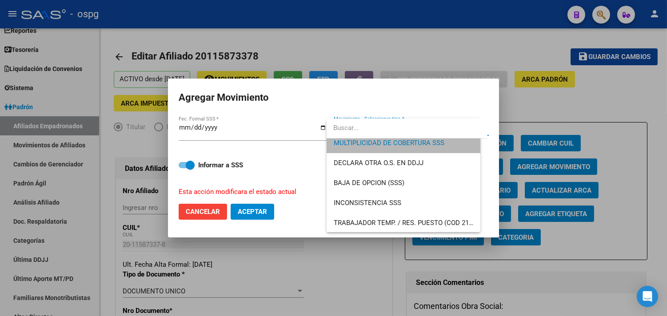
scroll to position [340, 0]
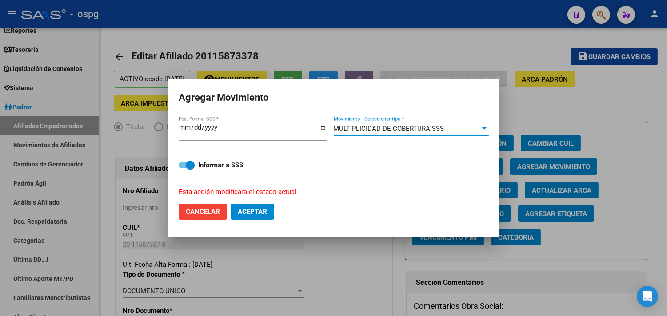
click at [240, 209] on span "Aceptar" at bounding box center [252, 212] width 29 height 8
checkbox input "false"
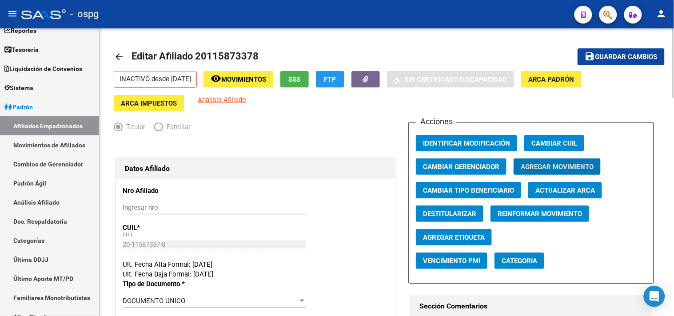
click at [126, 56] on link "arrow_back" at bounding box center [123, 56] width 18 height 21
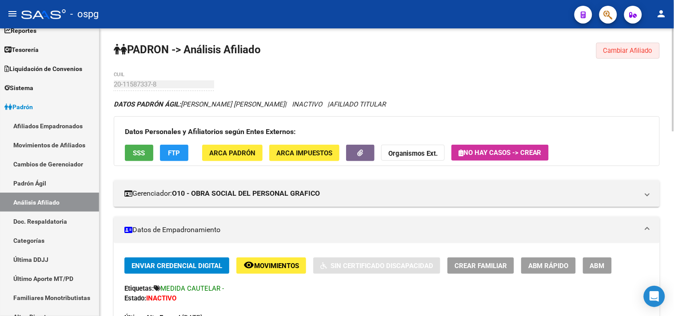
drag, startPoint x: 616, startPoint y: 52, endPoint x: 612, endPoint y: 51, distance: 4.6
click at [616, 52] on span "Cambiar Afiliado" at bounding box center [627, 51] width 49 height 8
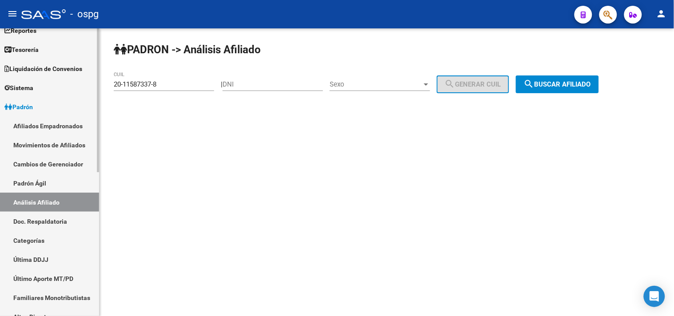
drag, startPoint x: 48, startPoint y: 80, endPoint x: 131, endPoint y: 77, distance: 83.6
click at [39, 80] on mat-sidenav-container "Firma Express Inicio Instructivos Contacto OS Reportes Tablero de Control Ingre…" at bounding box center [337, 172] width 674 height 288
drag, startPoint x: 144, startPoint y: 88, endPoint x: 100, endPoint y: 87, distance: 43.5
click at [100, 87] on div "PADRON -> Análisis Afiliado 20-11587337-8 CUIL | DNI Sexo Sexo search Generar C…" at bounding box center [386, 74] width 574 height 93
paste input "2952981-5"
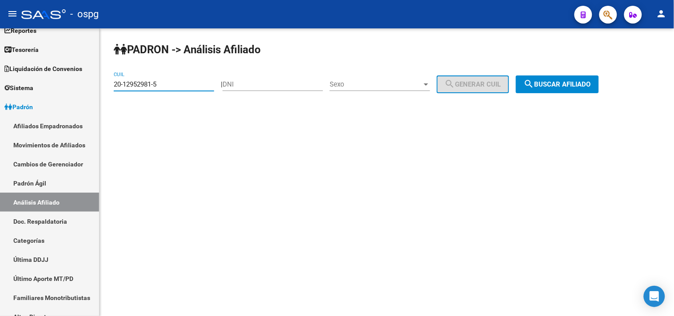
type input "20-12952981-5"
click at [549, 79] on button "search Buscar afiliado" at bounding box center [557, 85] width 83 height 18
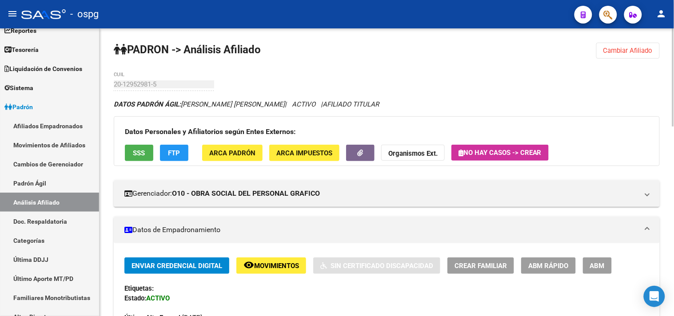
click at [594, 264] on span "ABM" at bounding box center [597, 266] width 15 height 8
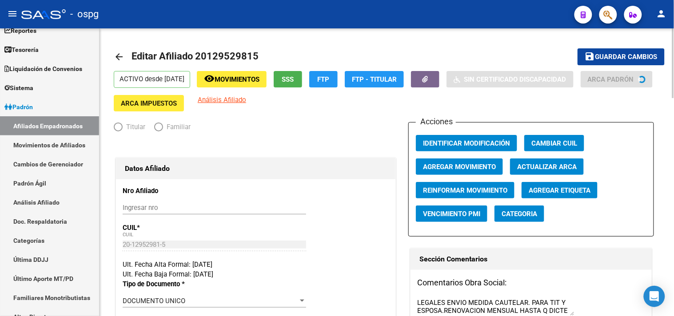
radio input "true"
type input "33-63761744-9"
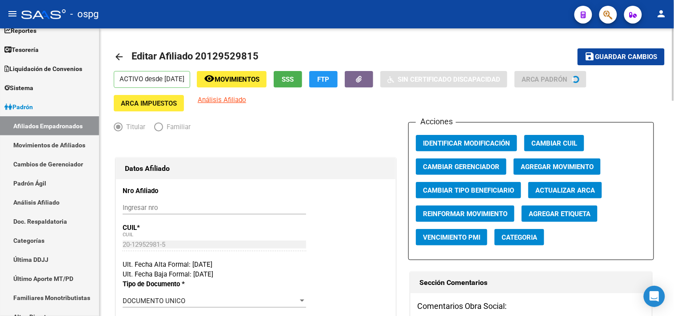
click at [573, 197] on button "Actualizar ARCA" at bounding box center [565, 190] width 74 height 16
type input "MORENO"
type input "[PERSON_NAME]"
type input "MERLO"
type input "RECONQUISTA"
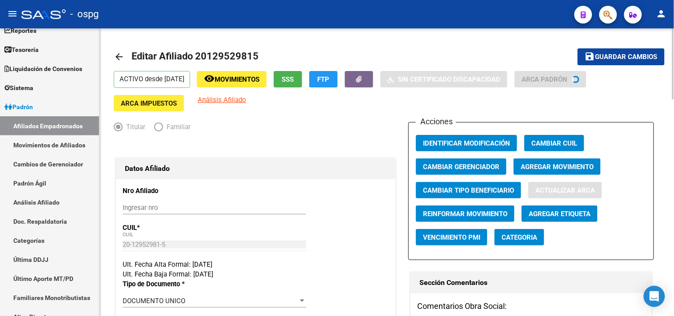
type input "1360"
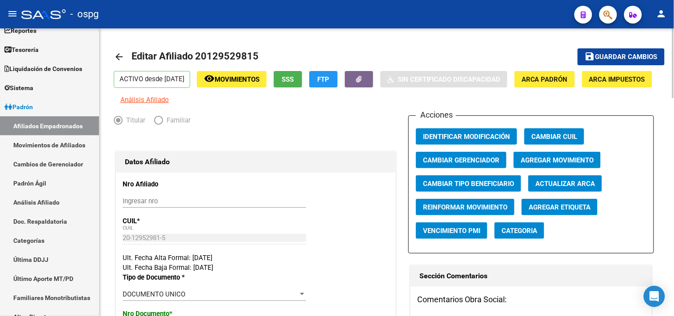
click at [570, 210] on button "Agregar Etiqueta" at bounding box center [559, 207] width 76 height 16
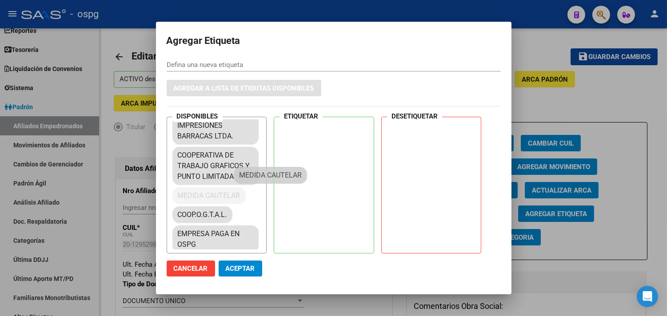
scroll to position [805, 0]
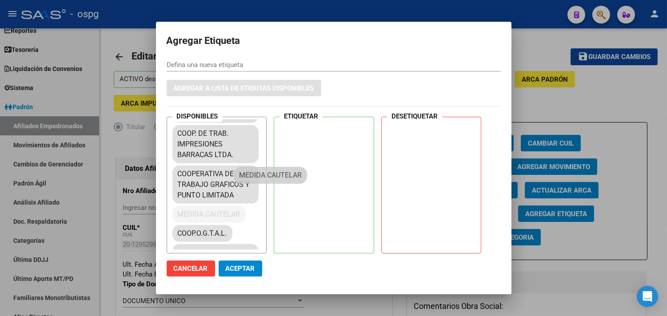
drag, startPoint x: 241, startPoint y: 179, endPoint x: 300, endPoint y: 155, distance: 64.1
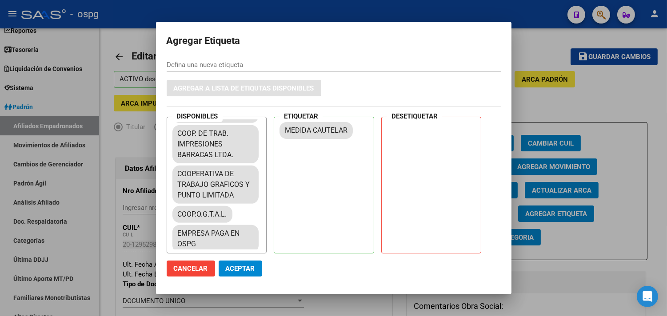
click at [245, 266] on span "Aceptar" at bounding box center [240, 269] width 29 height 8
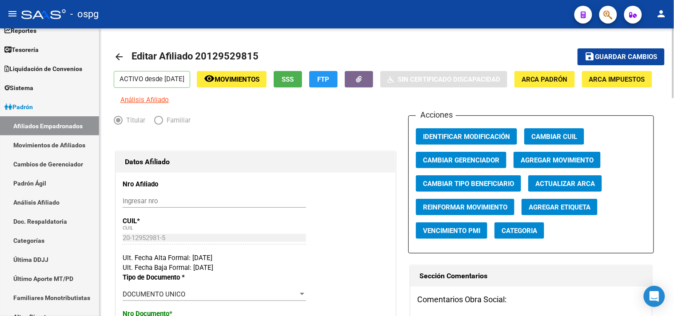
drag, startPoint x: 118, startPoint y: 54, endPoint x: 326, endPoint y: 58, distance: 208.3
click at [118, 54] on mat-icon "arrow_back" at bounding box center [119, 57] width 11 height 11
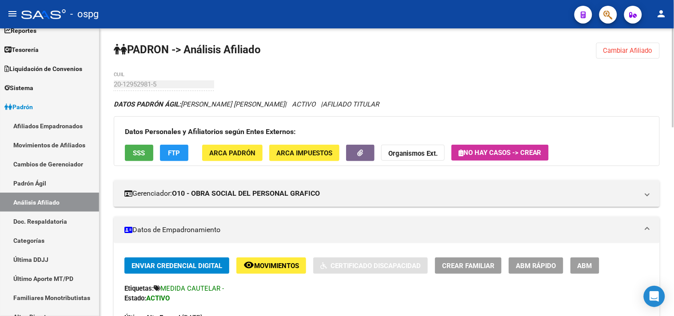
click at [622, 55] on button "Cambiar Afiliado" at bounding box center [628, 51] width 64 height 16
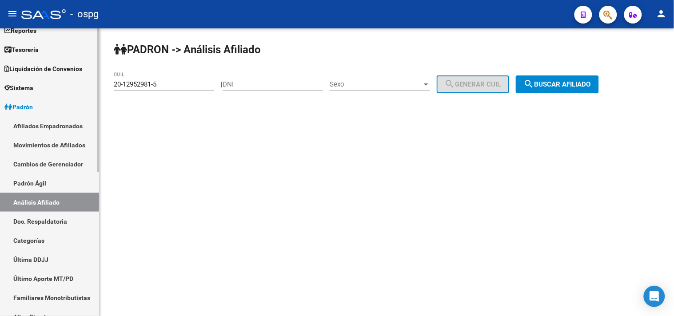
click at [84, 83] on mat-sidenav-container "Firma Express Inicio Instructivos Contacto OS Reportes Tablero de Control Ingre…" at bounding box center [337, 172] width 674 height 288
paste input "7-14596263-9"
type input "27-14596263-9"
click at [551, 84] on span "search Buscar afiliado" at bounding box center [557, 84] width 67 height 8
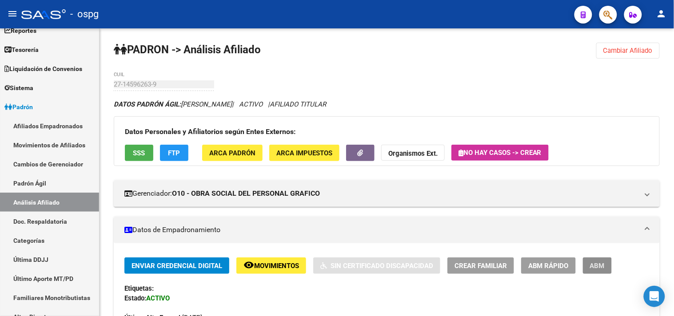
drag, startPoint x: 596, startPoint y: 267, endPoint x: 567, endPoint y: 246, distance: 36.2
click at [596, 266] on span "ABM" at bounding box center [597, 266] width 15 height 8
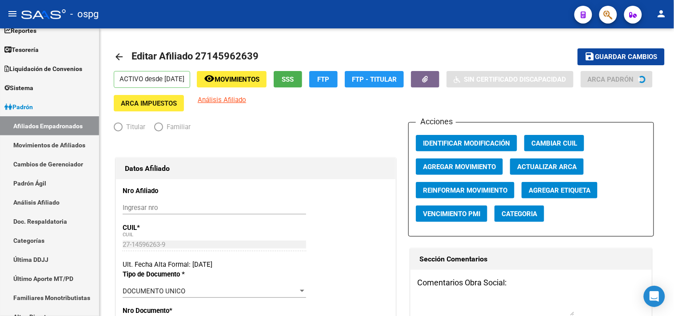
radio input "true"
type input "33-63761744-9"
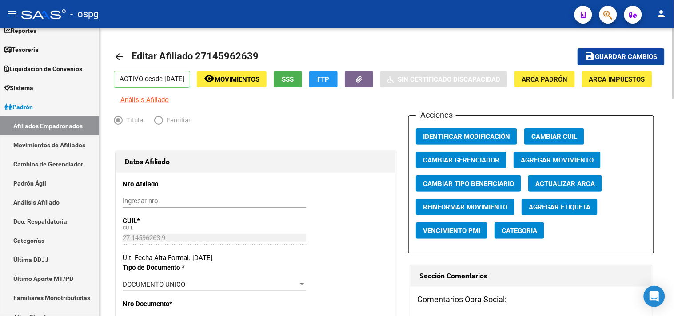
click at [538, 211] on span "Agregar Etiqueta" at bounding box center [560, 207] width 62 height 8
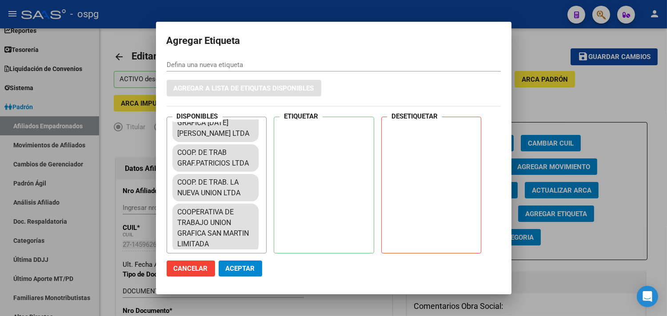
scroll to position [824, 0]
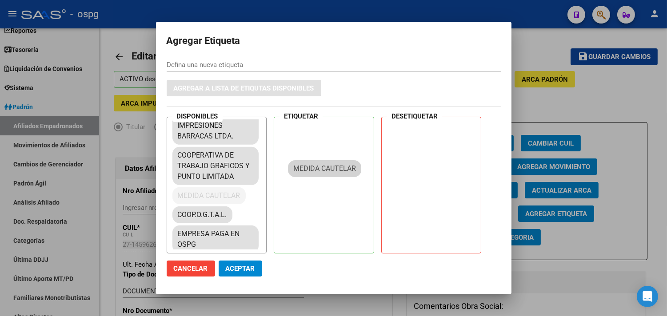
drag, startPoint x: 203, startPoint y: 186, endPoint x: 318, endPoint y: 167, distance: 117.0
click at [320, 169] on div "DISPONIBLES COOP. DE TRABAJO TRABAJADORES [PERSON_NAME] LTDA COOPERATIVA DE TRA…" at bounding box center [334, 185] width 334 height 137
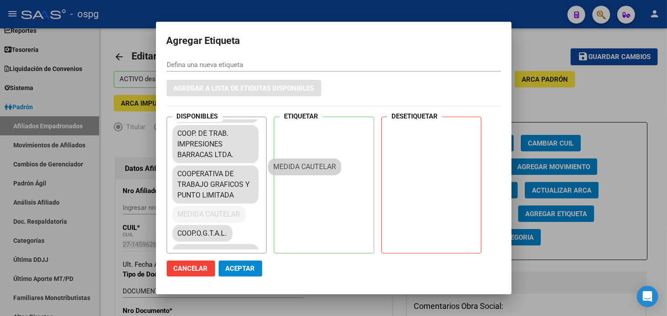
drag, startPoint x: 275, startPoint y: 183, endPoint x: 331, endPoint y: 147, distance: 65.9
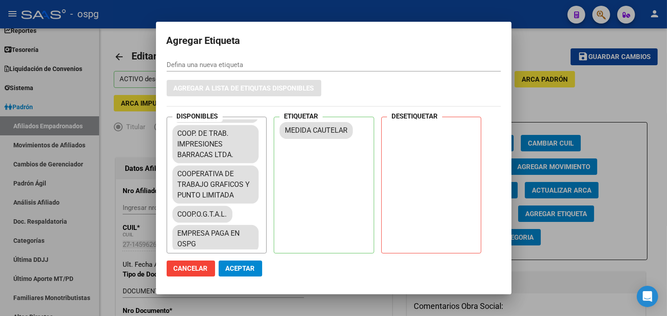
click at [242, 269] on span "Aceptar" at bounding box center [240, 269] width 29 height 8
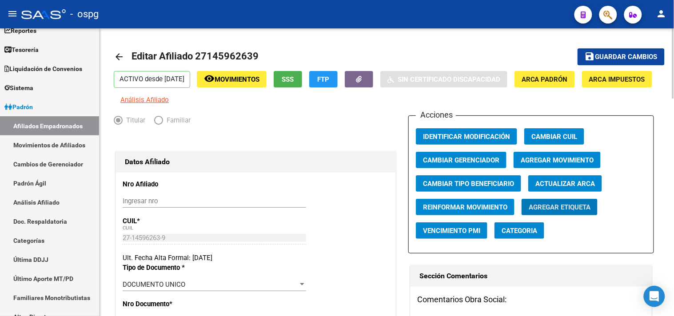
click at [117, 56] on mat-icon "arrow_back" at bounding box center [119, 57] width 11 height 11
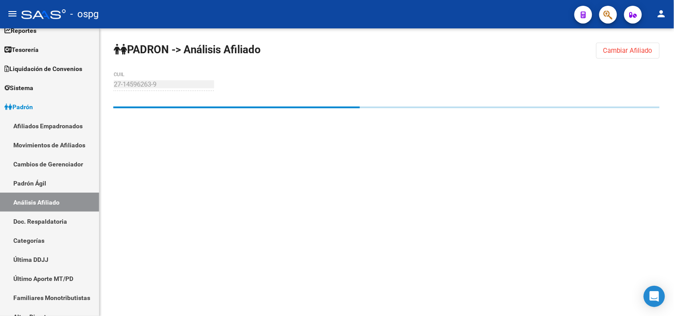
click at [643, 46] on button "Cambiar Afiliado" at bounding box center [628, 51] width 64 height 16
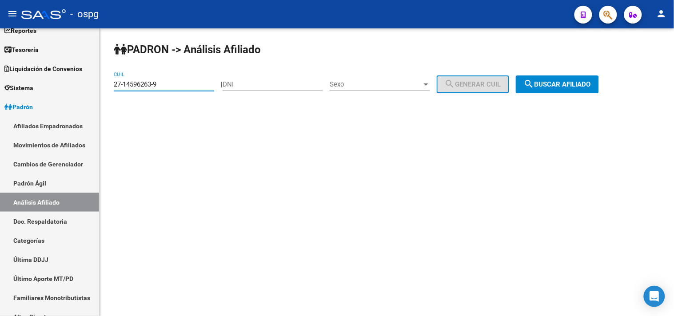
drag, startPoint x: 147, startPoint y: 85, endPoint x: 103, endPoint y: 84, distance: 44.0
click at [104, 84] on div "PADRON -> Análisis Afiliado 27-14596263-9 CUIL | DNI Sexo Sexo search Generar C…" at bounding box center [386, 74] width 574 height 93
paste input "0-12771046-6"
type input "20-12771046-6"
click at [572, 79] on button "search Buscar afiliado" at bounding box center [557, 85] width 83 height 18
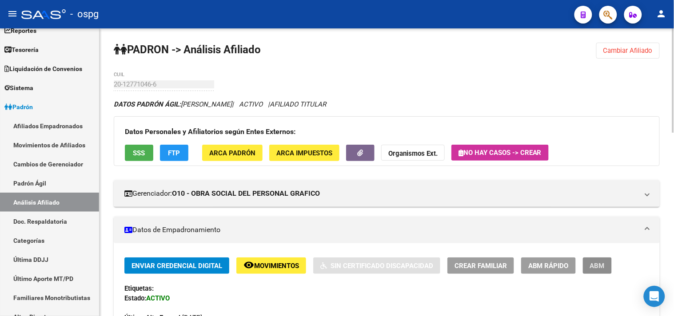
click at [594, 264] on span "ABM" at bounding box center [597, 266] width 15 height 8
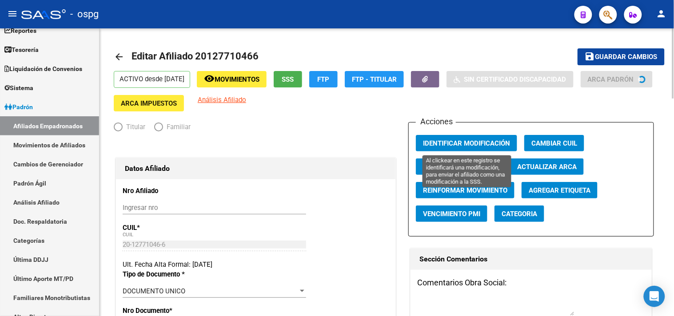
radio input "true"
type input "33-63761744-9"
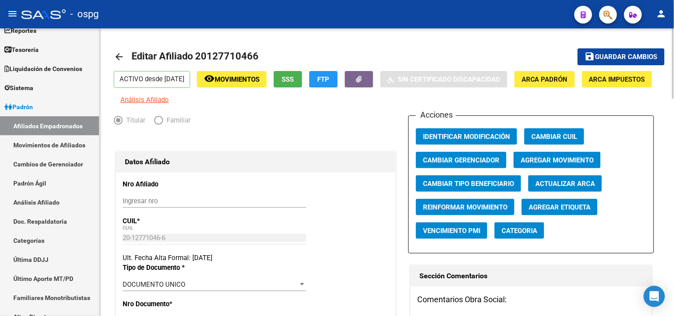
click at [560, 211] on span "Agregar Etiqueta" at bounding box center [560, 207] width 62 height 8
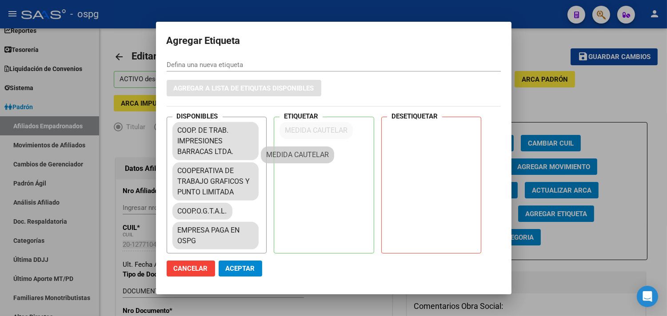
scroll to position [805, 0]
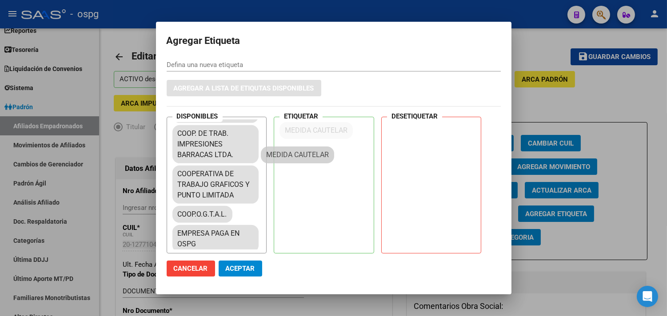
drag, startPoint x: 215, startPoint y: 187, endPoint x: 304, endPoint y: 155, distance: 94.5
click at [241, 269] on span "Aceptar" at bounding box center [240, 269] width 29 height 8
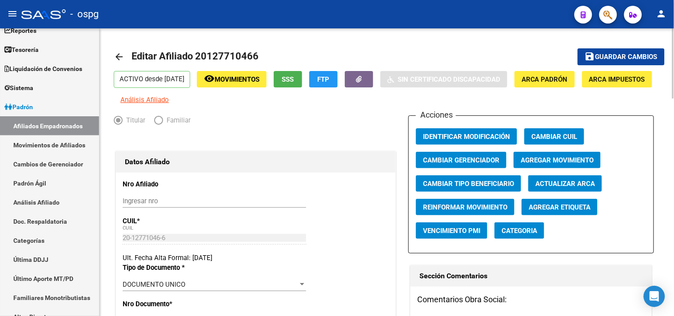
click at [115, 58] on mat-icon "arrow_back" at bounding box center [119, 57] width 11 height 11
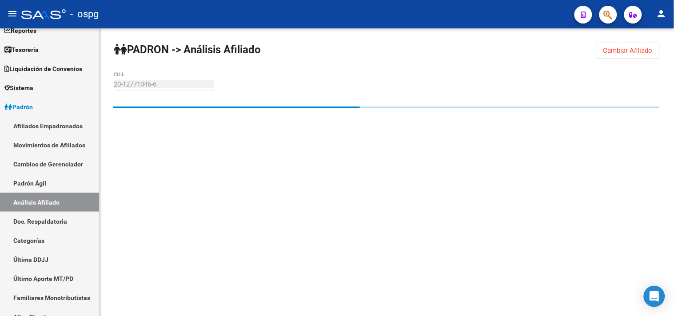
click at [608, 49] on span "Cambiar Afiliado" at bounding box center [627, 51] width 49 height 8
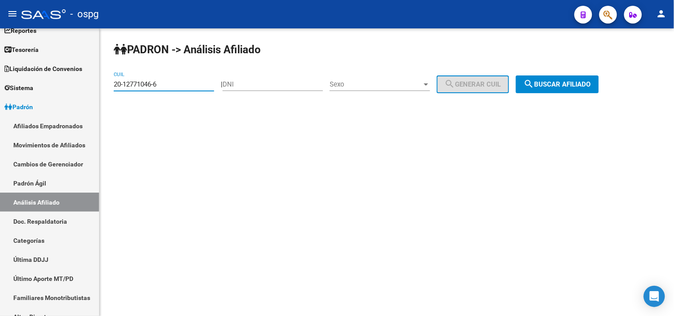
drag, startPoint x: 172, startPoint y: 85, endPoint x: 127, endPoint y: 84, distance: 45.3
click at [84, 86] on mat-sidenav-container "Firma Express Inicio Instructivos Contacto OS Reportes Tablero de Control Ingre…" at bounding box center [337, 172] width 674 height 288
paste input "7-10733808-5"
click at [569, 78] on div "PADRON -> Análisis Afiliado 27-10733808-5 CUIL | DNI Sexo Sexo search Generar C…" at bounding box center [386, 74] width 574 height 93
click at [585, 87] on span "search Buscar afiliado" at bounding box center [557, 84] width 67 height 8
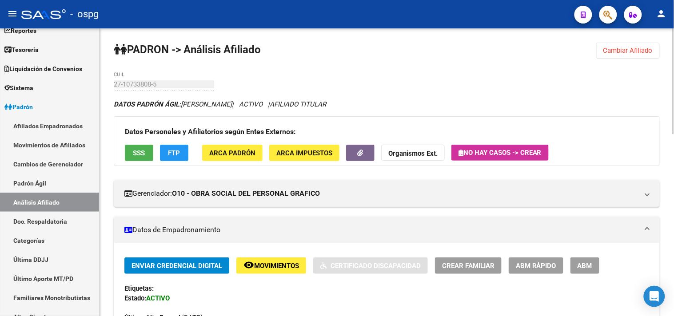
click at [135, 149] on span "SSS" at bounding box center [139, 153] width 12 height 8
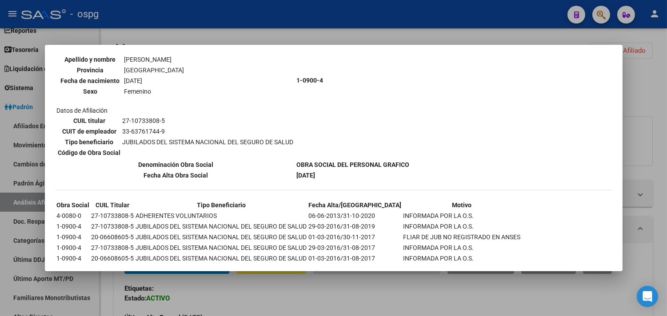
scroll to position [130, 0]
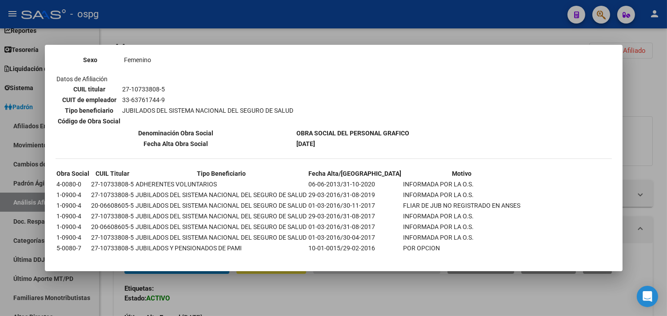
drag, startPoint x: 662, startPoint y: 80, endPoint x: 639, endPoint y: 72, distance: 24.7
click at [660, 81] on div at bounding box center [333, 158] width 667 height 316
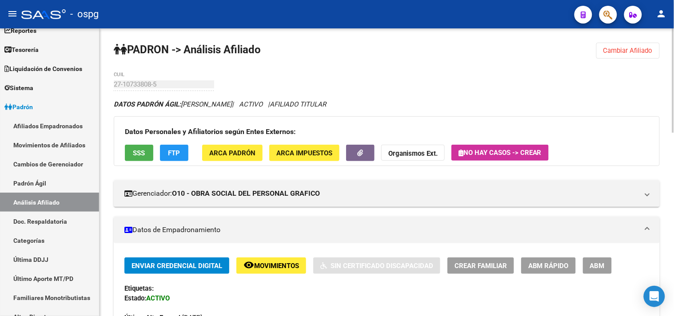
click at [626, 52] on span "Cambiar Afiliado" at bounding box center [627, 51] width 49 height 8
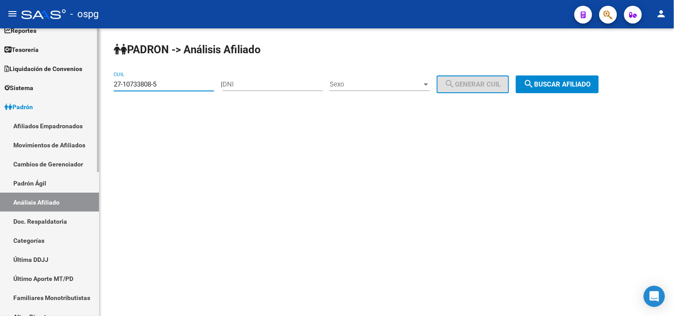
drag, startPoint x: 174, startPoint y: 84, endPoint x: 72, endPoint y: 82, distance: 101.7
click at [48, 82] on mat-sidenav-container "Firma Express Inicio Instructivos Contacto OS Reportes Tablero de Control Ingre…" at bounding box center [337, 172] width 674 height 288
paste input "1443001-9"
type input "27-11443001-9"
click at [544, 87] on span "search Buscar afiliado" at bounding box center [557, 84] width 67 height 8
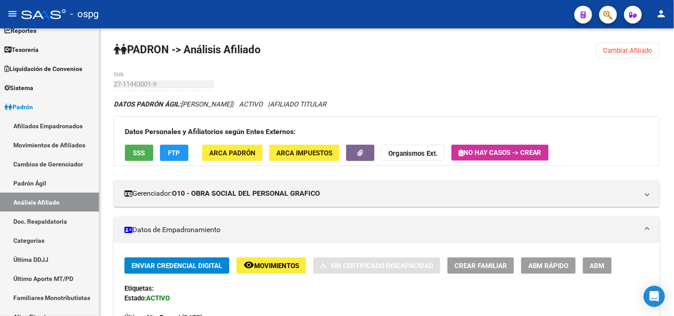
drag, startPoint x: 590, startPoint y: 266, endPoint x: 591, endPoint y: 261, distance: 5.1
click at [593, 266] on span "ABM" at bounding box center [597, 266] width 15 height 8
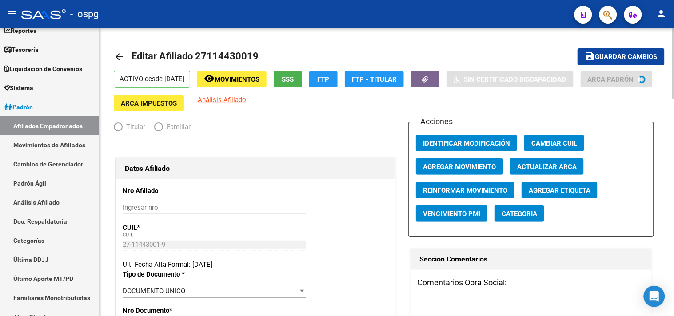
radio input "true"
type input "33-63761744-9"
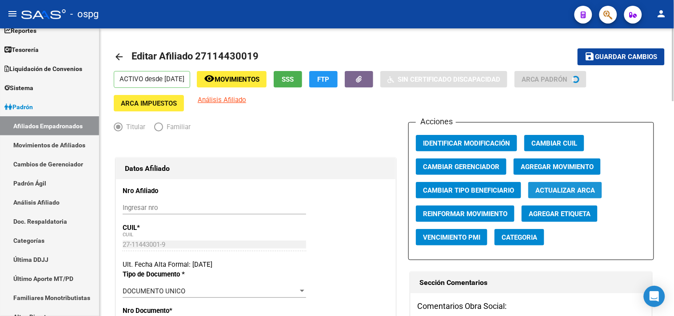
click at [561, 190] on span "Actualizar ARCA" at bounding box center [565, 191] width 60 height 8
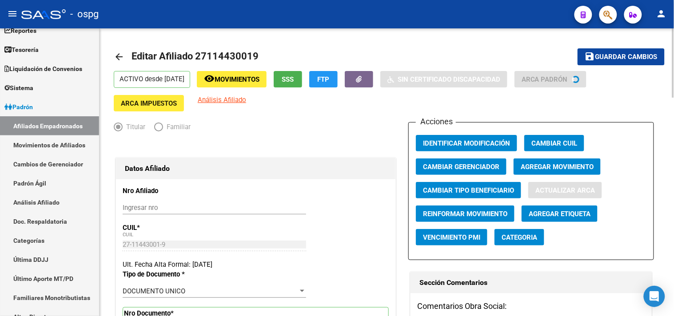
type input "UCHA"
type input "[PERSON_NAME]"
type input "[DEMOGRAPHIC_DATA]"
type input "2441"
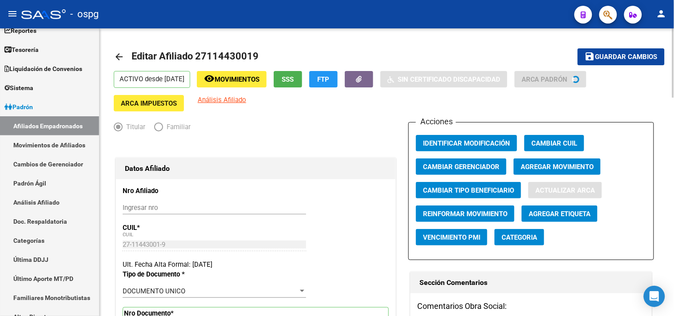
type input "1"
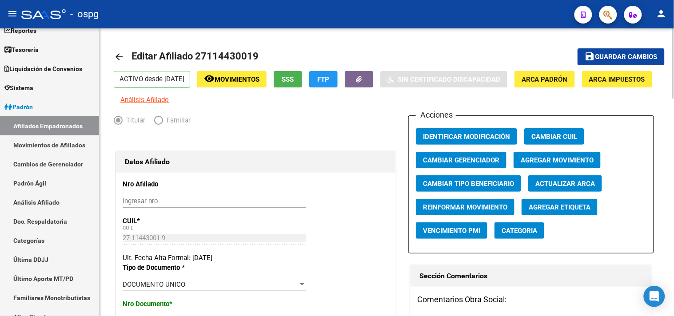
click at [561, 211] on span "Agregar Etiqueta" at bounding box center [560, 207] width 62 height 8
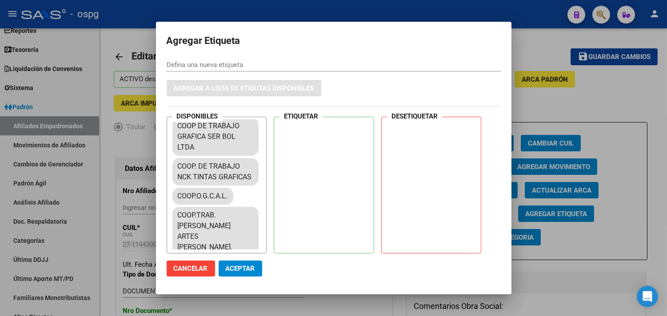
scroll to position [824, 0]
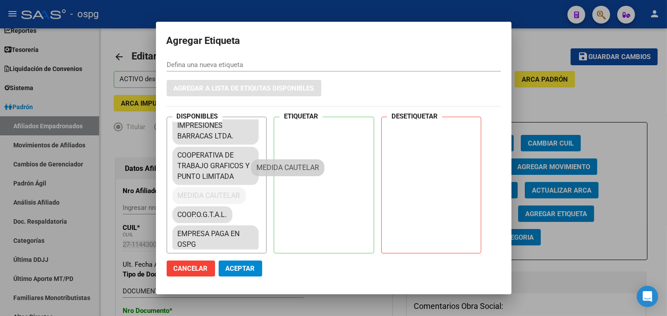
drag, startPoint x: 290, startPoint y: 176, endPoint x: 290, endPoint y: 207, distance: 30.7
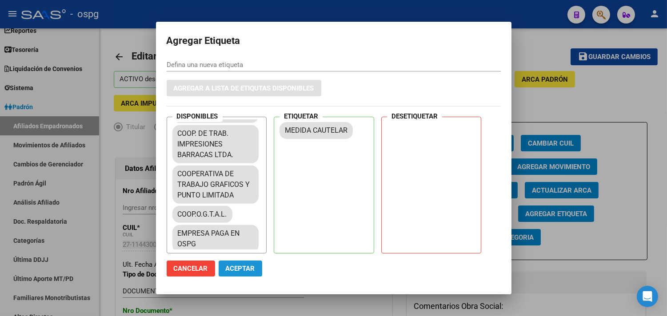
click at [235, 269] on span "Aceptar" at bounding box center [240, 269] width 29 height 8
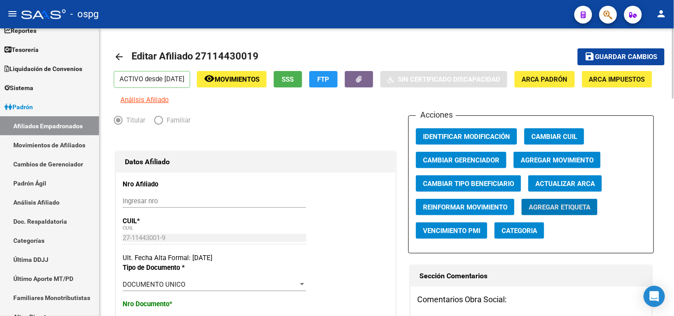
click at [117, 56] on mat-icon "arrow_back" at bounding box center [119, 57] width 11 height 11
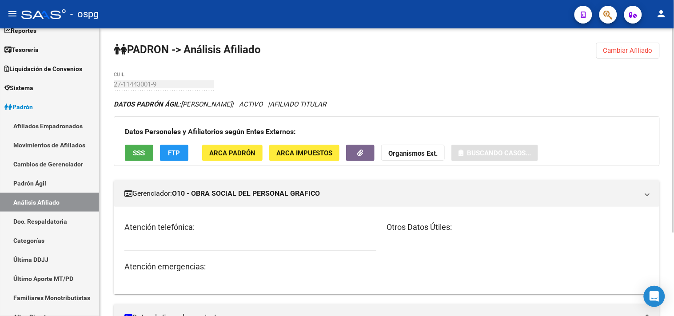
drag, startPoint x: 622, startPoint y: 56, endPoint x: 592, endPoint y: 62, distance: 30.3
click at [622, 56] on button "Cambiar Afiliado" at bounding box center [628, 51] width 64 height 16
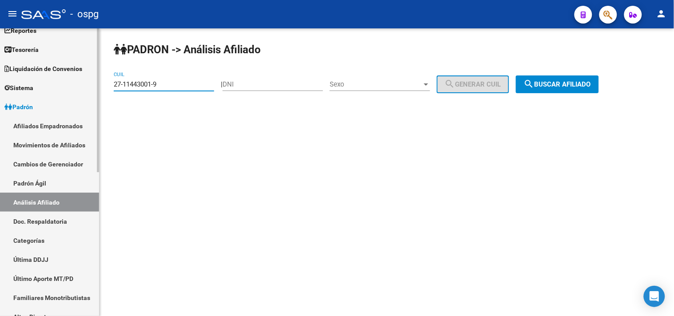
drag, startPoint x: 172, startPoint y: 86, endPoint x: 62, endPoint y: 72, distance: 110.5
click at [68, 76] on mat-sidenav-container "Firma Express Inicio Instructivos Contacto OS Reportes Tablero de Control Ingre…" at bounding box center [337, 172] width 674 height 288
paste input "6140498-0"
type input "27-16140498-0"
click at [569, 83] on span "search Buscar afiliado" at bounding box center [557, 84] width 67 height 8
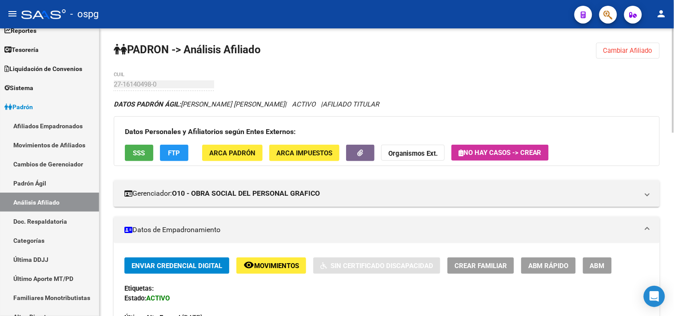
click at [592, 266] on span "ABM" at bounding box center [597, 266] width 15 height 8
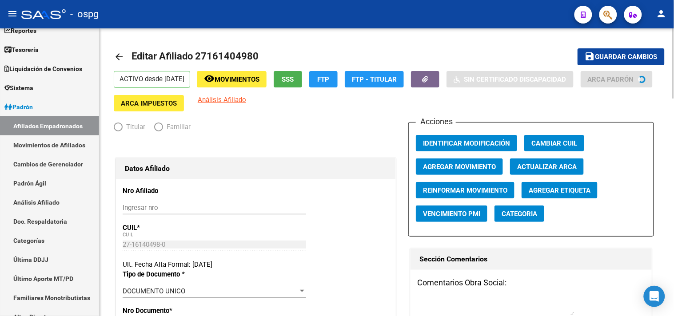
radio input "true"
type input "33-63761744-9"
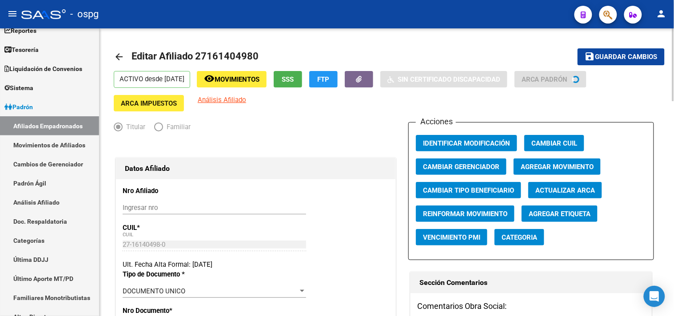
click at [567, 196] on button "Actualizar ARCA" at bounding box center [565, 190] width 74 height 16
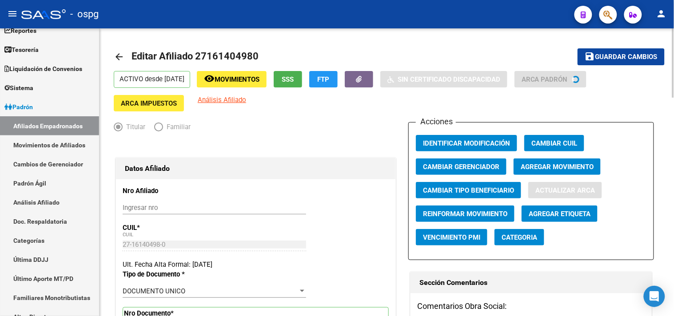
type input "[PERSON_NAME]"
type input "BURZACO"
type input "1852"
type input "[GEOGRAPHIC_DATA]"
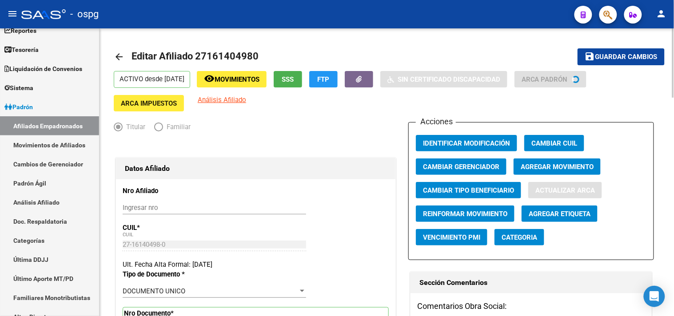
type input "3141"
type input "0"
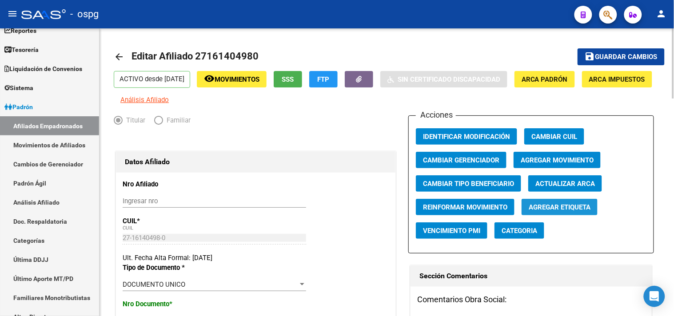
click at [569, 211] on span "Agregar Etiqueta" at bounding box center [560, 207] width 62 height 8
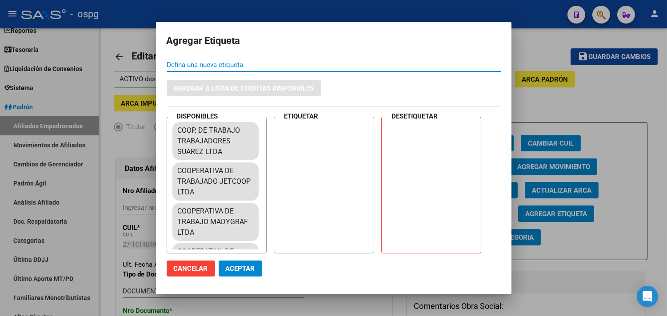
click at [247, 65] on input "Defina una nueva etiqueta" at bounding box center [334, 65] width 334 height 8
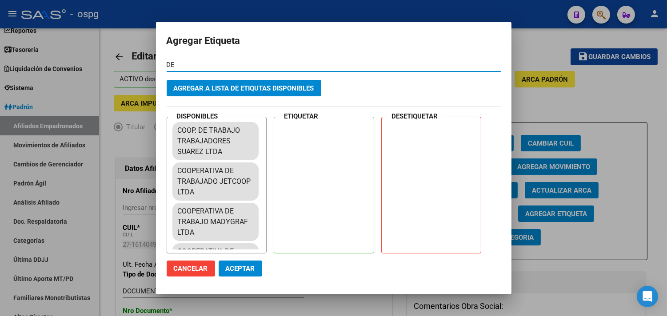
type input "D"
type input "ALTA POR DENUNCIA EN SSS"
click at [251, 86] on span "Agregar a lista de etiqutas disponibles" at bounding box center [244, 88] width 140 height 8
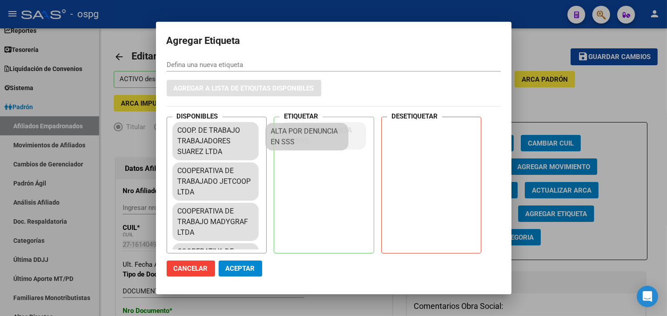
drag, startPoint x: 226, startPoint y: 131, endPoint x: 330, endPoint y: 133, distance: 104.4
click at [245, 268] on span "Aceptar" at bounding box center [240, 269] width 29 height 8
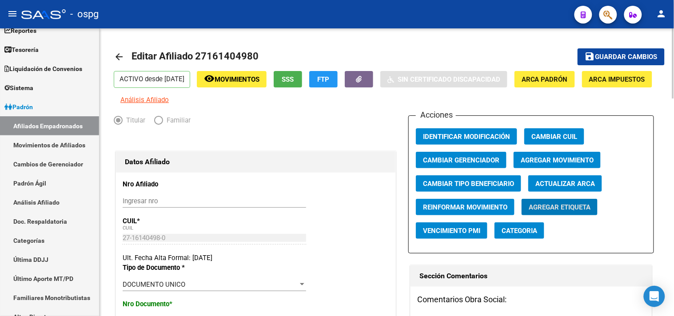
click at [119, 56] on mat-icon "arrow_back" at bounding box center [119, 57] width 11 height 11
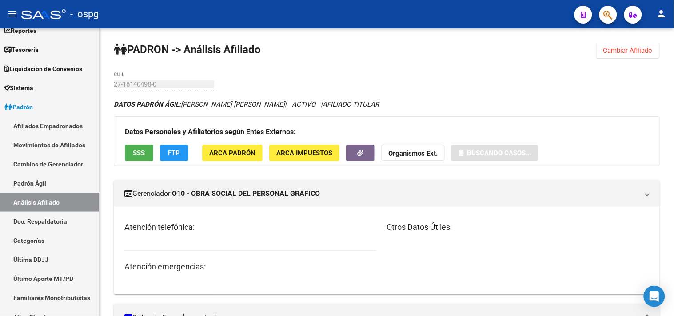
click at [601, 51] on button "Cambiar Afiliado" at bounding box center [628, 51] width 64 height 16
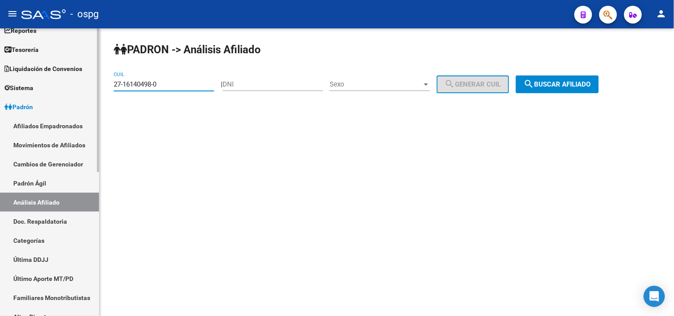
drag, startPoint x: 161, startPoint y: 83, endPoint x: 20, endPoint y: 73, distance: 141.1
click at [26, 78] on mat-sidenav-container "Firma Express Inicio Instructivos Contacto OS Reportes Tablero de Control Ingre…" at bounding box center [337, 172] width 674 height 288
paste input "0-12927000-5"
type input "20-12927000-5"
click at [534, 86] on mat-icon "search" at bounding box center [529, 84] width 11 height 11
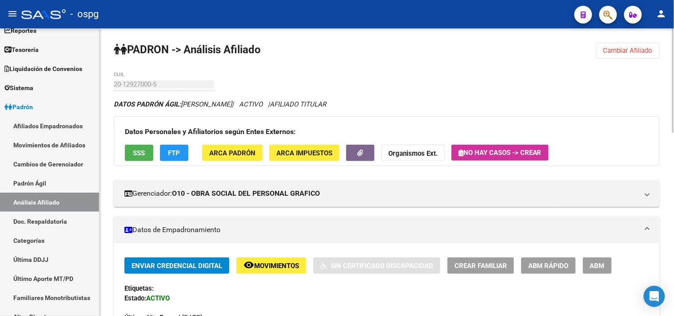
click at [596, 266] on span "ABM" at bounding box center [597, 266] width 15 height 8
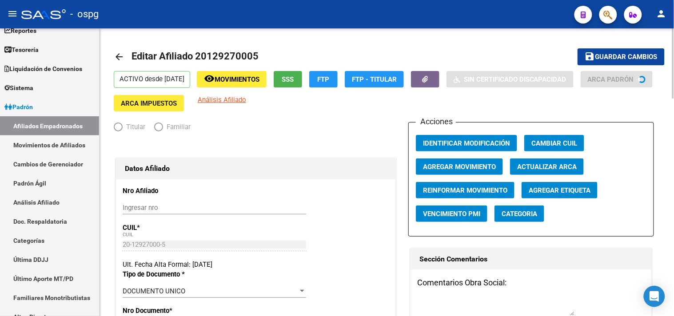
radio input "true"
type input "33-63761744-9"
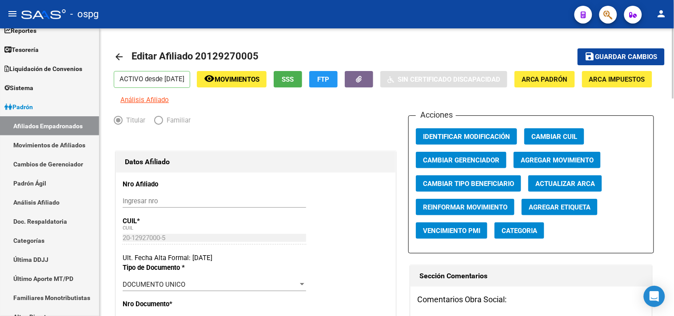
click at [557, 211] on span "Agregar Etiqueta" at bounding box center [560, 207] width 62 height 8
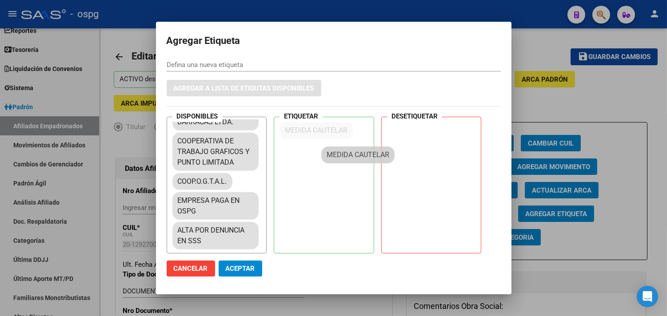
scroll to position [835, 0]
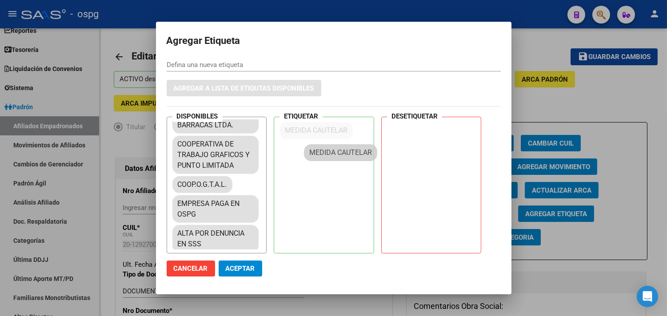
drag, startPoint x: 230, startPoint y: 157, endPoint x: 326, endPoint y: 153, distance: 95.6
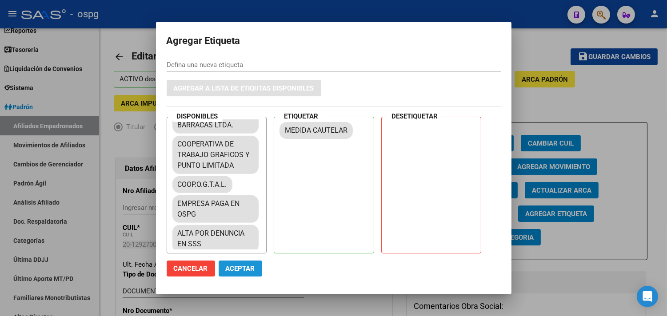
click at [240, 267] on span "Aceptar" at bounding box center [240, 269] width 29 height 8
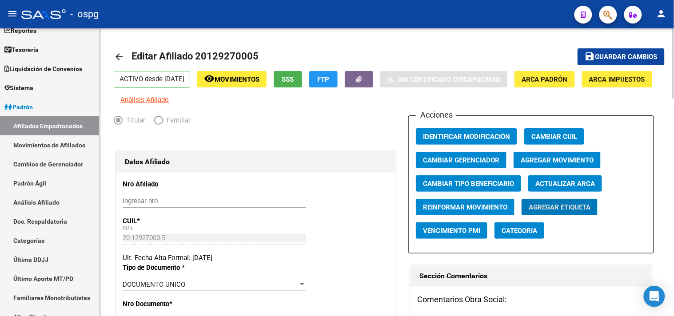
click at [123, 55] on mat-icon "arrow_back" at bounding box center [119, 57] width 11 height 11
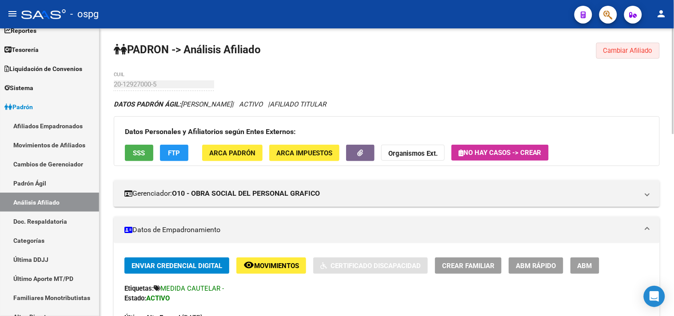
drag, startPoint x: 631, startPoint y: 58, endPoint x: 593, endPoint y: 49, distance: 39.2
click at [627, 56] on button "Cambiar Afiliado" at bounding box center [628, 51] width 64 height 16
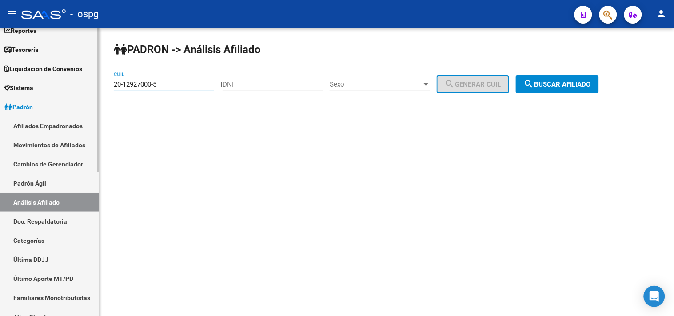
drag, startPoint x: 130, startPoint y: 85, endPoint x: 301, endPoint y: 79, distance: 171.6
click at [81, 85] on mat-sidenav-container "Firma Express Inicio Instructivos Contacto OS Reportes Tablero de Control Ingre…" at bounding box center [337, 172] width 674 height 288
paste input "3-10817426-9"
type input "23-10817426-9"
click at [561, 81] on span "search Buscar afiliado" at bounding box center [557, 84] width 67 height 8
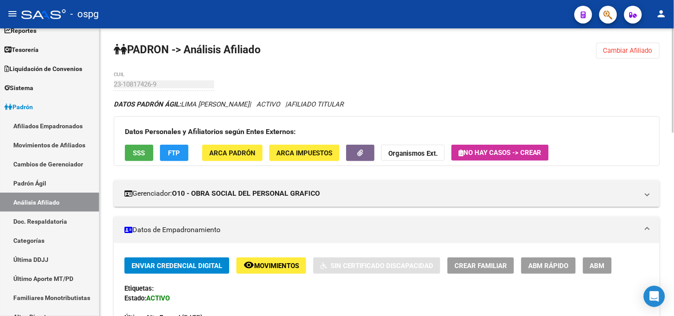
click at [596, 262] on span "ABM" at bounding box center [597, 266] width 15 height 8
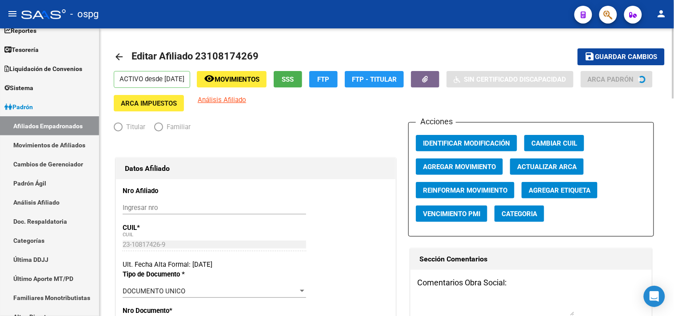
radio input "true"
type input "33-63761744-9"
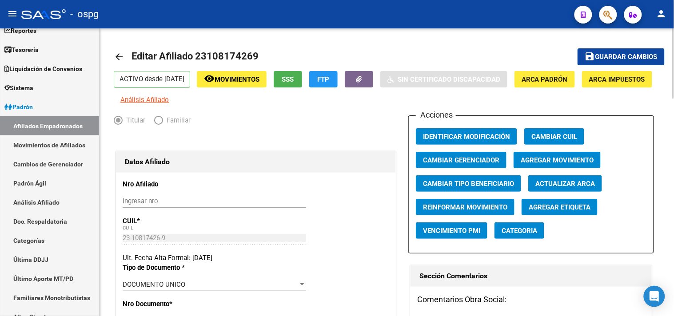
click at [556, 211] on span "Agregar Etiqueta" at bounding box center [560, 207] width 62 height 8
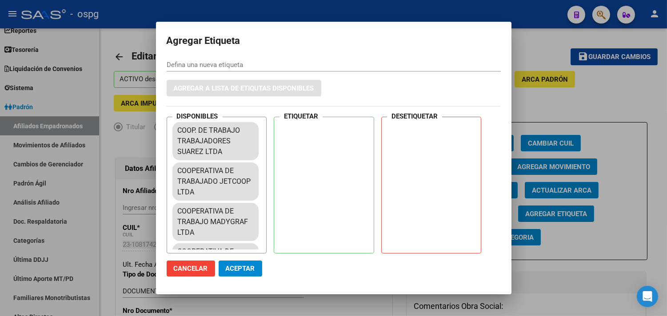
drag, startPoint x: 265, startPoint y: 136, endPoint x: 258, endPoint y: 144, distance: 9.8
click at [268, 236] on div "DISPONIBLES COOP. DE TRABAJO TRABAJADORES [PERSON_NAME] LTDA COOPERATIVA DE TRA…" at bounding box center [334, 185] width 334 height 137
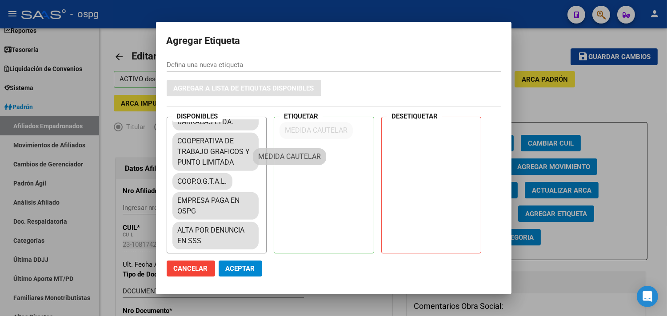
scroll to position [835, 0]
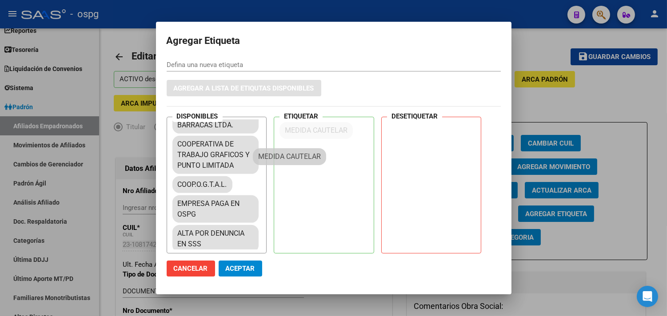
drag, startPoint x: 246, startPoint y: 155, endPoint x: 281, endPoint y: 165, distance: 36.5
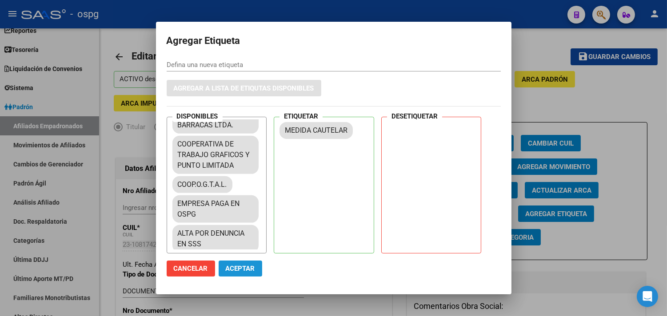
click at [240, 268] on span "Aceptar" at bounding box center [240, 269] width 29 height 8
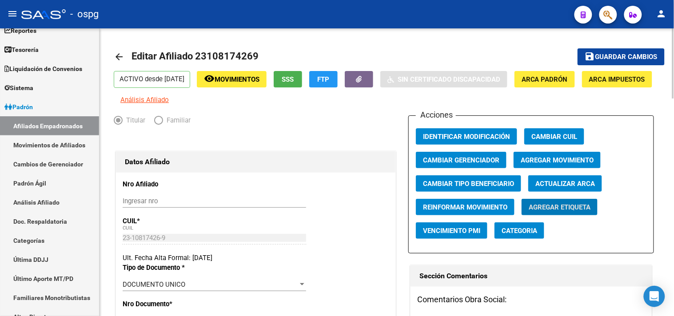
click at [114, 54] on mat-icon "arrow_back" at bounding box center [119, 57] width 11 height 11
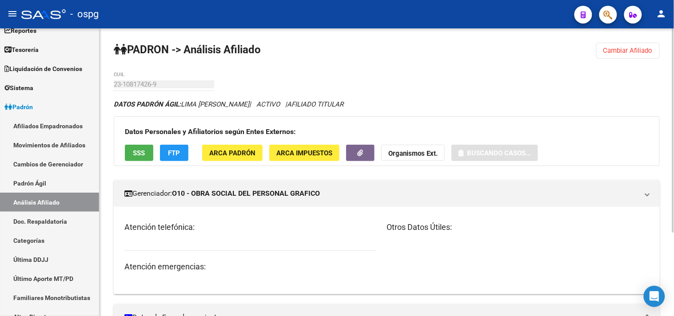
drag, startPoint x: 636, startPoint y: 49, endPoint x: 498, endPoint y: 43, distance: 138.3
click at [634, 49] on button "Cambiar Afiliado" at bounding box center [628, 51] width 64 height 16
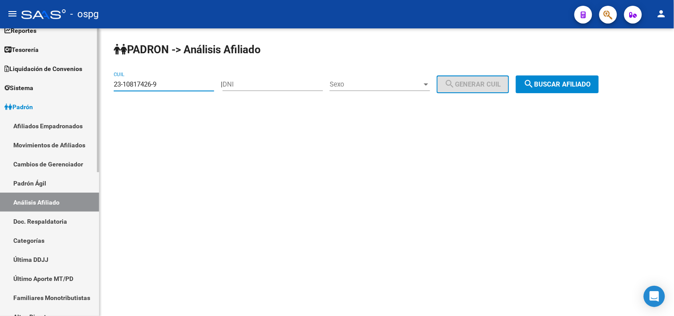
click at [87, 88] on mat-sidenav-container "Firma Express Inicio Instructivos Contacto OS Reportes Tablero de Control Ingre…" at bounding box center [337, 172] width 674 height 288
paste input "0-12864079-8"
type input "20-12864079-8"
click at [562, 83] on span "search Buscar afiliado" at bounding box center [557, 84] width 67 height 8
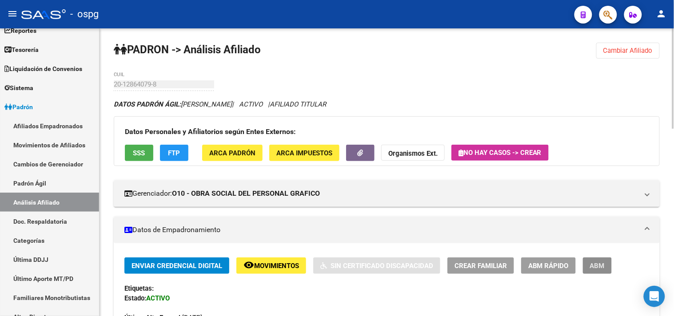
click at [600, 267] on span "ABM" at bounding box center [597, 266] width 15 height 8
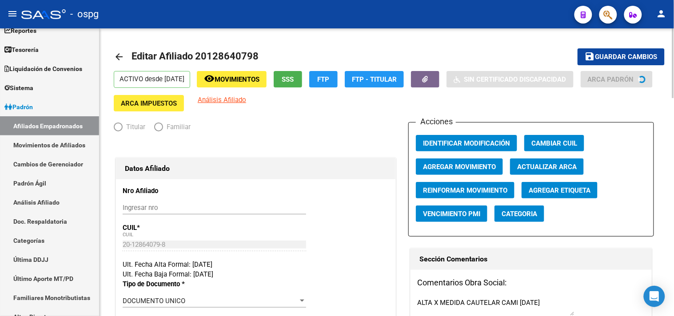
radio input "true"
type input "20-12864079-8"
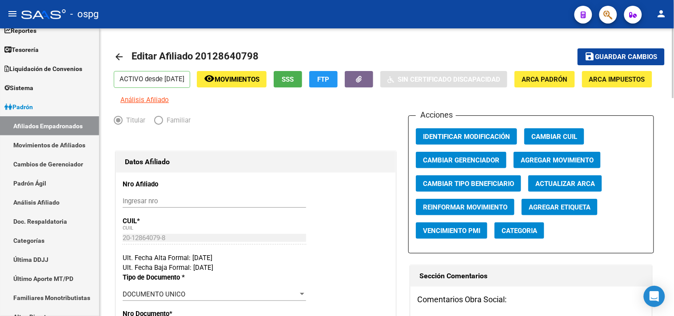
click at [567, 211] on span "Agregar Etiqueta" at bounding box center [560, 207] width 62 height 8
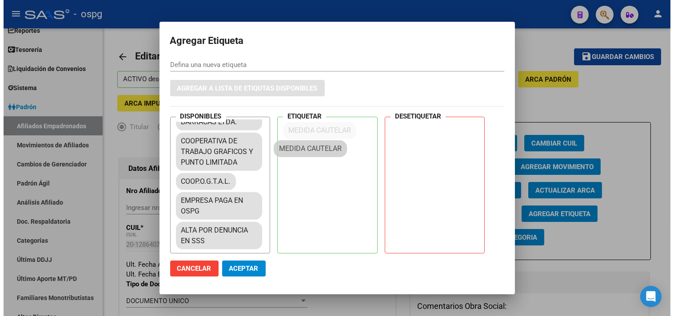
scroll to position [835, 0]
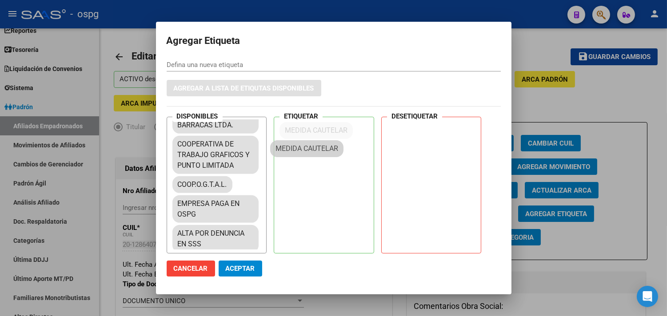
drag, startPoint x: 202, startPoint y: 155, endPoint x: 302, endPoint y: 144, distance: 101.5
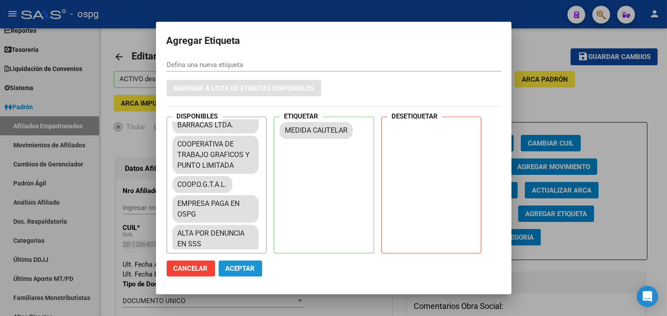
click at [242, 268] on span "Aceptar" at bounding box center [240, 269] width 29 height 8
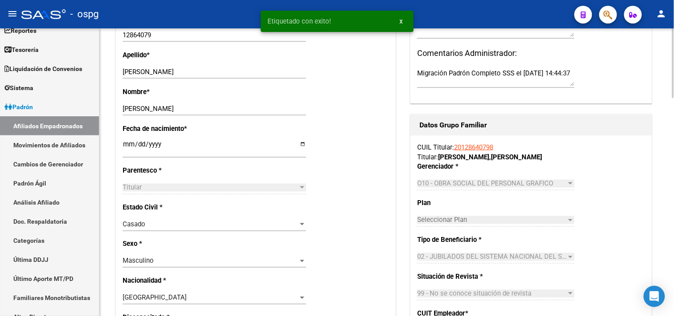
scroll to position [0, 0]
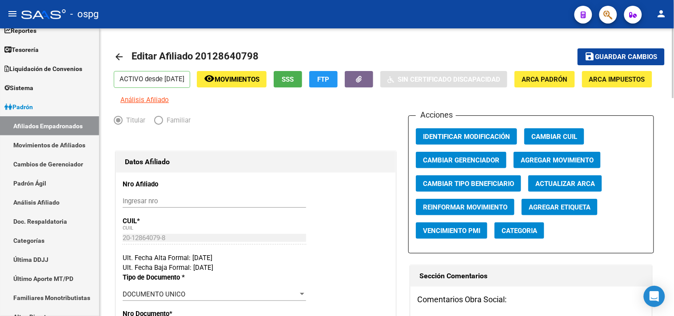
click at [115, 60] on mat-icon "arrow_back" at bounding box center [119, 57] width 11 height 11
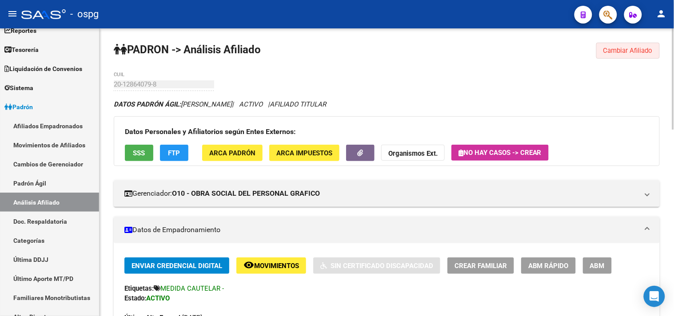
drag, startPoint x: 609, startPoint y: 55, endPoint x: 255, endPoint y: 45, distance: 354.1
click at [606, 54] on button "Cambiar Afiliado" at bounding box center [628, 51] width 64 height 16
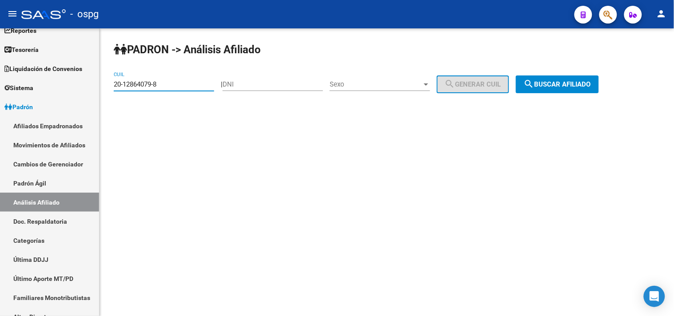
drag, startPoint x: 106, startPoint y: 90, endPoint x: 178, endPoint y: 95, distance: 72.6
click at [38, 86] on mat-sidenav-container "Firma Express Inicio Instructivos Contacto OS Reportes Tablero de Control Ingre…" at bounding box center [337, 172] width 674 height 288
paste input "3-18048488-4"
type input "23-18048488-4"
click at [585, 82] on span "search Buscar afiliado" at bounding box center [557, 84] width 67 height 8
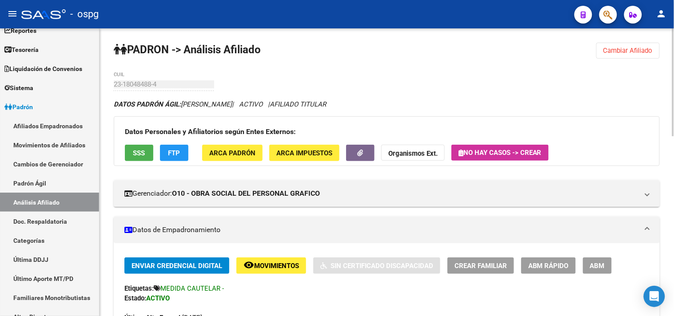
scroll to position [49, 0]
